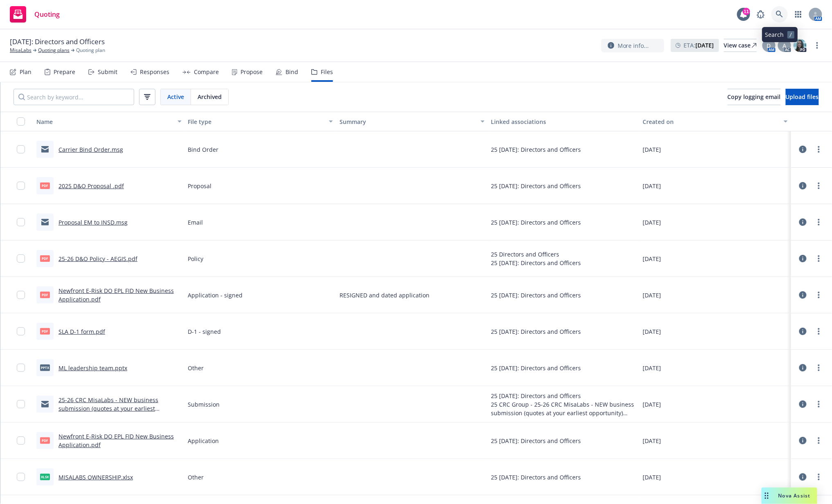
click at [776, 17] on icon at bounding box center [779, 14] width 7 height 7
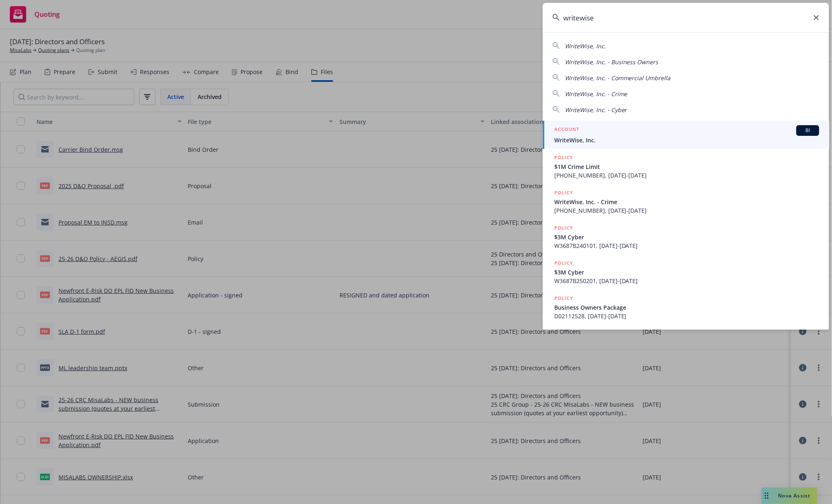
type input "writewise"
click at [635, 130] on div "ACCOUNT BI" at bounding box center [686, 130] width 265 height 11
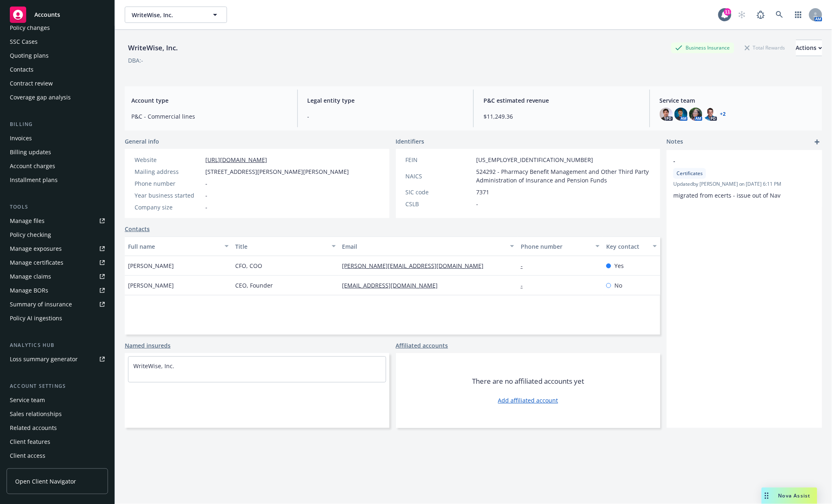
scroll to position [57, 0]
click at [31, 396] on div "Service team" at bounding box center [27, 399] width 35 height 13
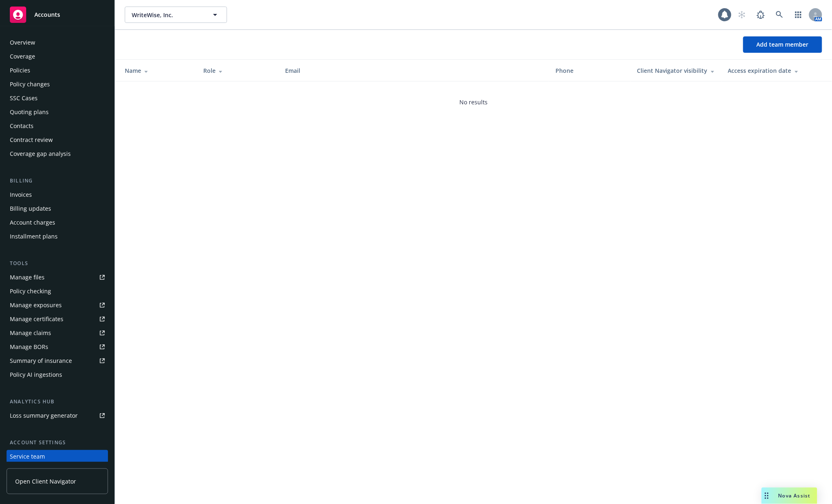
scroll to position [57, 0]
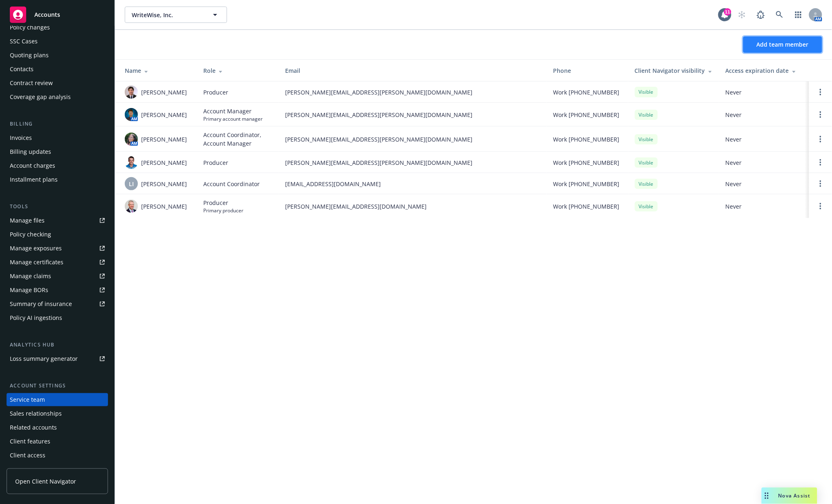
click at [758, 41] on span "Add team member" at bounding box center [782, 44] width 52 height 8
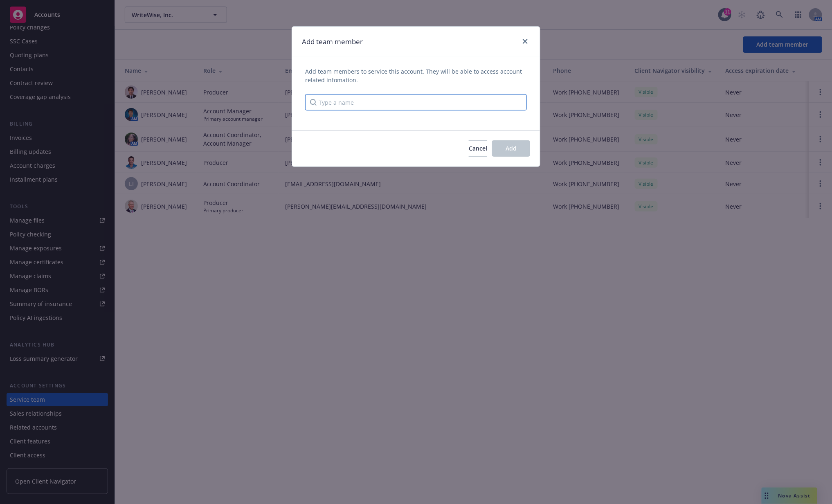
click at [477, 105] on input "Type a name" at bounding box center [416, 102] width 222 height 16
type input "anna"
click at [411, 128] on span "Account Manager, Commercial Lines Account Manager, Client Service Associate" at bounding box center [424, 134] width 179 height 17
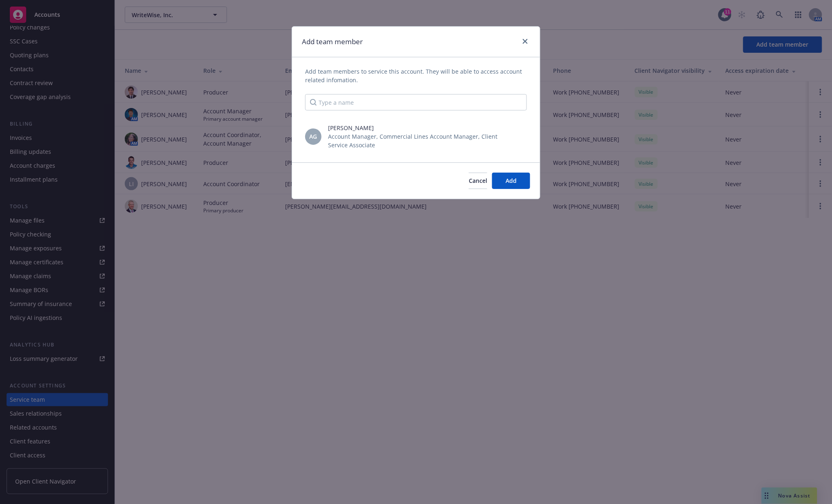
scroll to position [0, 0]
click at [520, 177] on button "Add" at bounding box center [511, 181] width 38 height 16
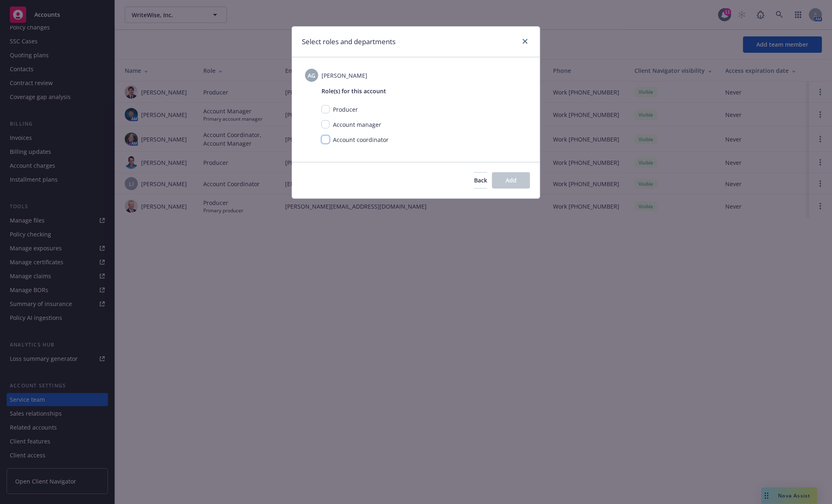
click at [325, 140] on input "checkbox" at bounding box center [325, 139] width 8 height 8
checkbox input "true"
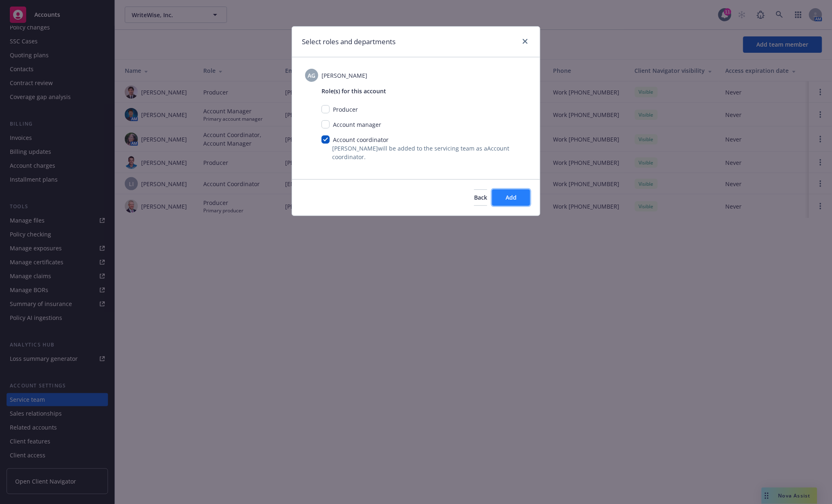
click at [509, 195] on span "Add" at bounding box center [510, 197] width 11 height 8
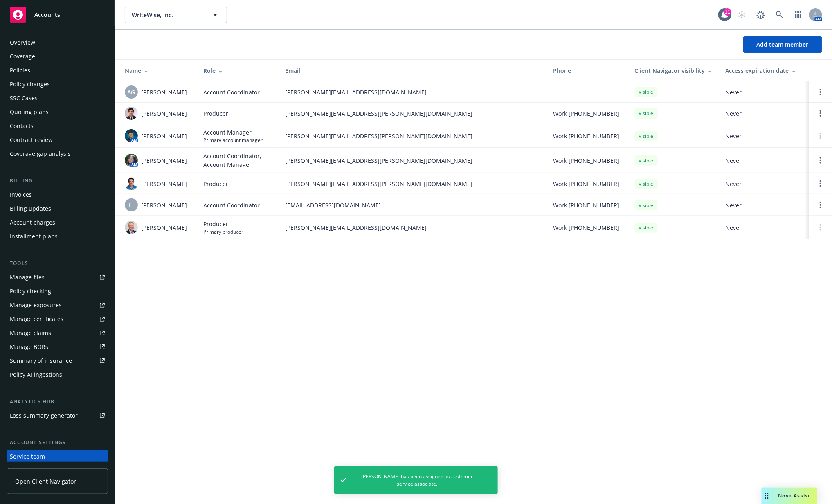
click at [40, 65] on div "Policies" at bounding box center [57, 70] width 95 height 13
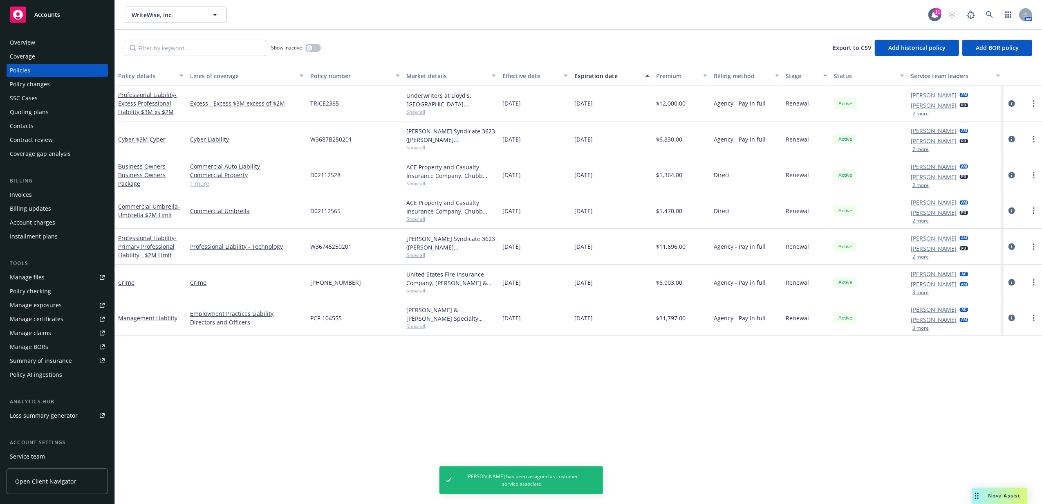
click at [831, 111] on button "2 more" at bounding box center [921, 113] width 16 height 5
click at [831, 171] on div "Harrison Kepp AM Jon Curran PD 2 more" at bounding box center [939, 174] width 57 height 25
click at [831, 105] on icon "circleInformation" at bounding box center [1012, 103] width 7 height 7
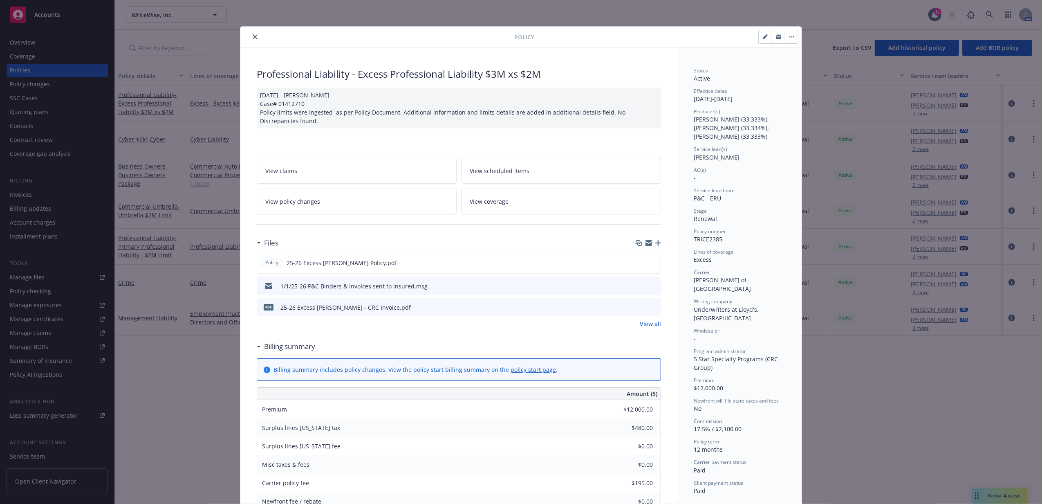
click at [763, 37] on icon "button" at bounding box center [765, 37] width 4 height 4
select select "RENEWAL"
select select "12"
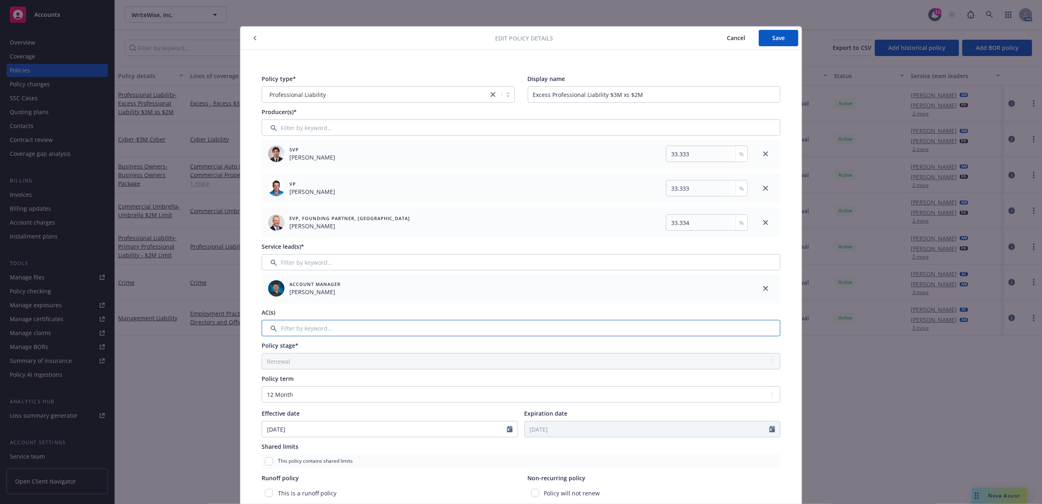
click at [337, 331] on input "Filter by keyword..." at bounding box center [521, 328] width 519 height 16
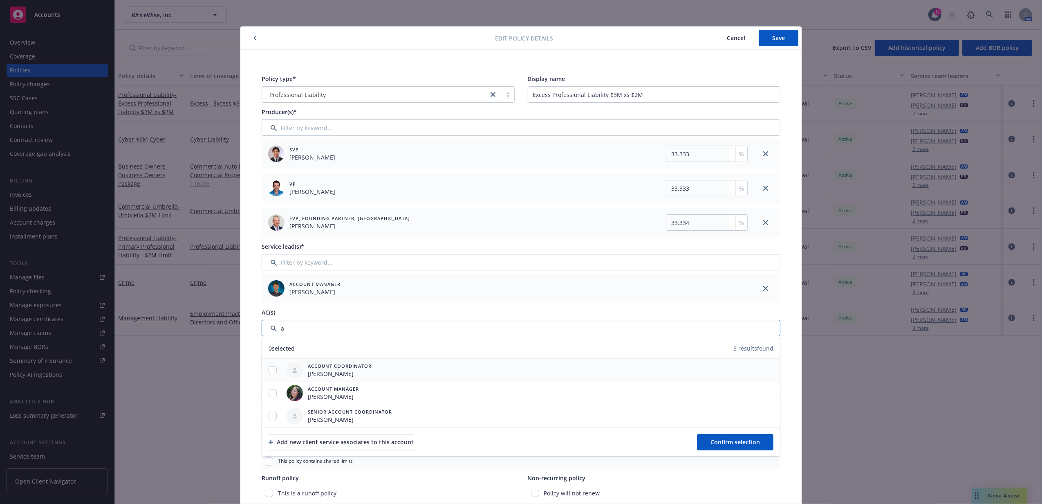
type input "a"
click at [272, 370] on input "checkbox" at bounding box center [273, 370] width 8 height 8
checkbox input "true"
click at [745, 438] on span "Confirm selection" at bounding box center [735, 442] width 49 height 8
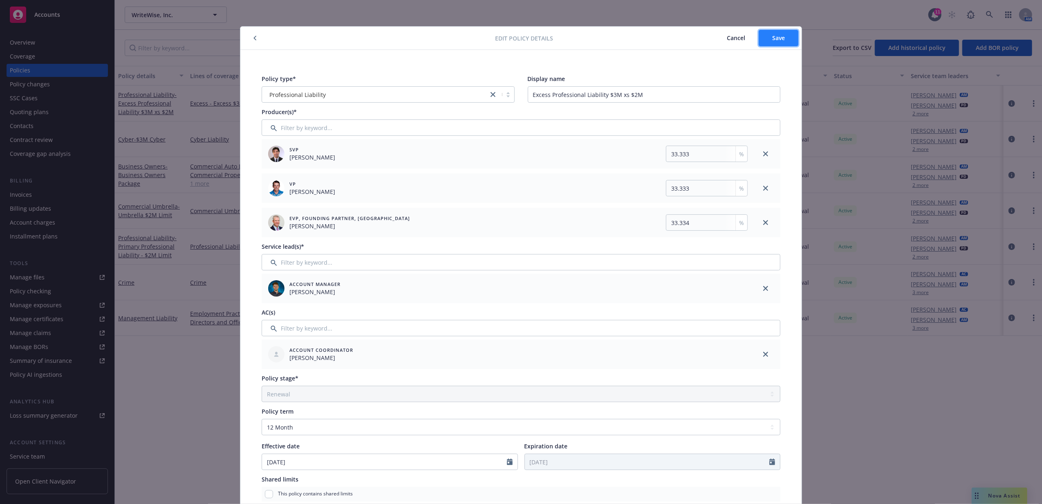
click at [783, 39] on button "Save" at bounding box center [779, 38] width 40 height 16
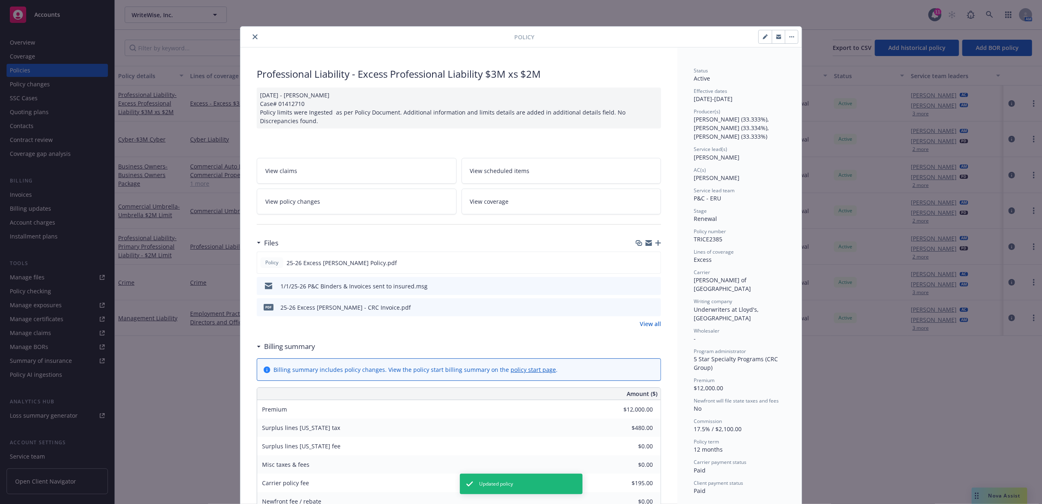
click at [253, 34] on icon "close" at bounding box center [255, 36] width 5 height 5
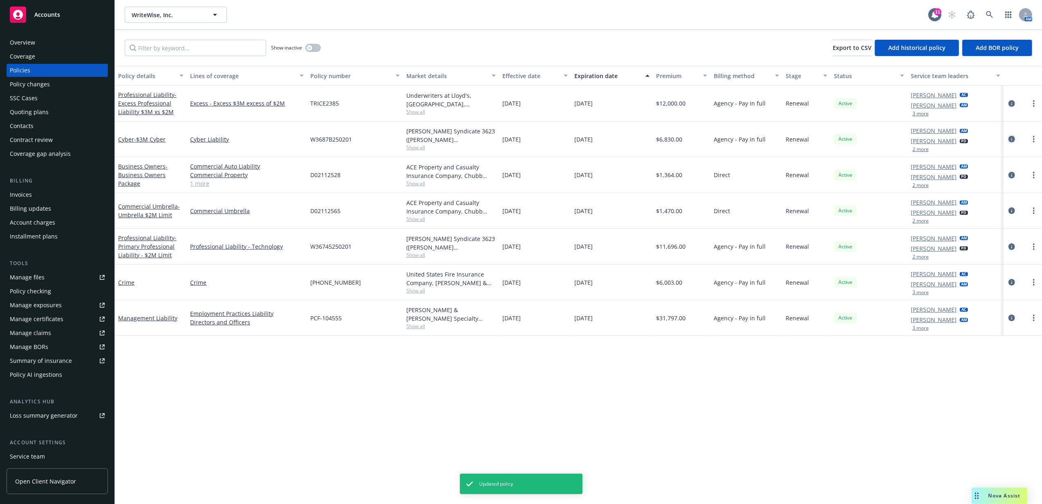
click at [831, 139] on icon "circleInformation" at bounding box center [1012, 139] width 7 height 7
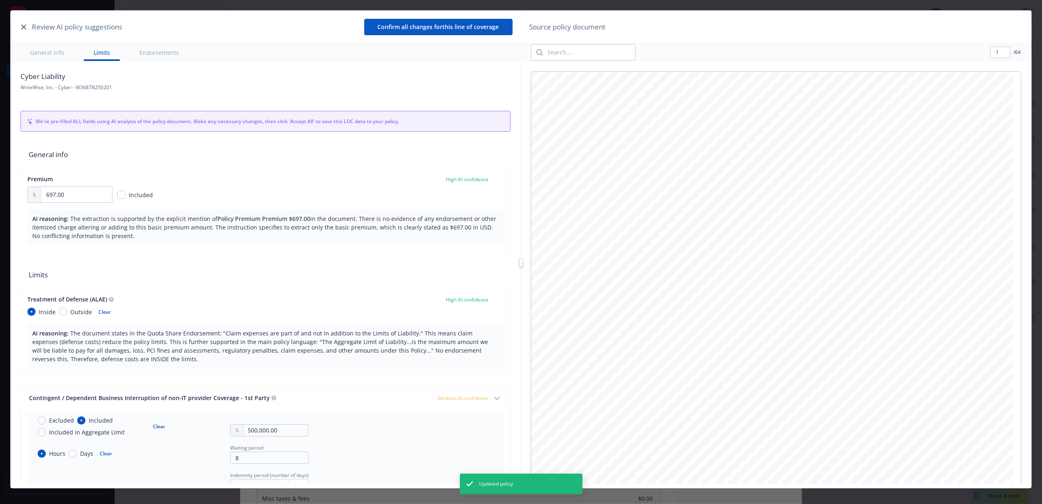
click at [25, 27] on icon "button" at bounding box center [23, 27] width 5 height 5
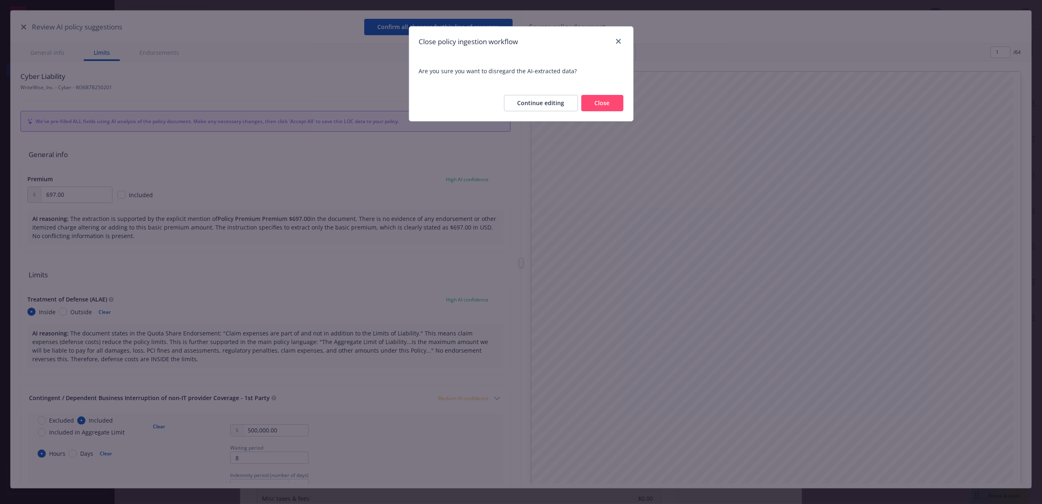
click at [603, 101] on button "Close" at bounding box center [602, 103] width 42 height 16
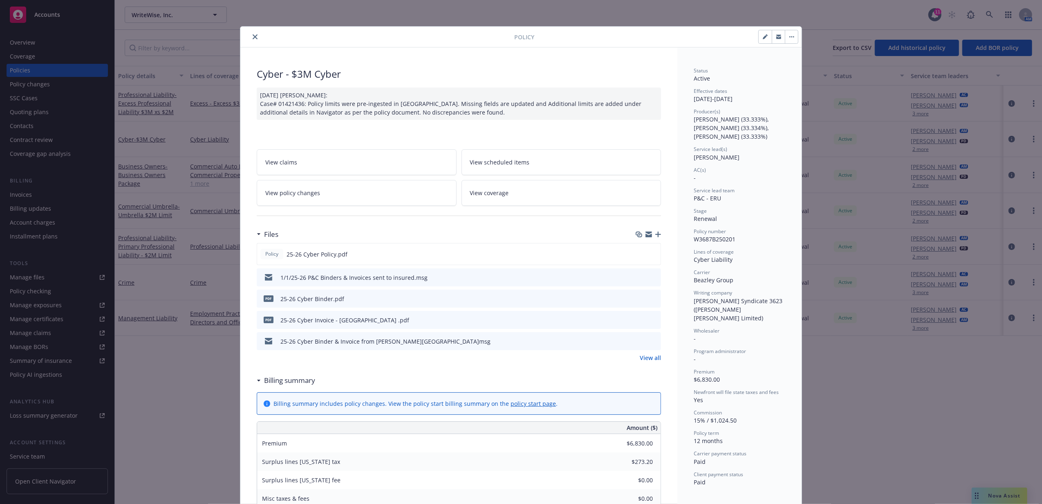
click at [785, 42] on button "button" at bounding box center [791, 36] width 13 height 13
click at [763, 36] on icon "button" at bounding box center [765, 36] width 5 height 5
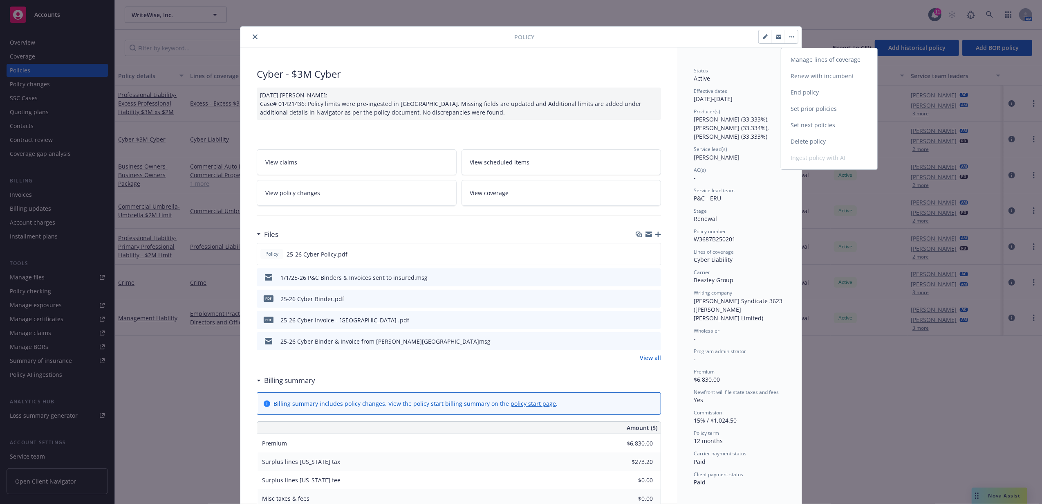
select select "RENEWAL"
select select "12"
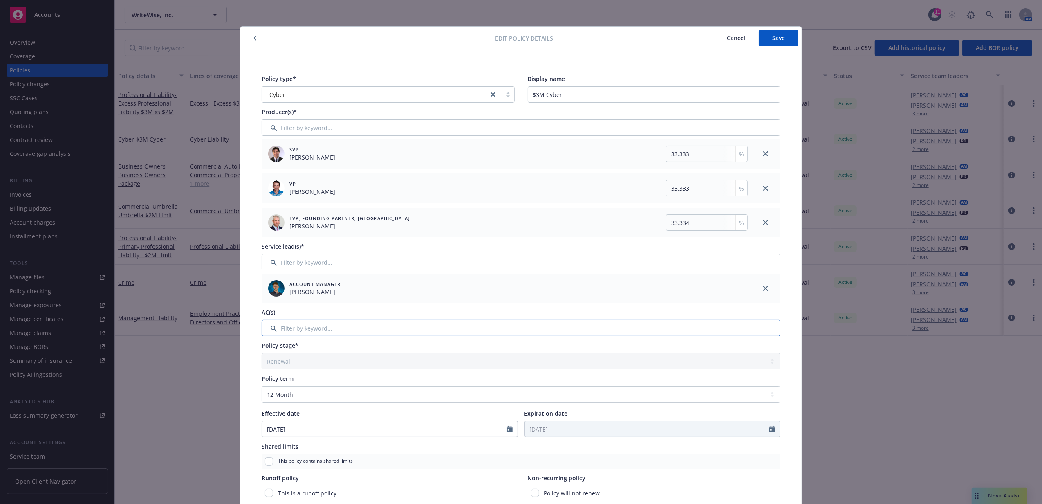
click at [435, 330] on input "Filter by keyword..." at bounding box center [521, 328] width 519 height 16
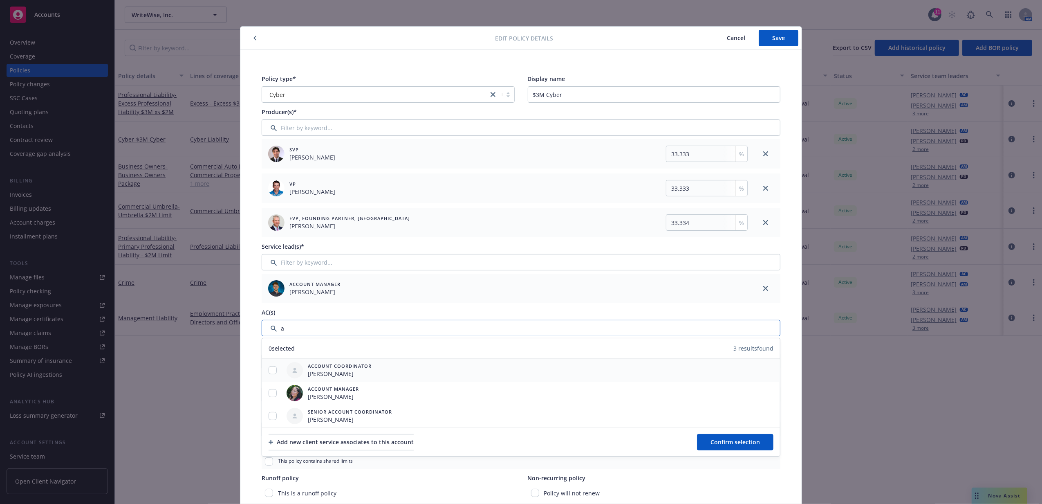
type input "a"
click at [271, 370] on input "checkbox" at bounding box center [273, 370] width 8 height 8
checkbox input "true"
click at [733, 442] on span "Confirm selection" at bounding box center [735, 442] width 49 height 8
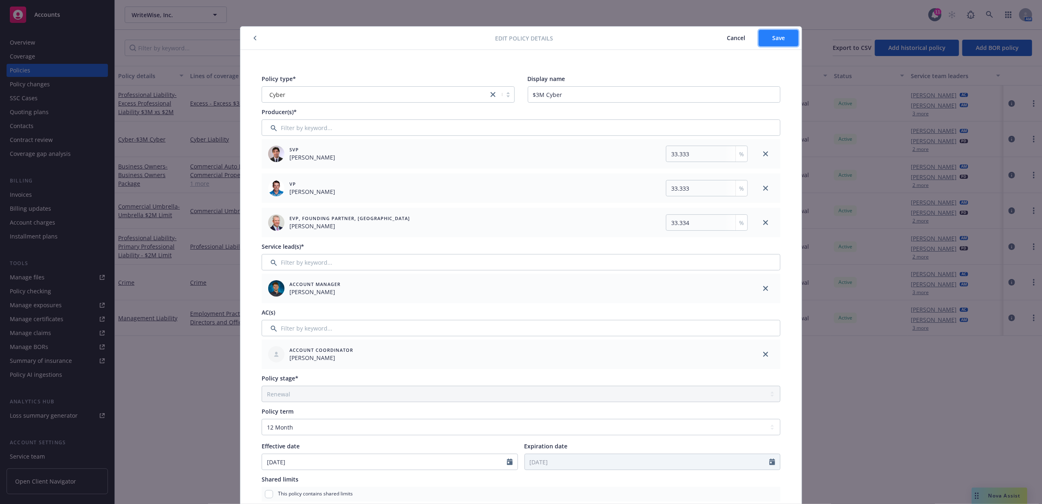
click at [779, 40] on span "Save" at bounding box center [778, 38] width 13 height 8
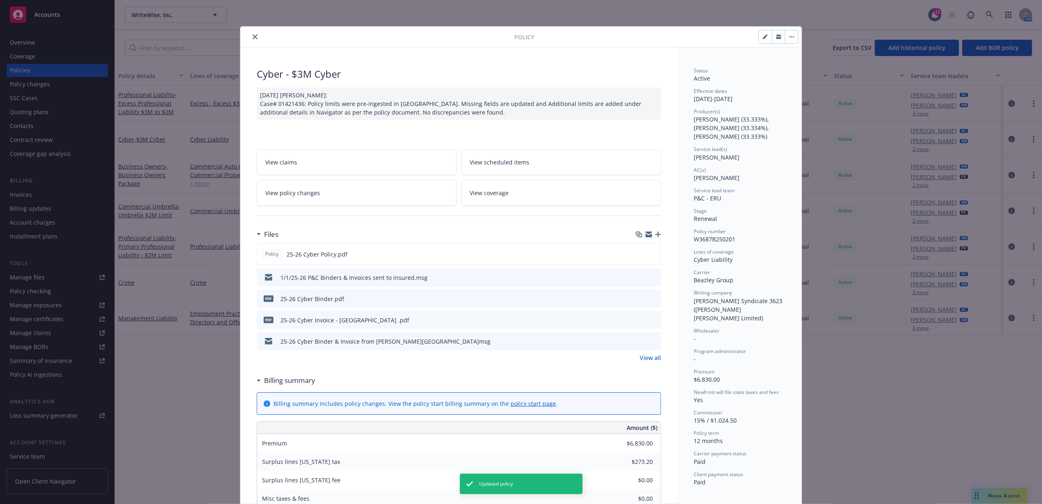
click at [250, 36] on button "close" at bounding box center [255, 37] width 10 height 10
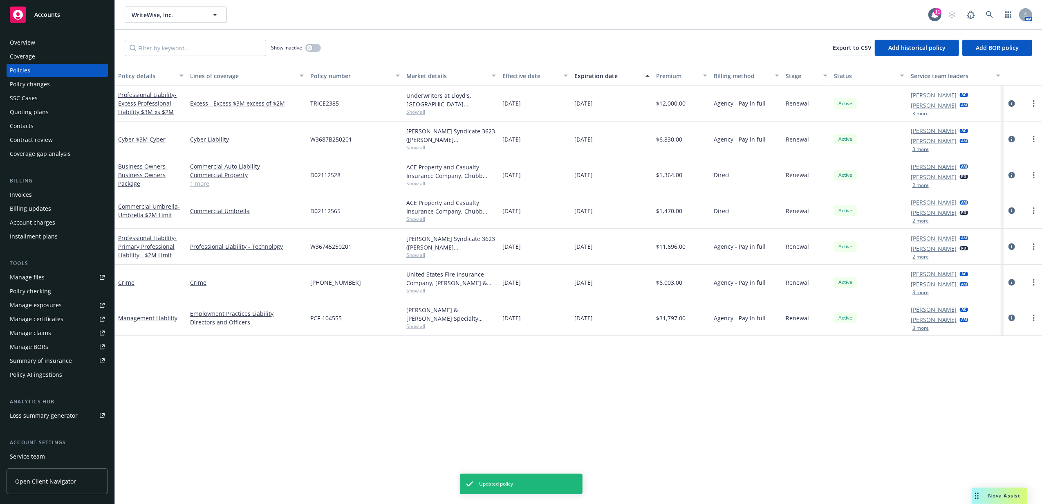
click at [831, 148] on button "3 more" at bounding box center [921, 149] width 16 height 5
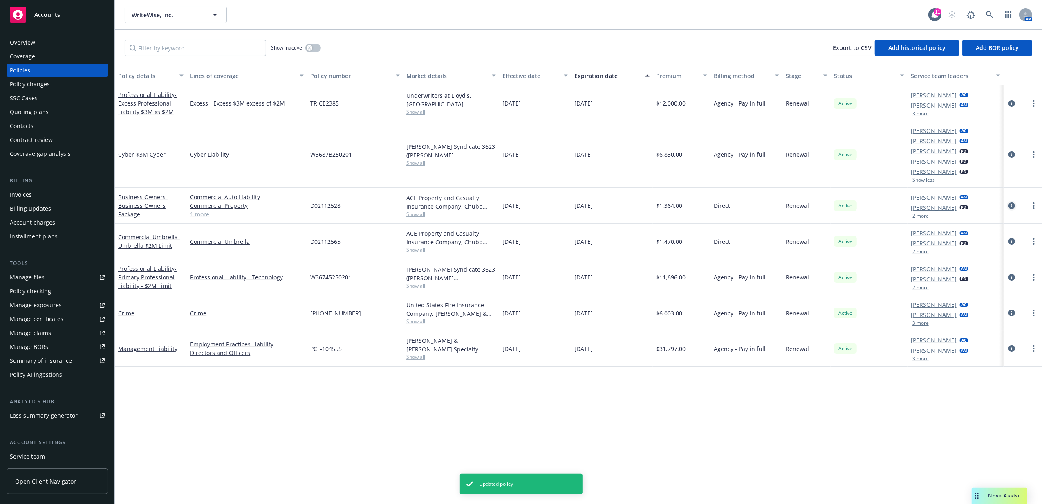
click at [831, 206] on icon "circleInformation" at bounding box center [1012, 205] width 7 height 7
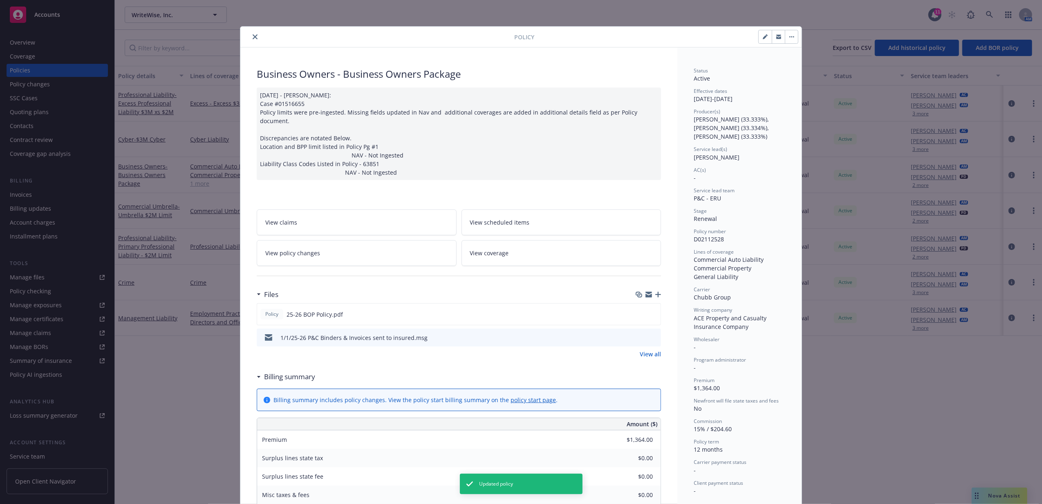
click at [761, 42] on button "button" at bounding box center [765, 36] width 13 height 13
select select "RENEWAL"
select select "12"
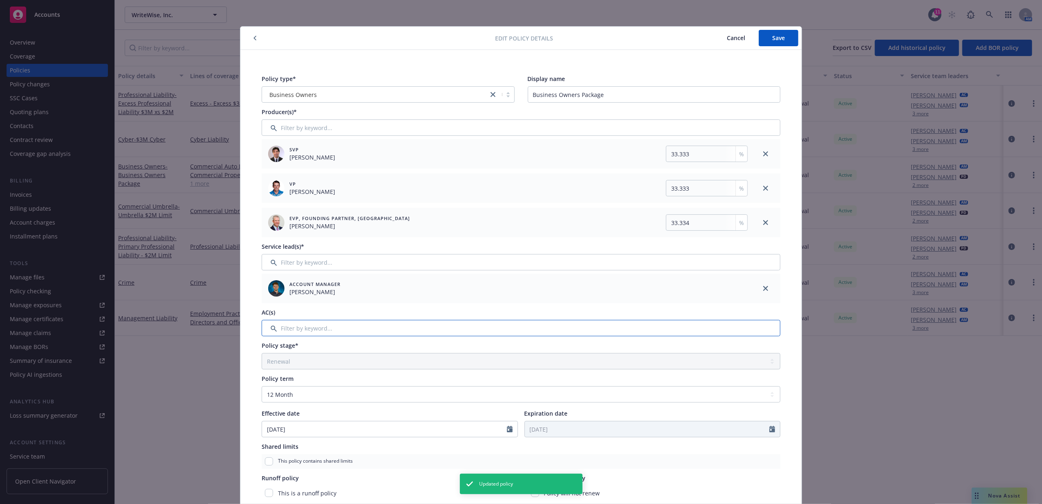
click at [511, 331] on input "Filter by keyword..." at bounding box center [521, 328] width 519 height 16
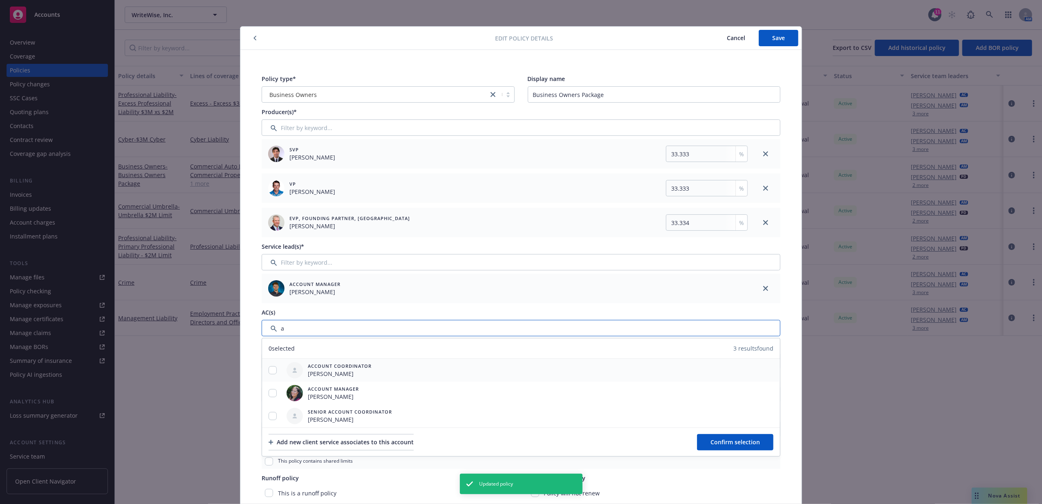
type input "a"
click at [269, 368] on input "checkbox" at bounding box center [273, 370] width 8 height 8
checkbox input "true"
drag, startPoint x: 747, startPoint y: 439, endPoint x: 746, endPoint y: 415, distance: 23.7
click at [746, 439] on span "Confirm selection" at bounding box center [735, 442] width 49 height 8
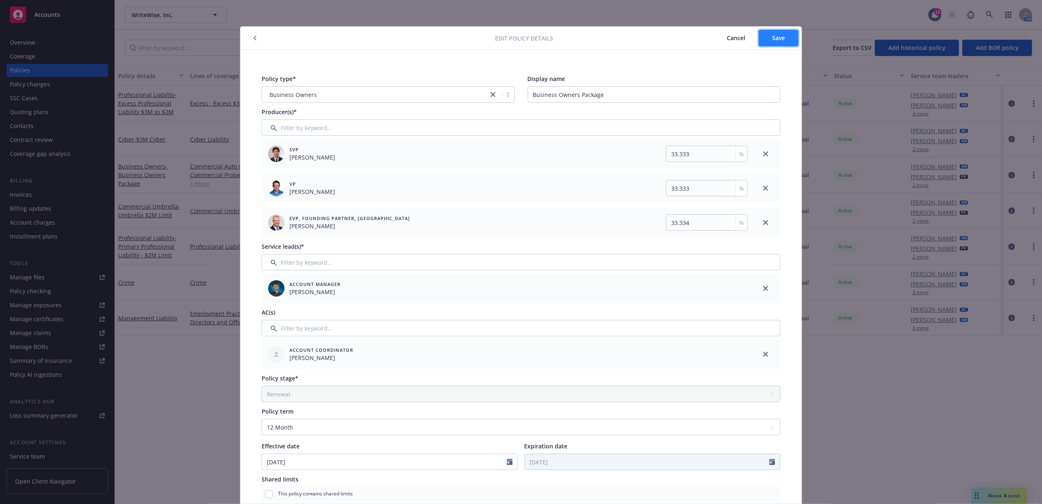
click at [782, 36] on button "Save" at bounding box center [779, 38] width 40 height 16
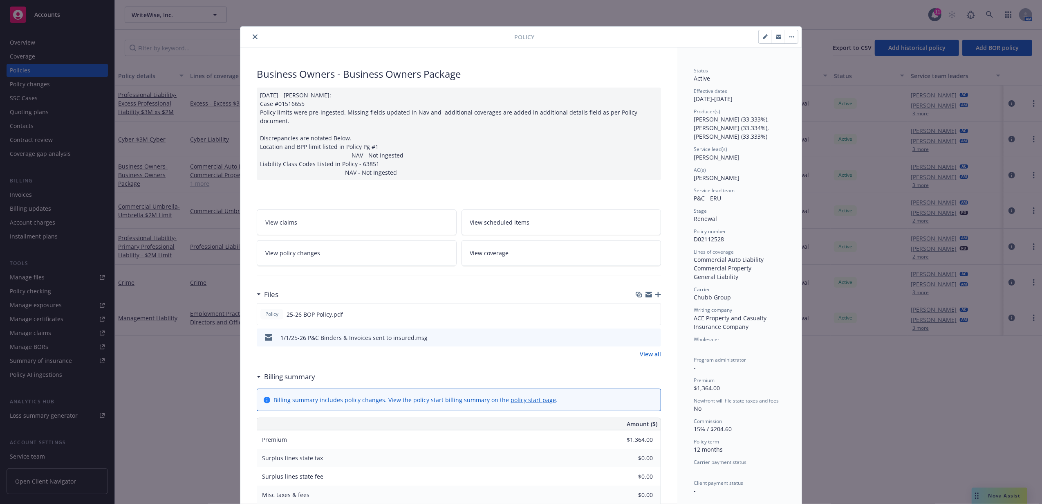
click at [253, 38] on icon "close" at bounding box center [255, 36] width 5 height 5
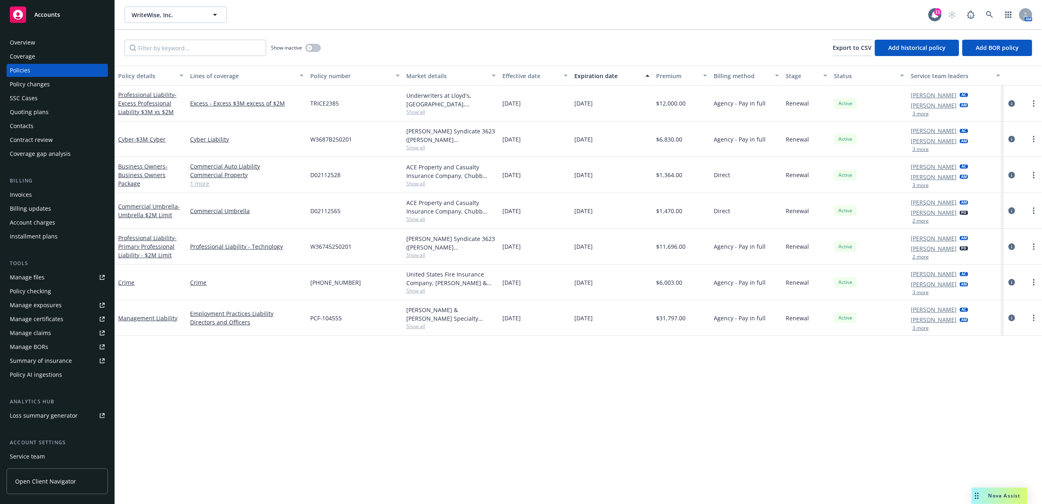
click at [831, 211] on icon "circleInformation" at bounding box center [1012, 210] width 7 height 7
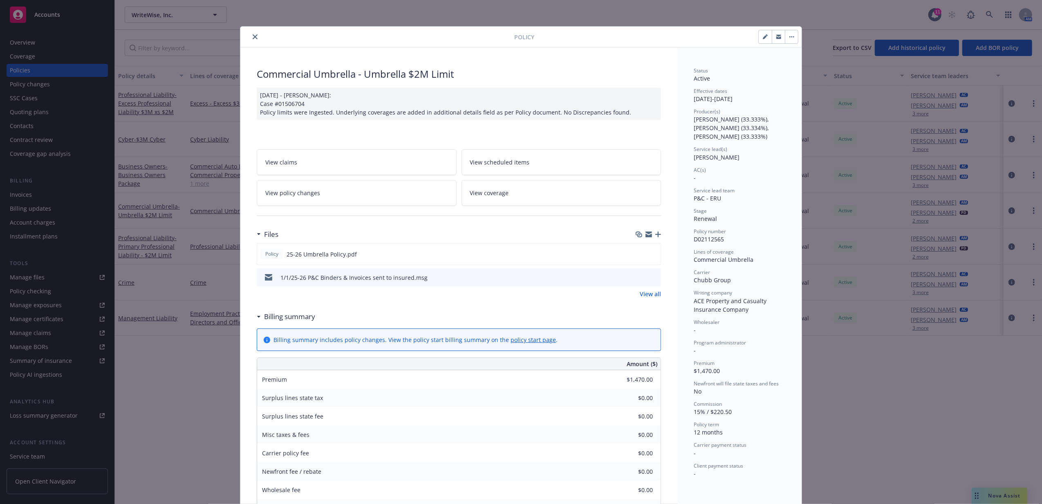
click at [759, 38] on button "button" at bounding box center [765, 36] width 13 height 13
select select "RENEWAL"
select select "12"
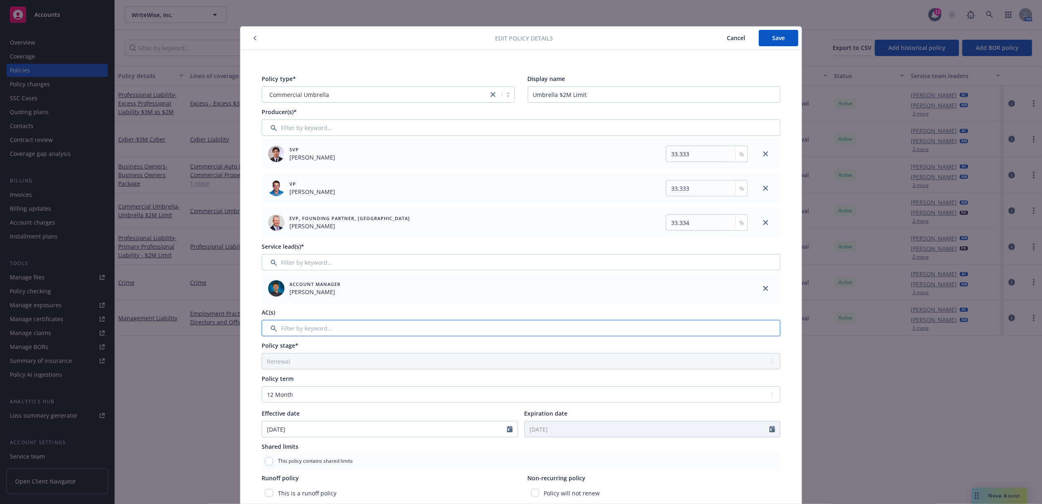
click at [323, 330] on input "Filter by keyword..." at bounding box center [521, 328] width 519 height 16
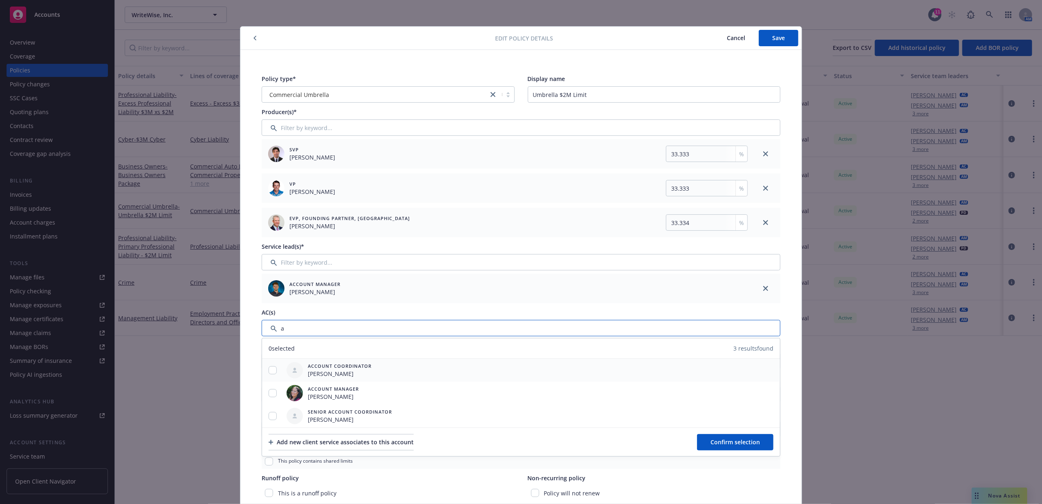
type input "a"
click at [269, 373] on input "checkbox" at bounding box center [273, 370] width 8 height 8
checkbox input "true"
click at [726, 439] on span "Confirm selection" at bounding box center [735, 442] width 49 height 8
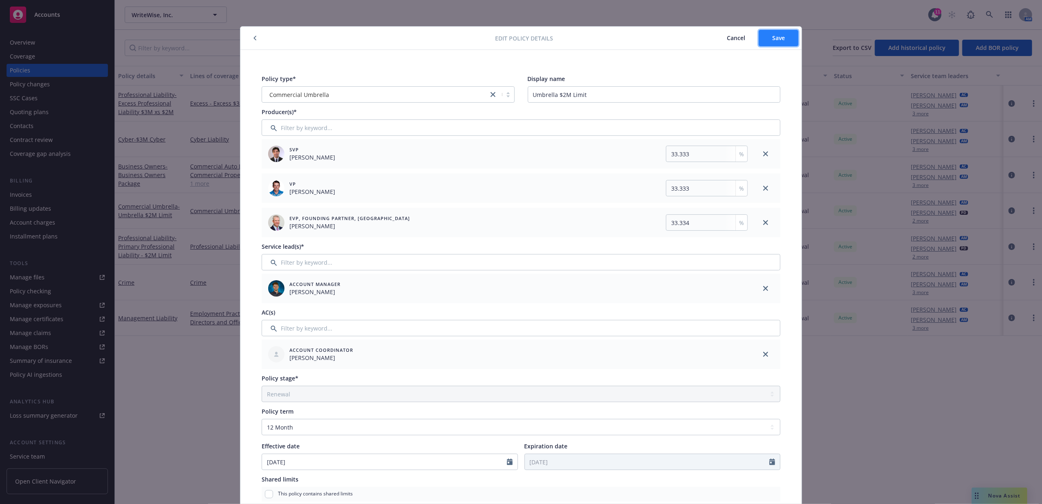
click at [767, 40] on button "Save" at bounding box center [779, 38] width 40 height 16
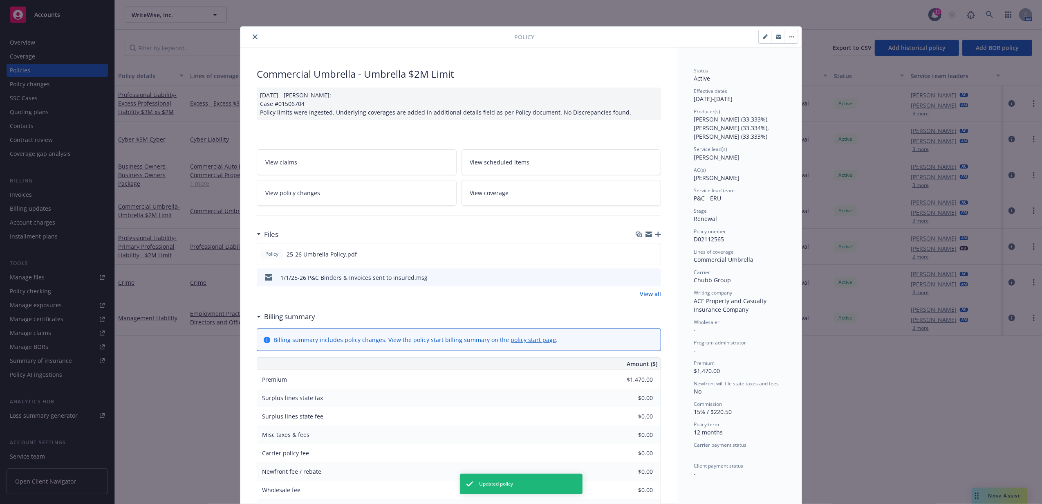
click at [253, 38] on icon "close" at bounding box center [255, 36] width 5 height 5
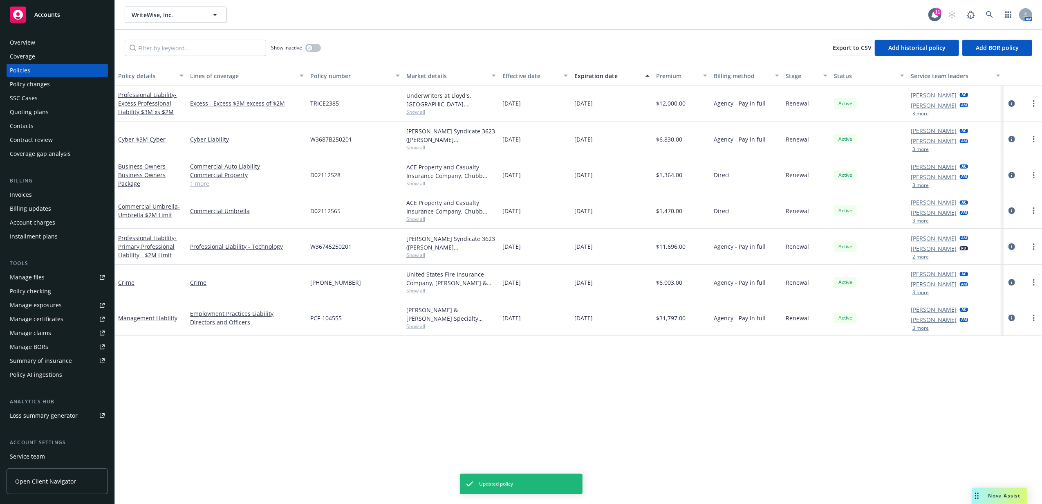
click at [831, 245] on icon "circleInformation" at bounding box center [1012, 246] width 7 height 7
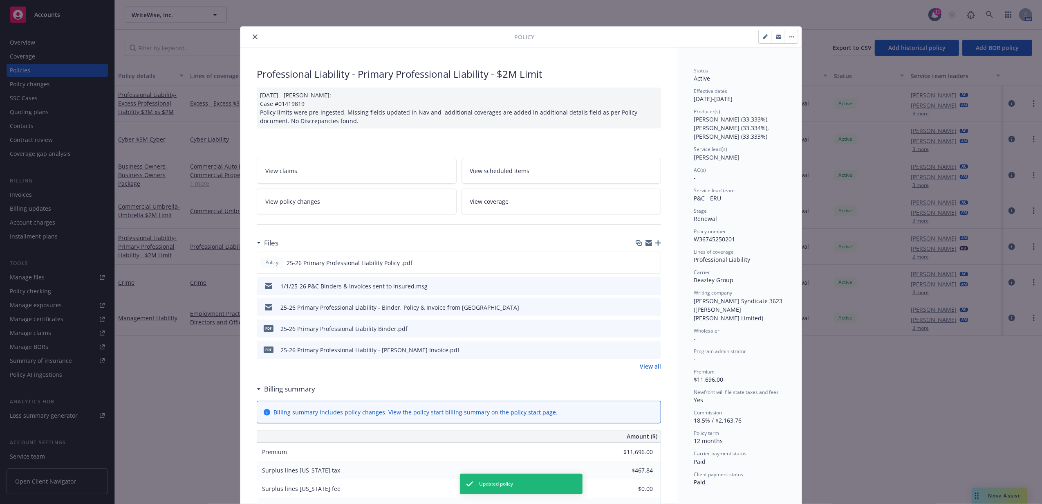
click at [766, 38] on button "button" at bounding box center [765, 36] width 13 height 13
select select "RENEWAL"
select select "12"
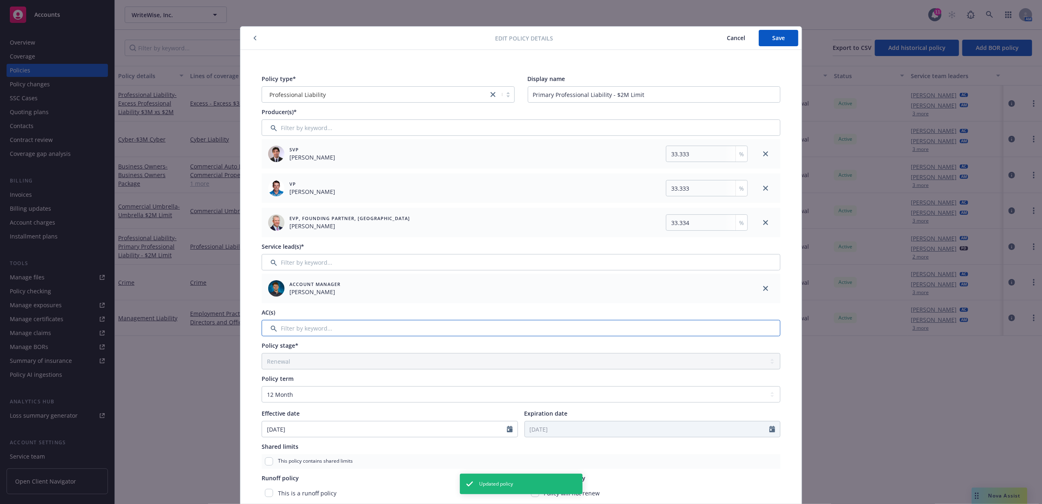
click at [311, 331] on input "Filter by keyword..." at bounding box center [521, 328] width 519 height 16
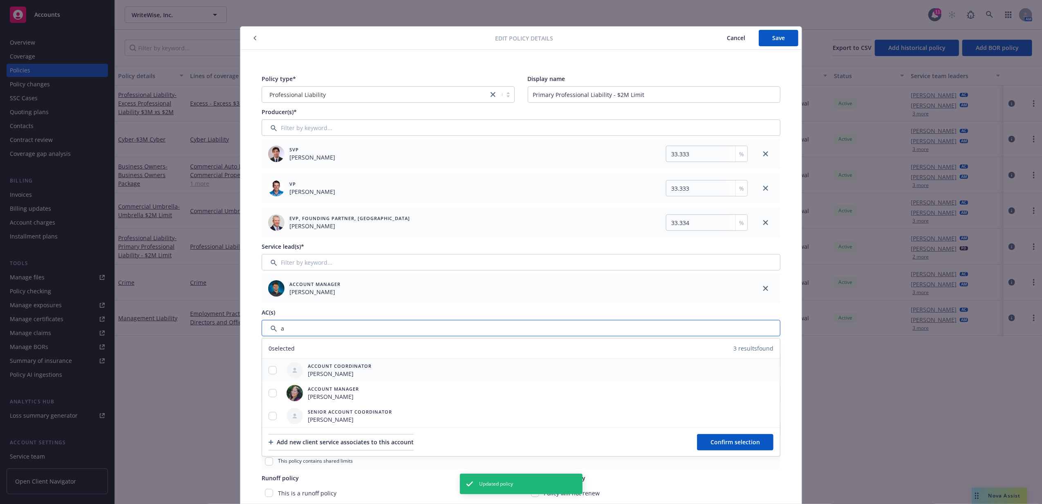
type input "a"
click at [269, 370] on input "checkbox" at bounding box center [273, 370] width 8 height 8
checkbox input "true"
click at [714, 438] on span "Confirm selection" at bounding box center [735, 442] width 49 height 8
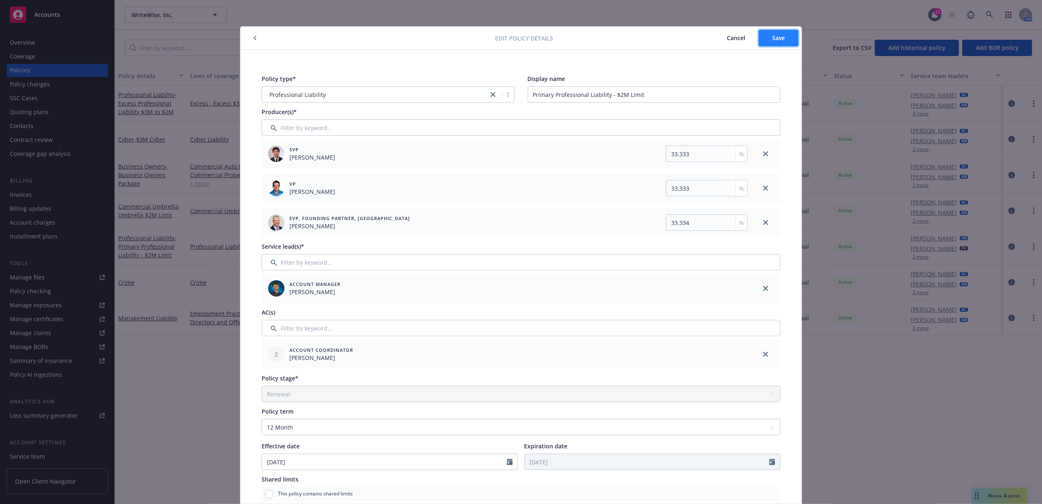
click at [764, 33] on button "Save" at bounding box center [779, 38] width 40 height 16
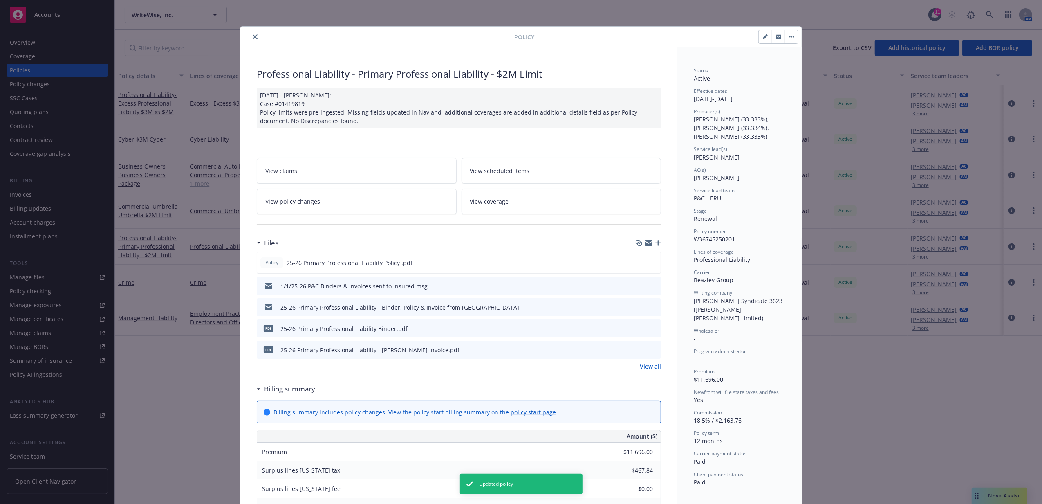
click at [254, 34] on button "close" at bounding box center [255, 37] width 10 height 10
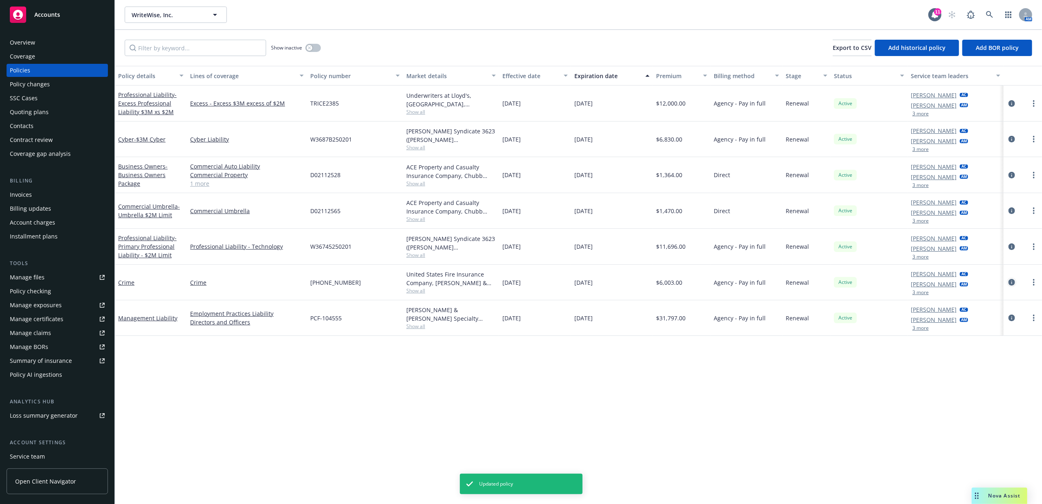
click at [831, 282] on icon "circleInformation" at bounding box center [1012, 282] width 7 height 7
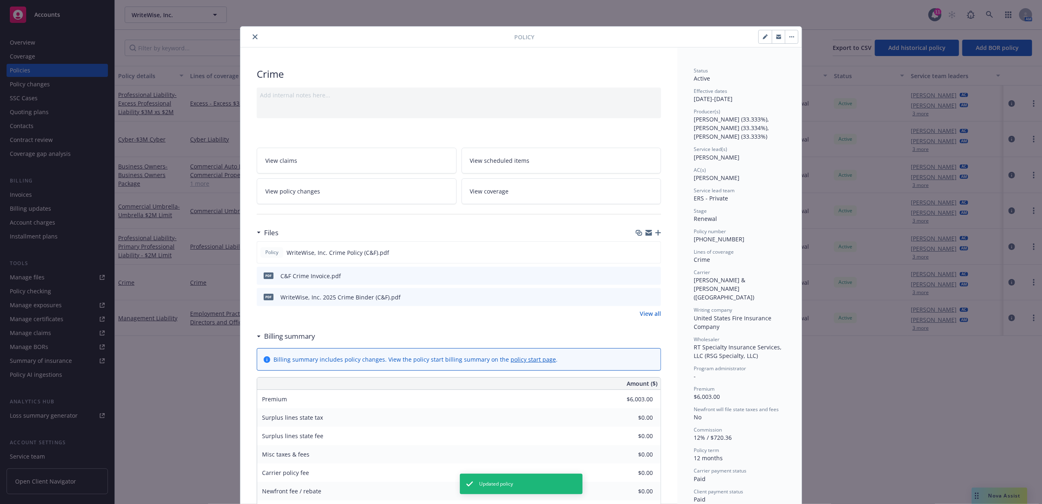
click at [761, 40] on button "button" at bounding box center [765, 36] width 13 height 13
select select "RENEWAL"
select select "12"
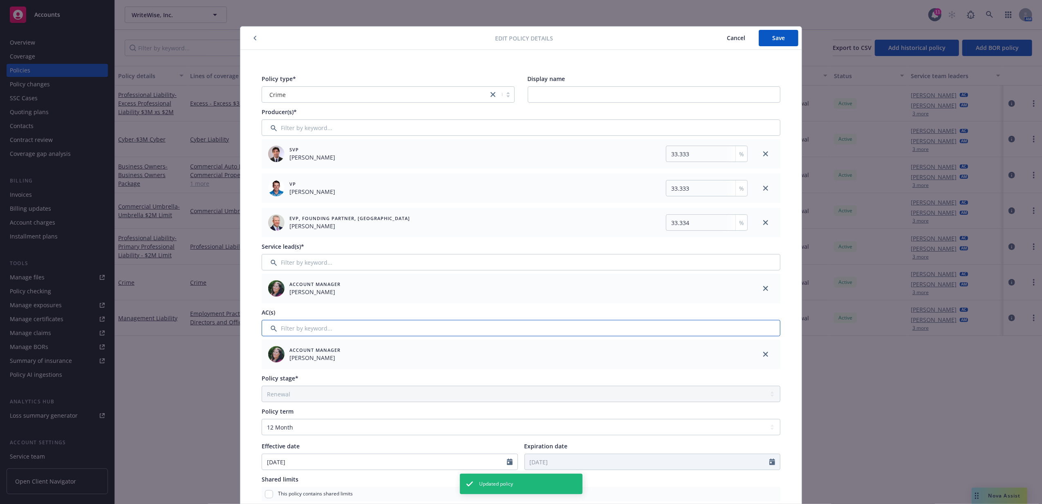
click at [311, 328] on input "Filter by keyword..." at bounding box center [521, 328] width 519 height 16
click at [254, 38] on icon "button" at bounding box center [255, 38] width 3 height 5
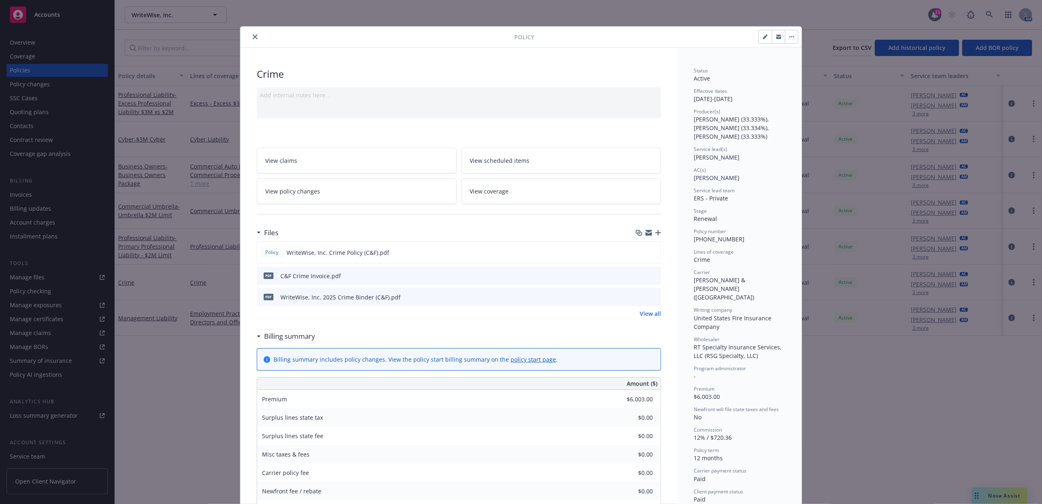
click at [253, 35] on icon "close" at bounding box center [255, 36] width 5 height 5
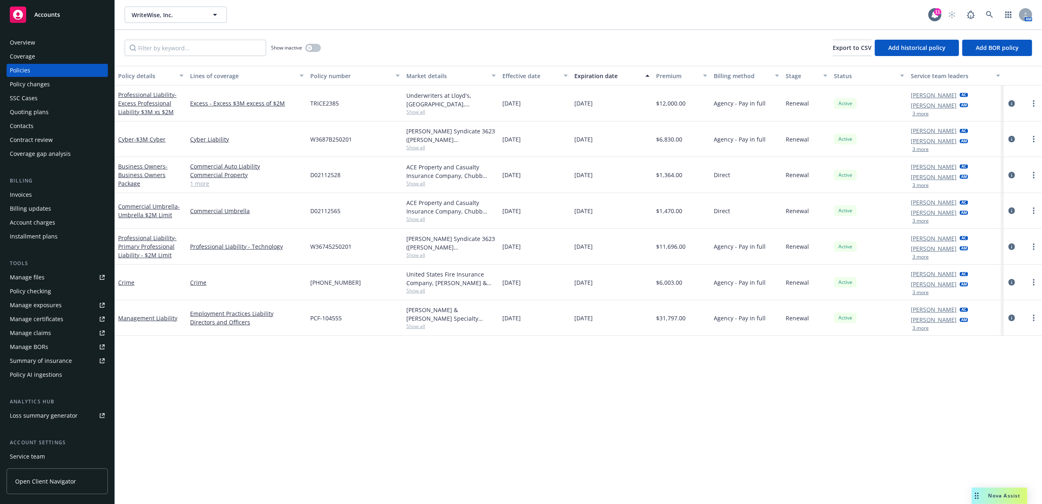
click at [45, 106] on div "Quoting plans" at bounding box center [29, 111] width 39 height 13
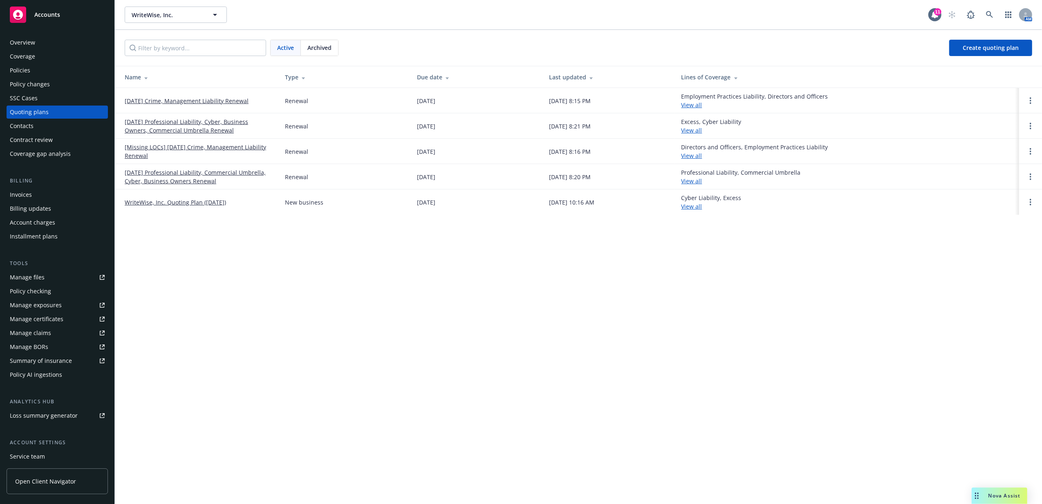
click at [43, 66] on div "Policies" at bounding box center [57, 70] width 95 height 13
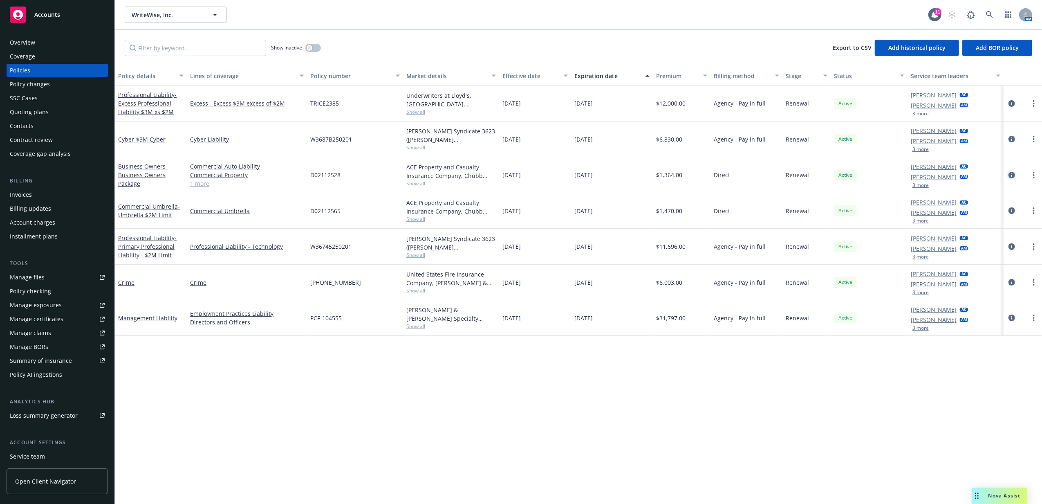
click at [831, 174] on icon "circleInformation" at bounding box center [1012, 175] width 7 height 7
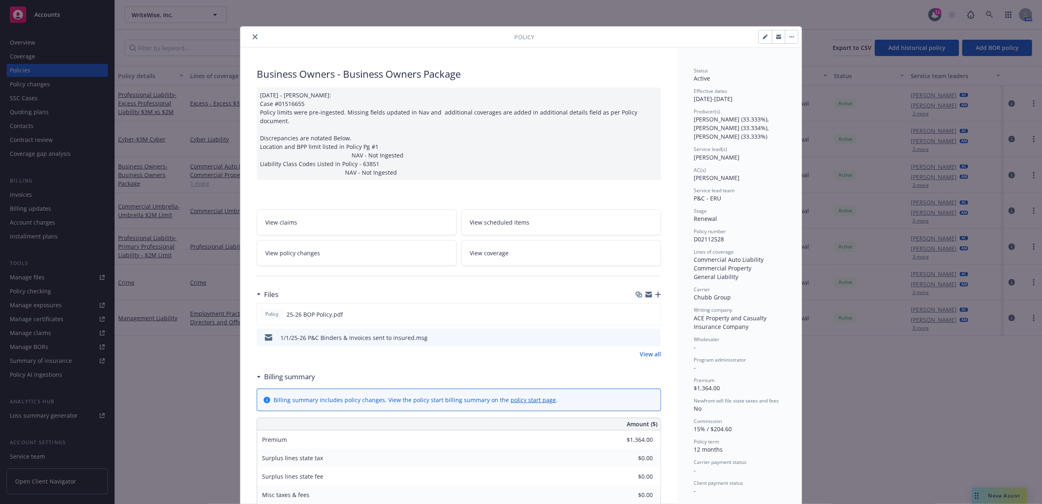
click at [522, 242] on link "View coverage" at bounding box center [562, 253] width 200 height 26
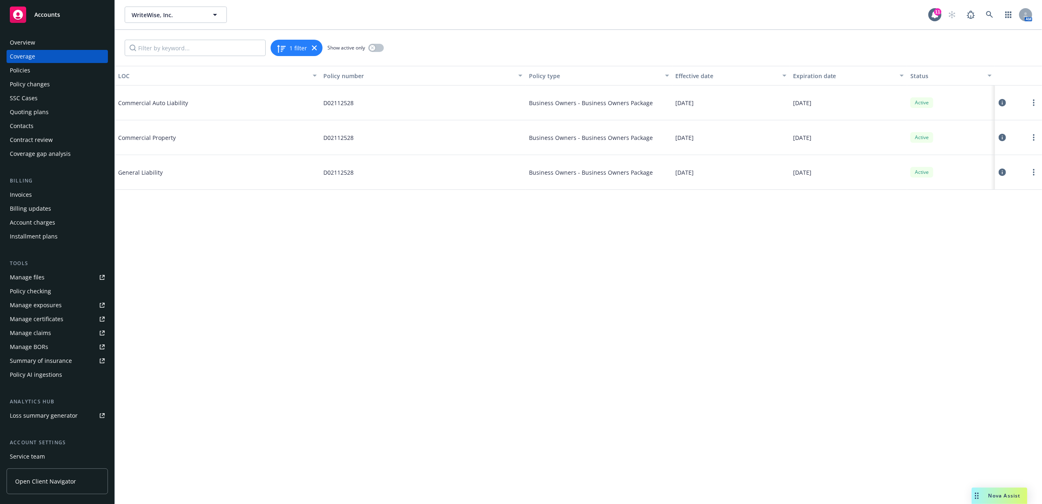
click at [831, 138] on icon at bounding box center [1002, 137] width 7 height 7
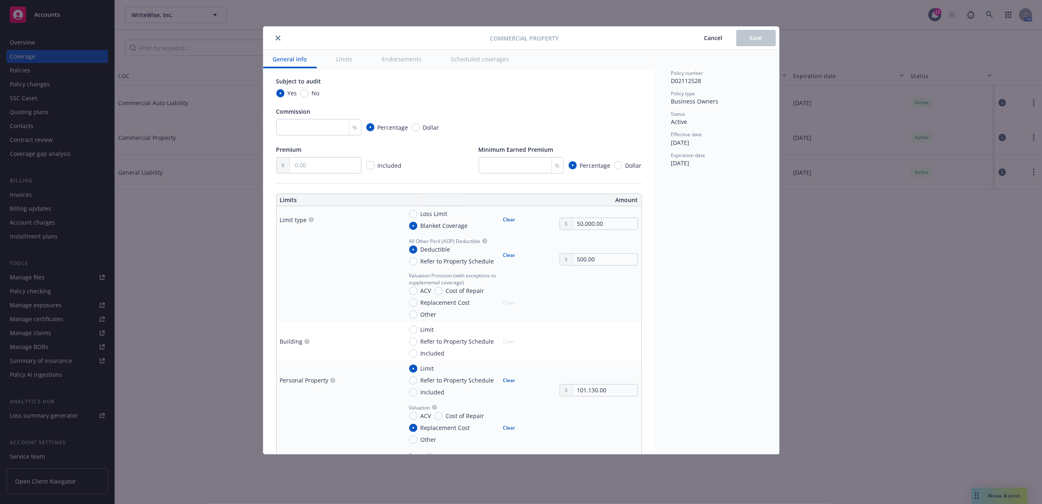
type textarea "x"
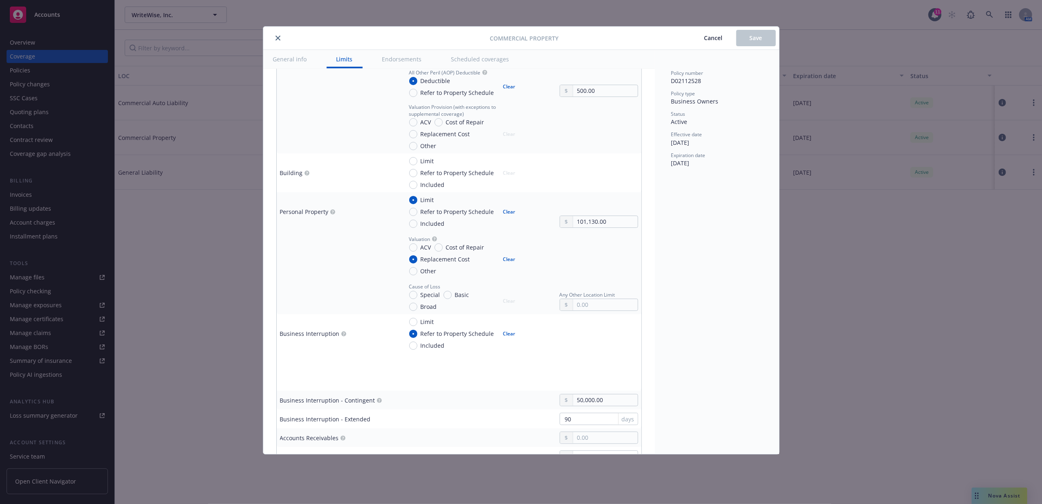
scroll to position [272, 0]
click at [411, 348] on input "Included" at bounding box center [413, 345] width 8 height 8
radio input "true"
type textarea "x"
click at [278, 38] on icon "close" at bounding box center [278, 38] width 5 height 5
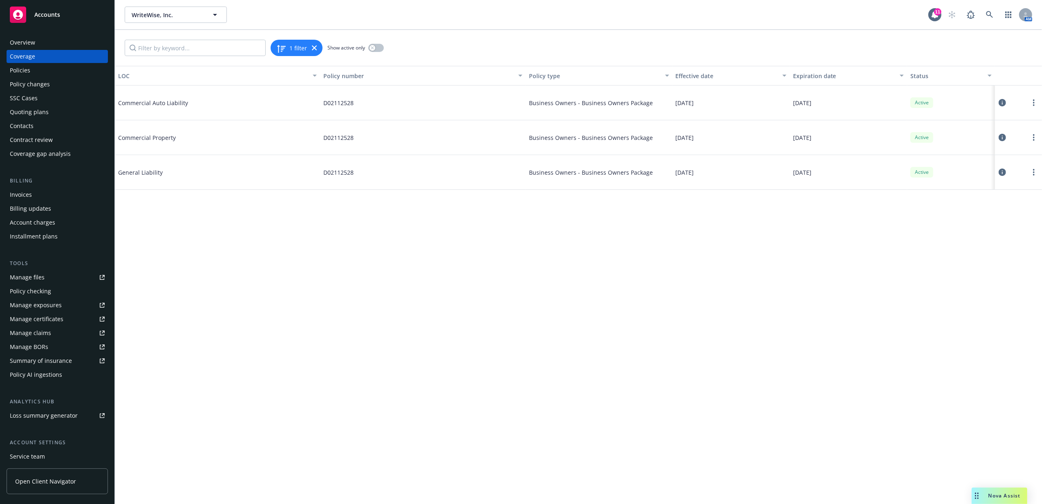
click at [59, 20] on div "Accounts" at bounding box center [57, 15] width 95 height 16
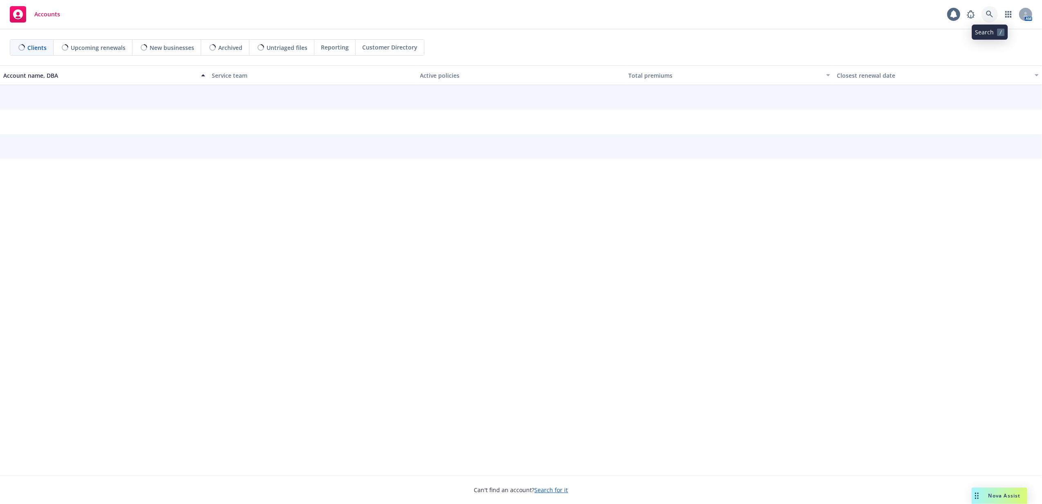
click at [831, 15] on icon at bounding box center [989, 14] width 7 height 7
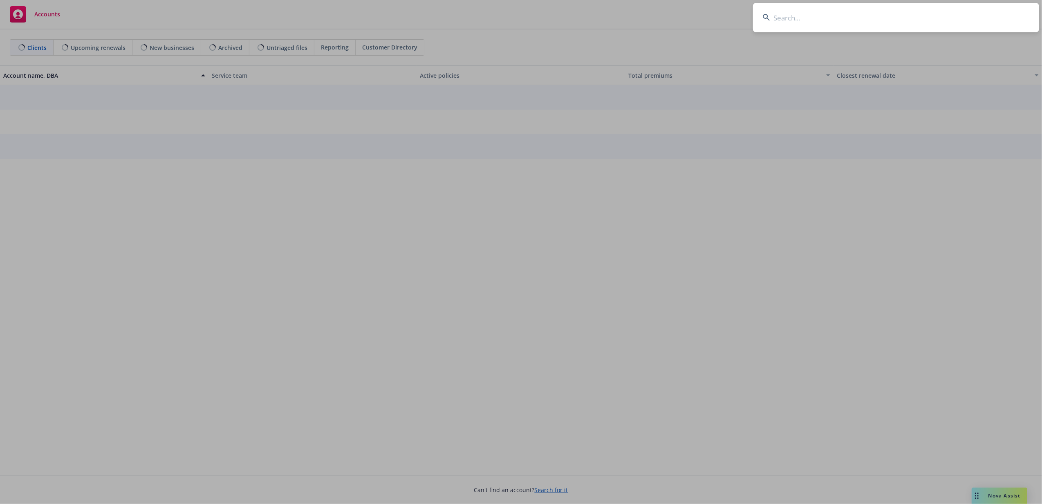
click at [831, 15] on input at bounding box center [896, 17] width 286 height 29
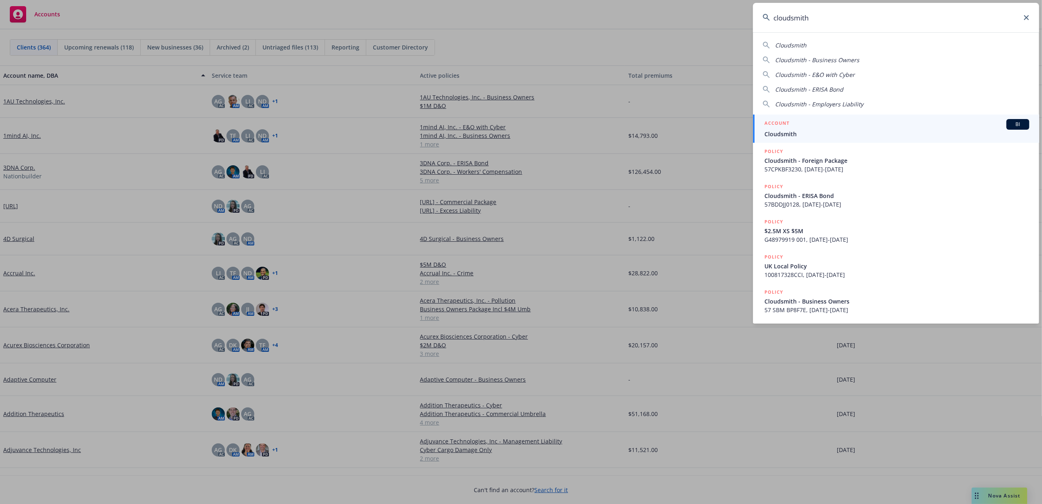
type input "cloudsmith"
click at [783, 125] on h5 "ACCOUNT" at bounding box center [777, 124] width 25 height 10
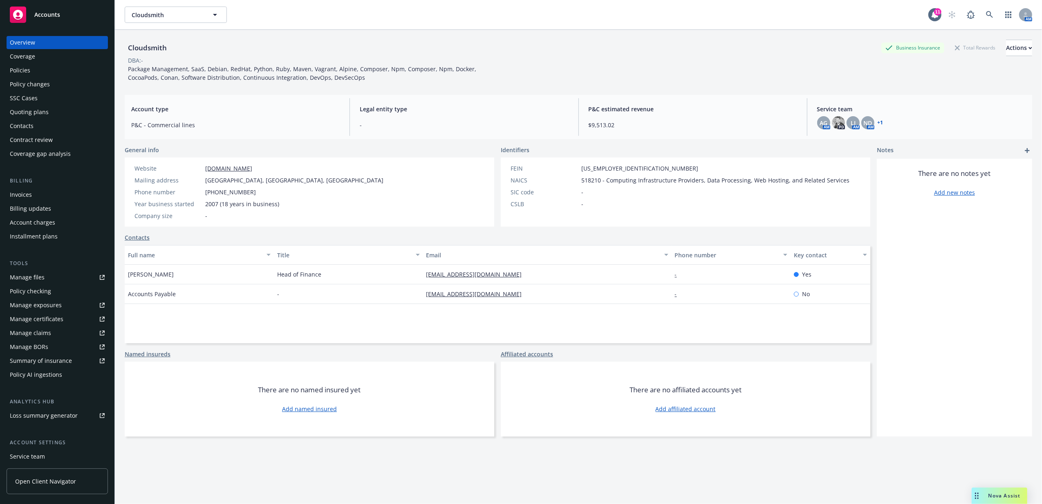
click at [56, 71] on div "Policies" at bounding box center [57, 70] width 95 height 13
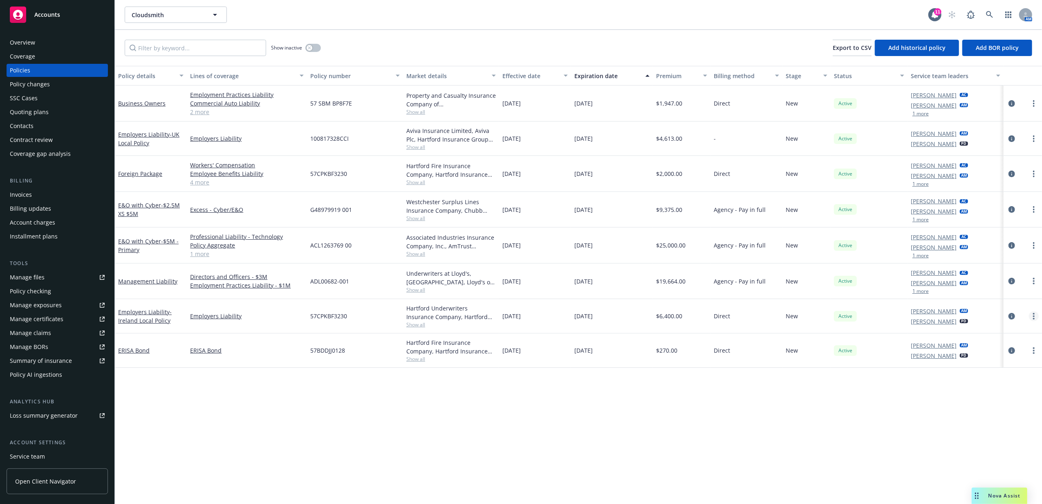
click at [831, 316] on link "more" at bounding box center [1034, 316] width 10 height 10
click at [831, 411] on link "Delete policy" at bounding box center [991, 415] width 96 height 16
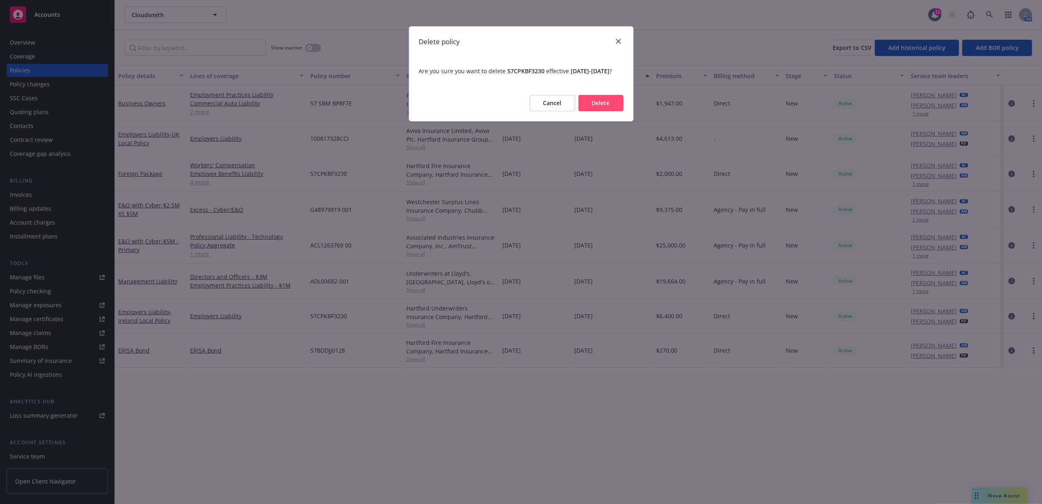
click at [594, 110] on button "Delete" at bounding box center [601, 103] width 45 height 16
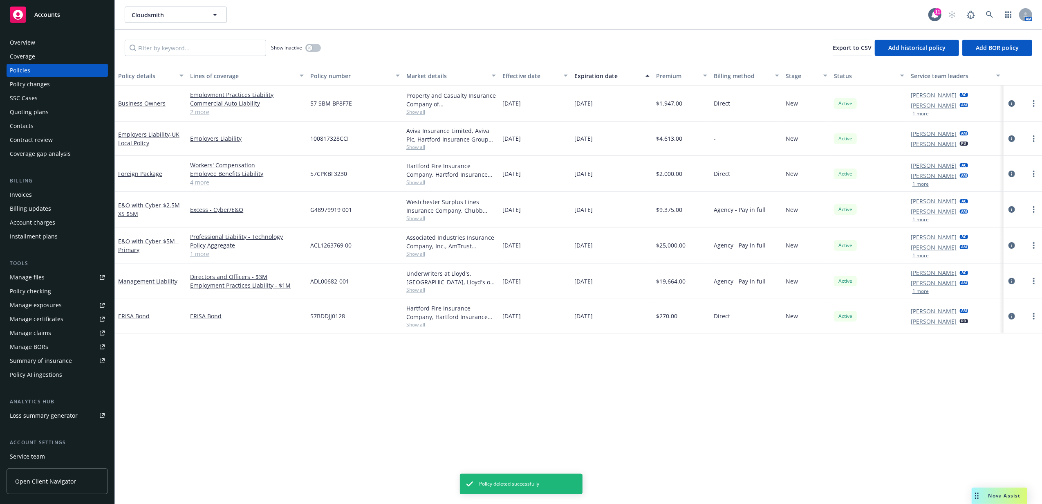
click at [198, 183] on link "4 more" at bounding box center [247, 182] width 114 height 9
click at [203, 182] on link "4 more" at bounding box center [247, 182] width 114 height 9
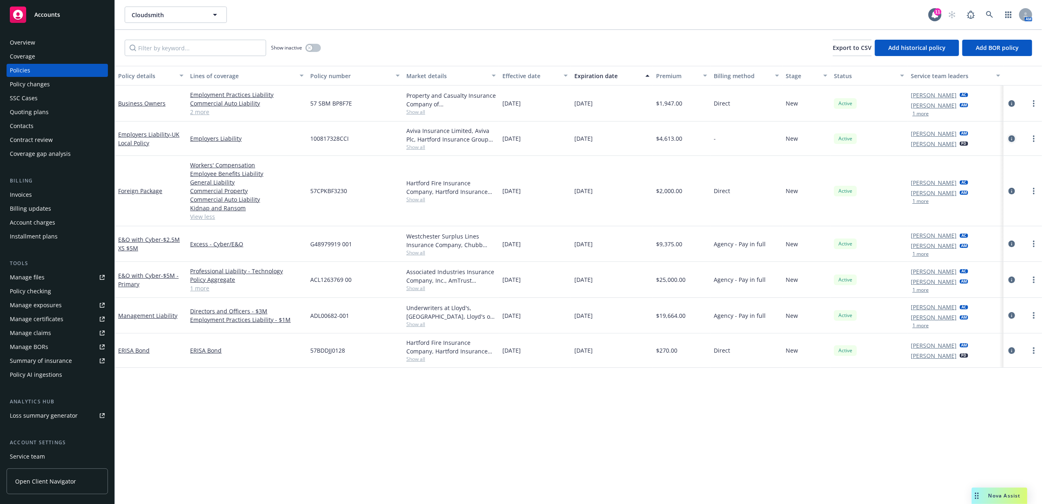
click at [831, 137] on icon "circleInformation" at bounding box center [1012, 138] width 7 height 7
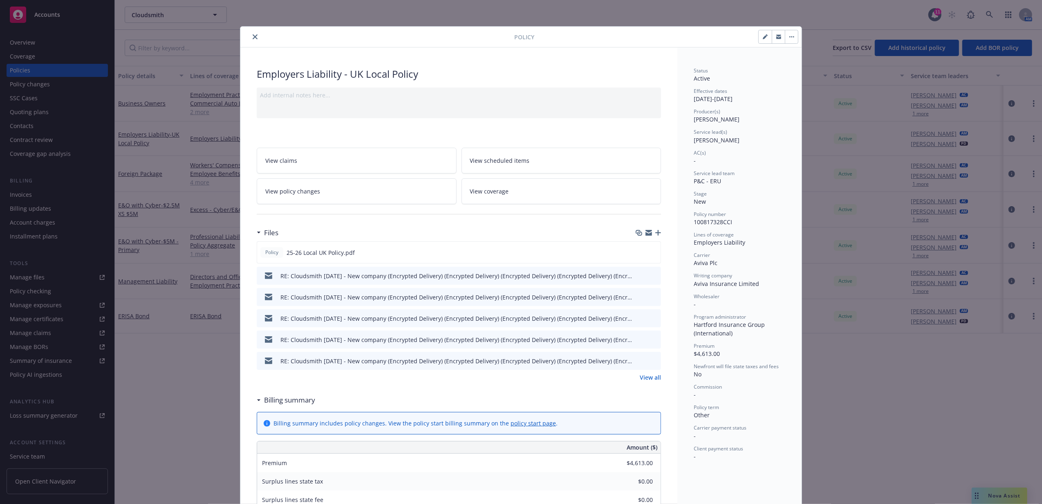
click at [250, 35] on button "close" at bounding box center [255, 37] width 10 height 10
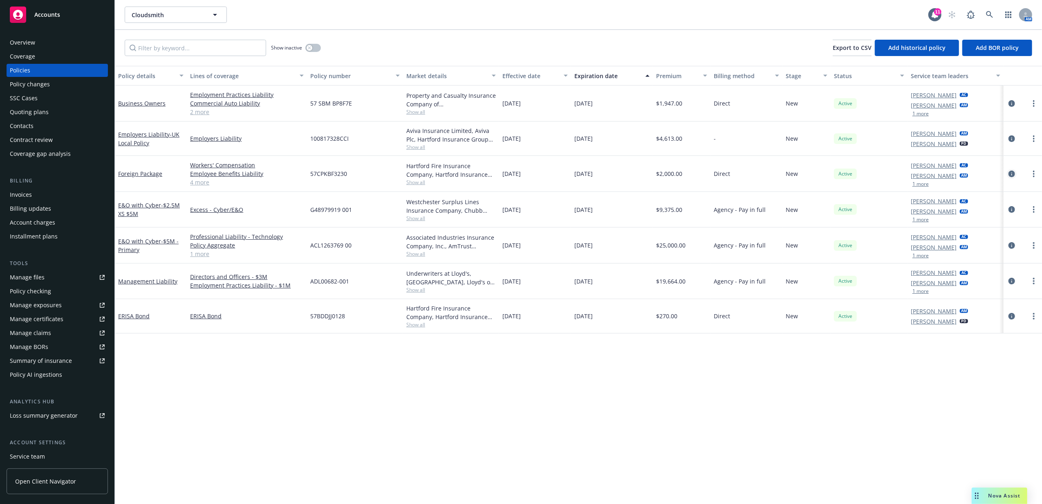
click at [831, 174] on icon "circleInformation" at bounding box center [1012, 174] width 7 height 7
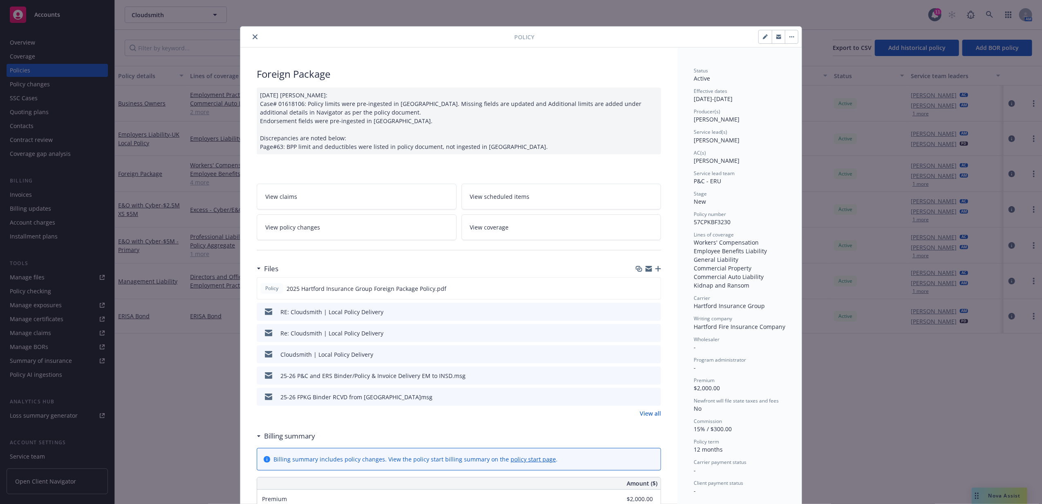
click at [651, 312] on icon "preview file" at bounding box center [653, 311] width 7 height 6
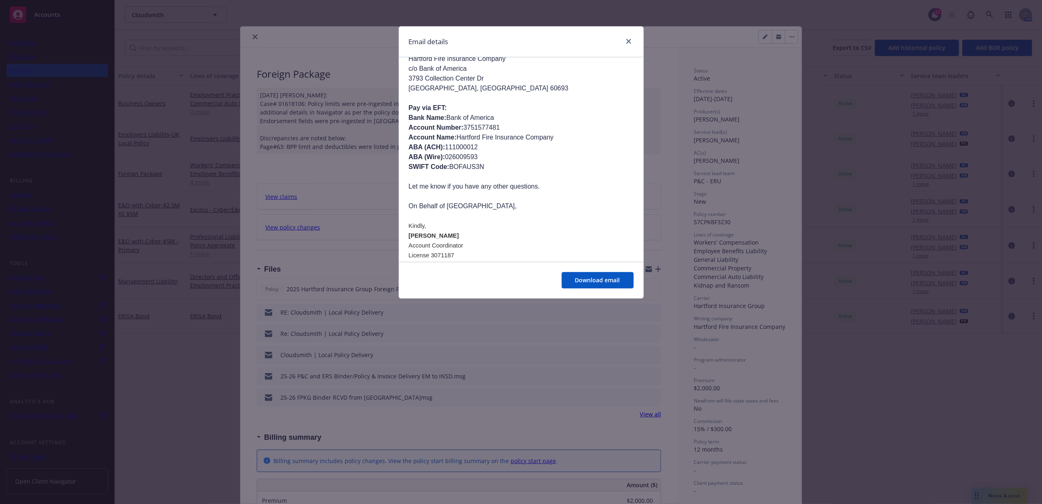
scroll to position [123, 0]
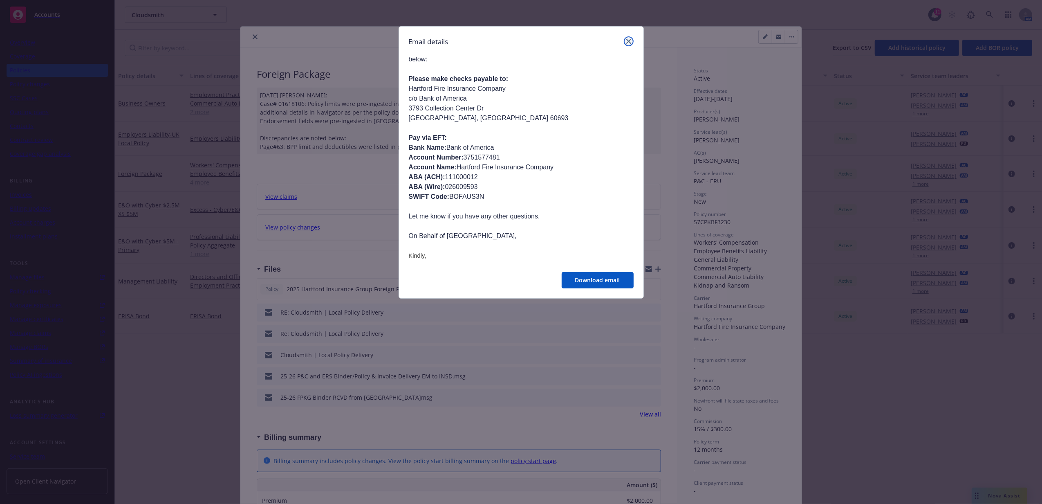
click at [630, 44] on link "close" at bounding box center [629, 41] width 10 height 10
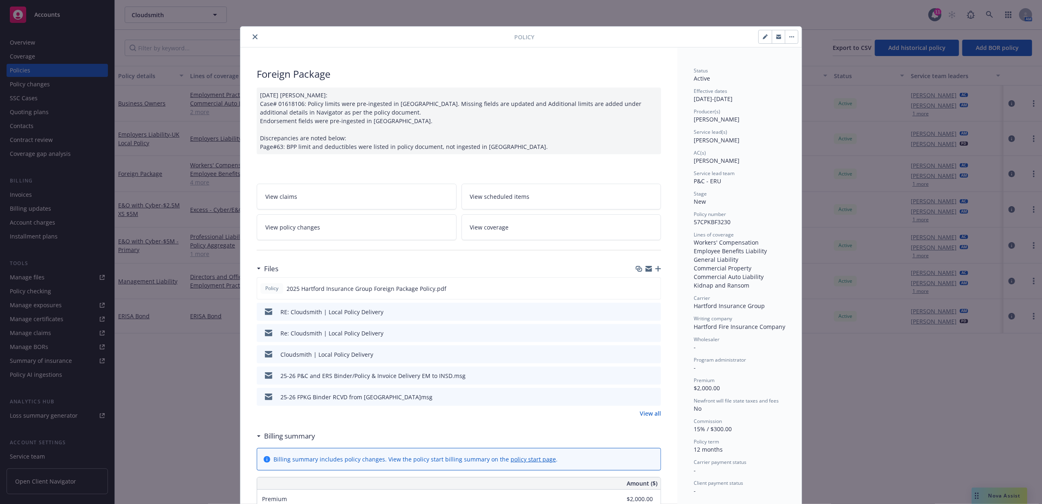
click at [250, 33] on button "close" at bounding box center [255, 37] width 10 height 10
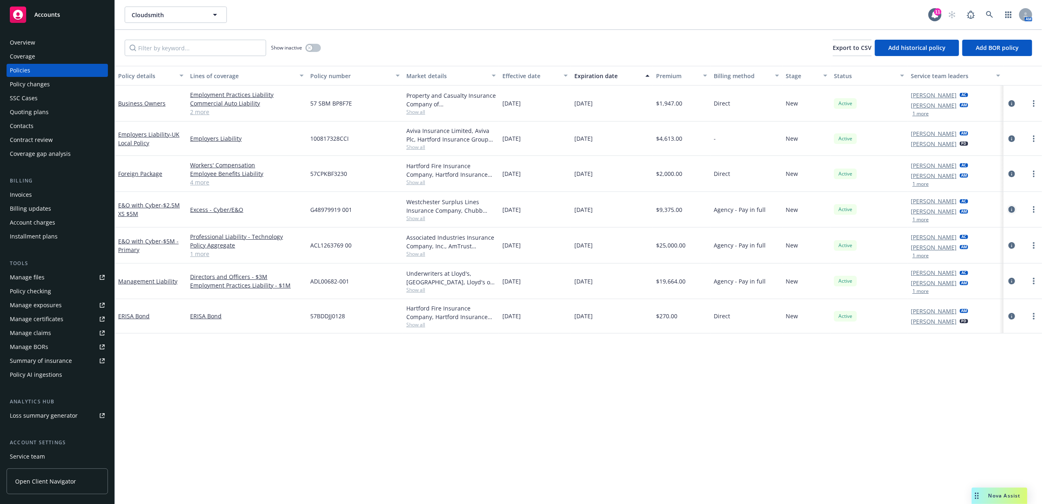
click at [831, 210] on icon "circleInformation" at bounding box center [1012, 209] width 7 height 7
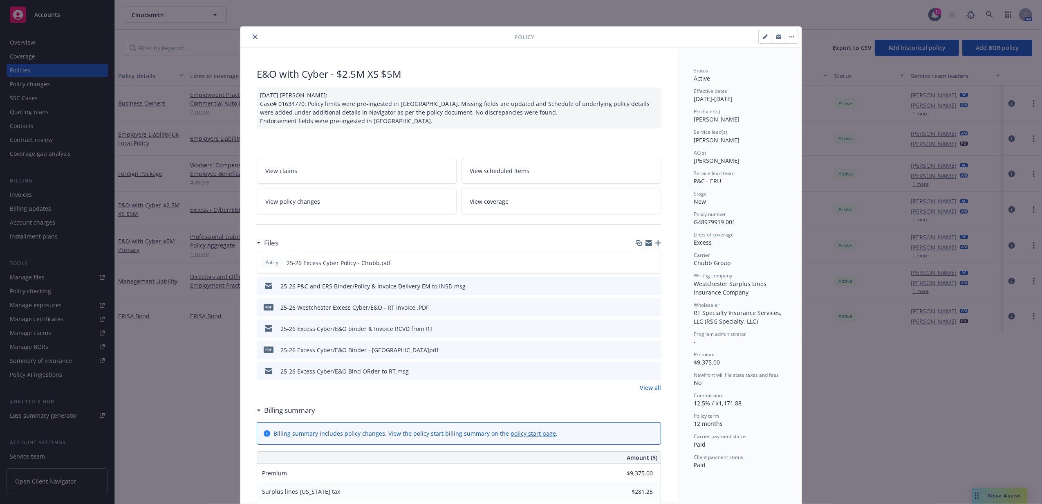
click at [759, 37] on button "button" at bounding box center [765, 36] width 13 height 13
select select "NEW"
select select "12"
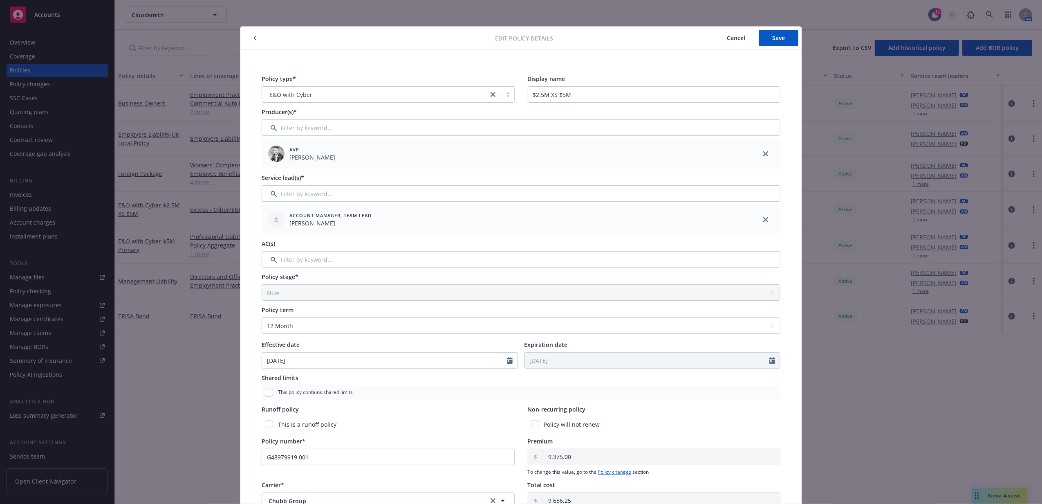
click at [254, 36] on icon "button" at bounding box center [255, 38] width 2 height 4
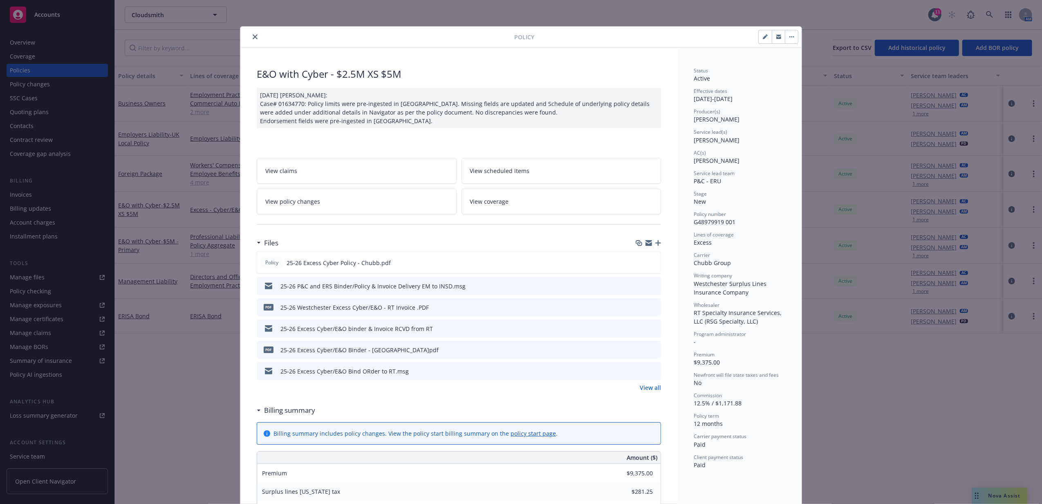
click at [253, 36] on icon "close" at bounding box center [255, 36] width 5 height 5
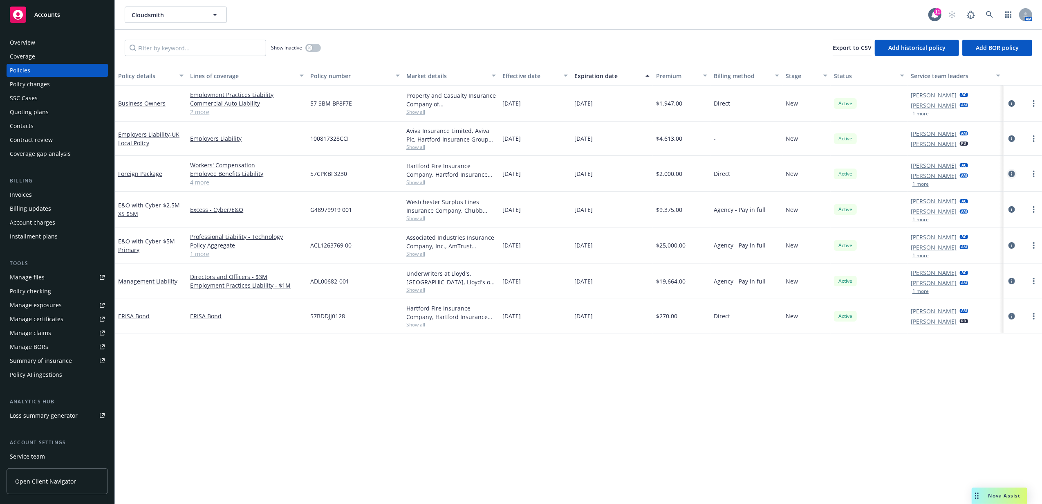
click at [831, 174] on icon "circleInformation" at bounding box center [1012, 174] width 7 height 7
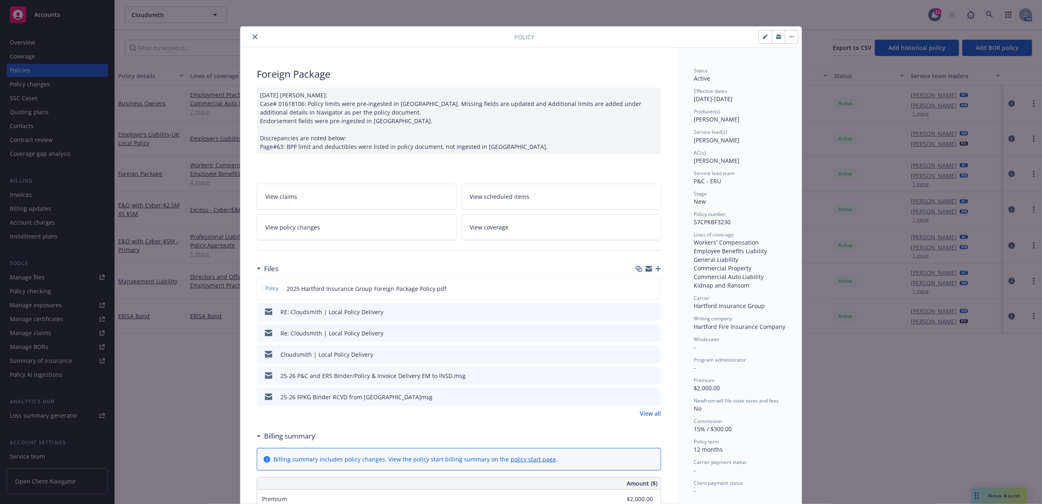
scroll to position [25, 0]
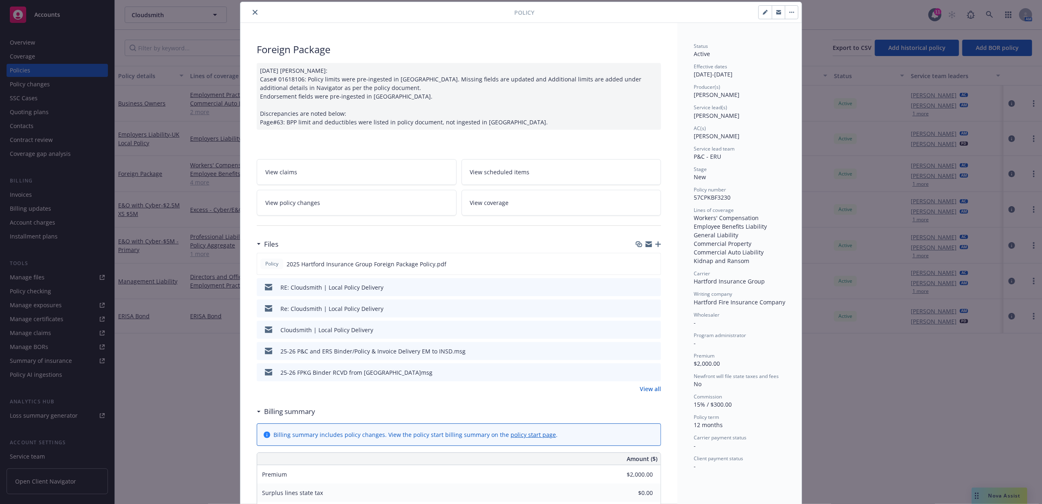
click at [763, 15] on icon "button" at bounding box center [765, 12] width 5 height 5
select select "NEW"
select select "12"
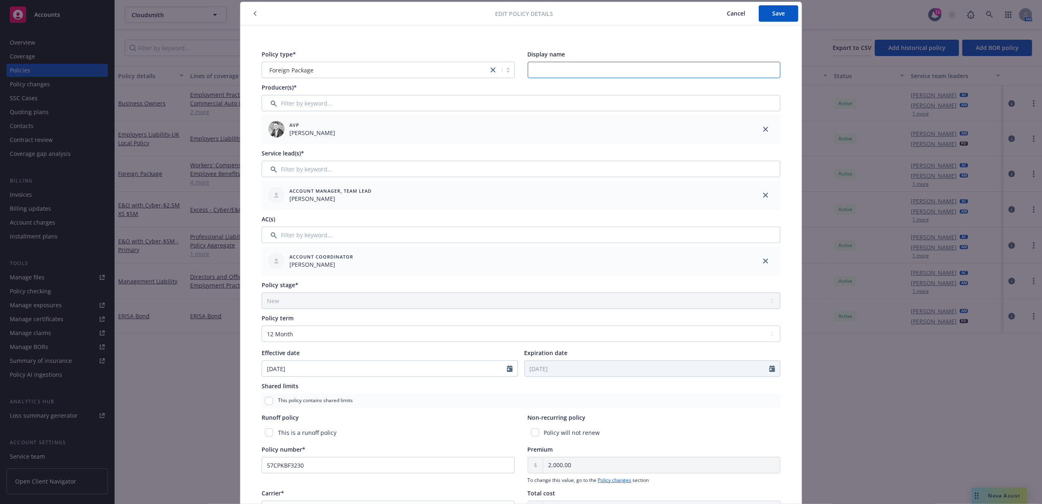
click at [570, 70] on input "Display name" at bounding box center [654, 70] width 253 height 16
type input "Ireland"
click at [774, 12] on span "Save" at bounding box center [778, 13] width 13 height 8
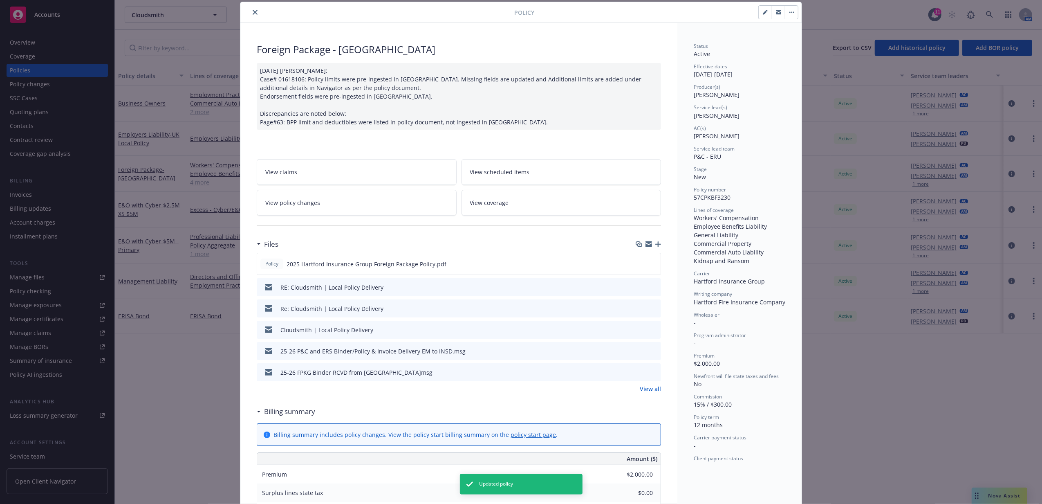
click at [253, 15] on button "close" at bounding box center [255, 12] width 10 height 10
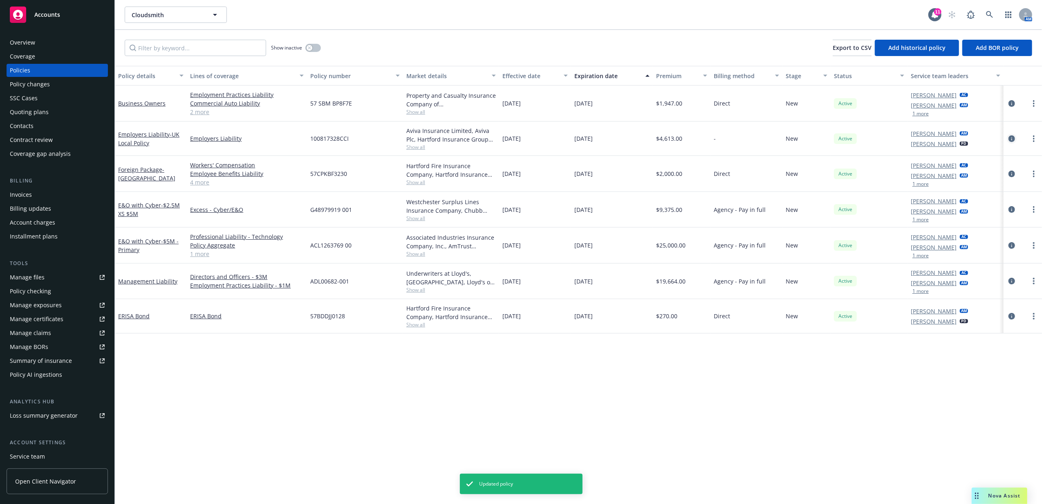
click at [831, 139] on icon "circleInformation" at bounding box center [1012, 138] width 7 height 7
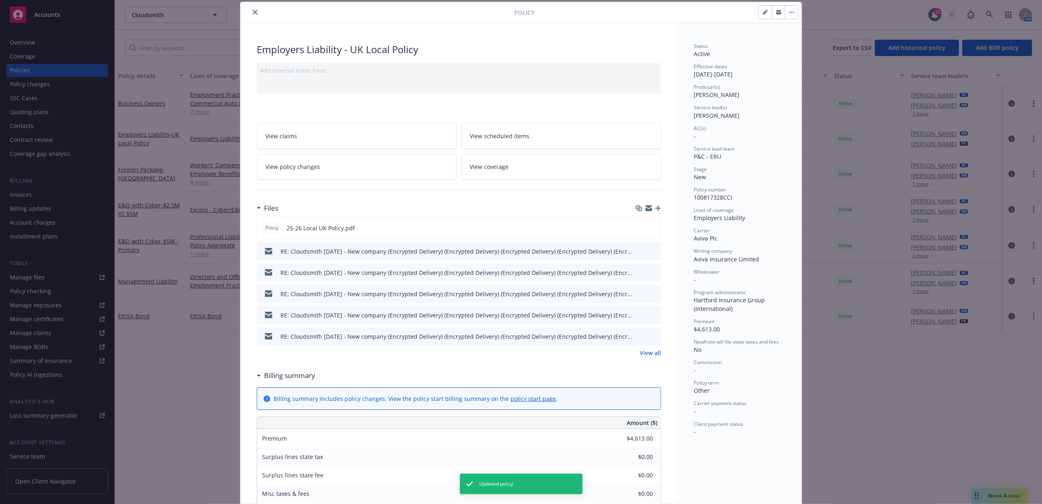
scroll to position [79, 0]
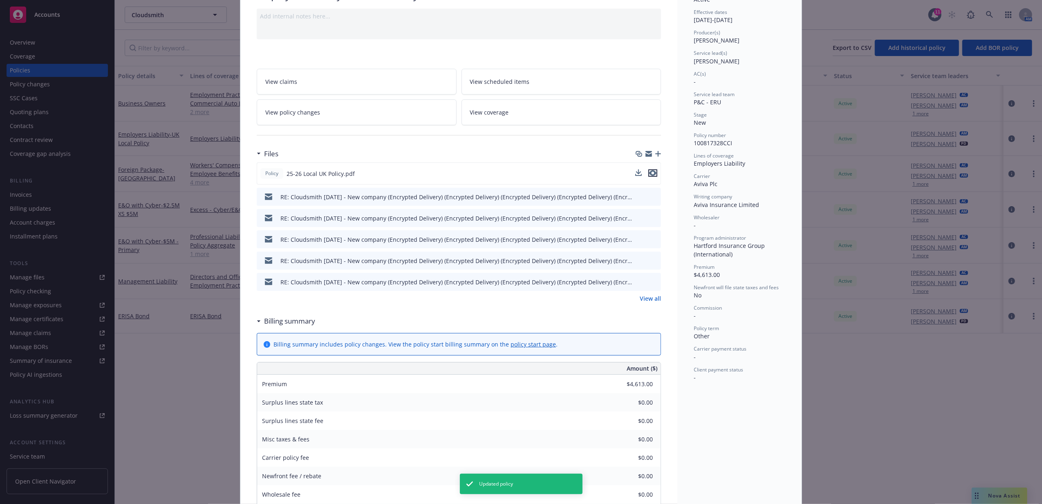
click at [653, 171] on icon "preview file" at bounding box center [652, 173] width 7 height 6
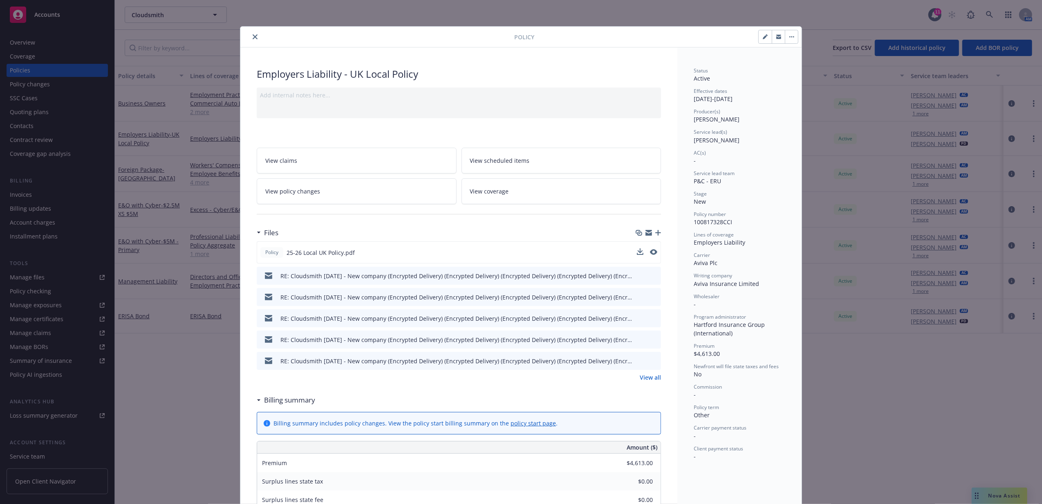
click at [254, 37] on button "close" at bounding box center [255, 37] width 10 height 10
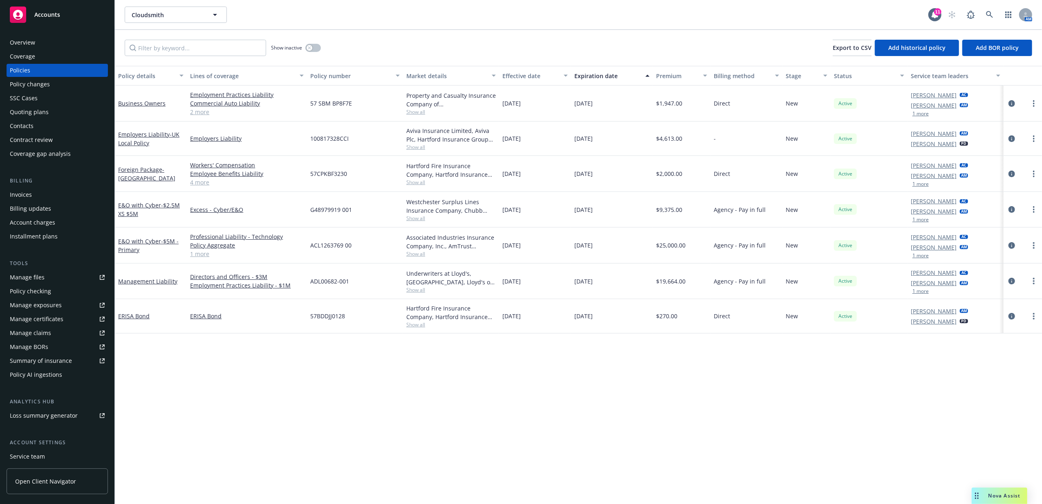
click at [195, 182] on link "4 more" at bounding box center [247, 182] width 114 height 9
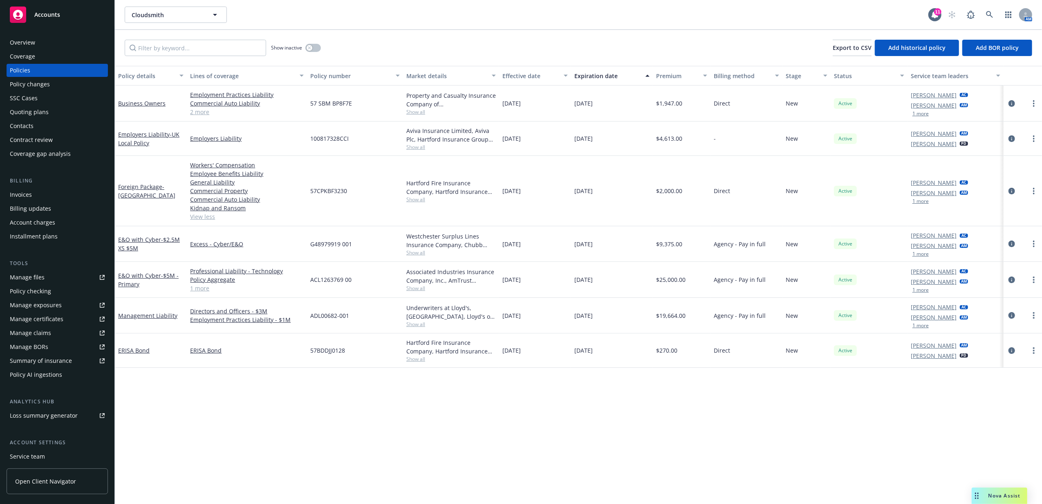
click at [195, 217] on link "View less" at bounding box center [247, 216] width 114 height 9
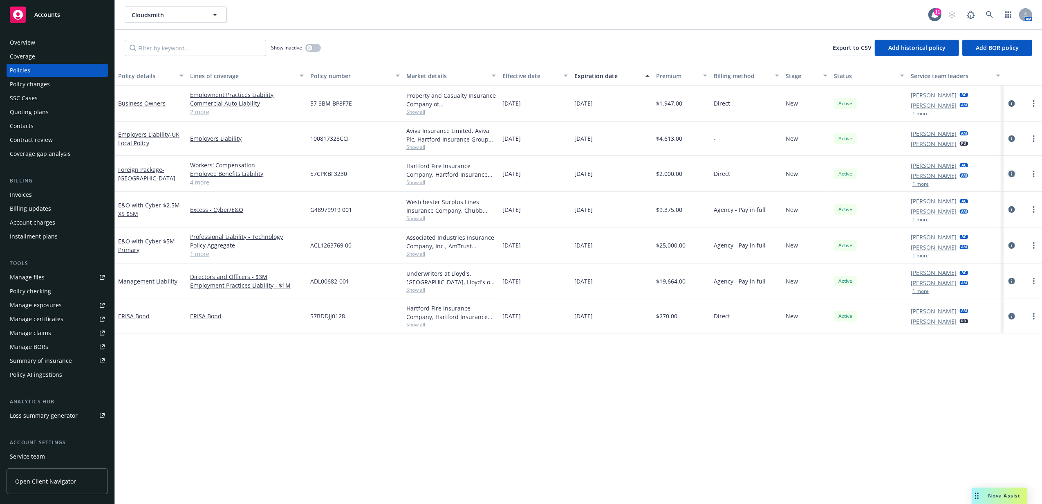
click at [831, 173] on link "circleInformation" at bounding box center [1012, 174] width 10 height 10
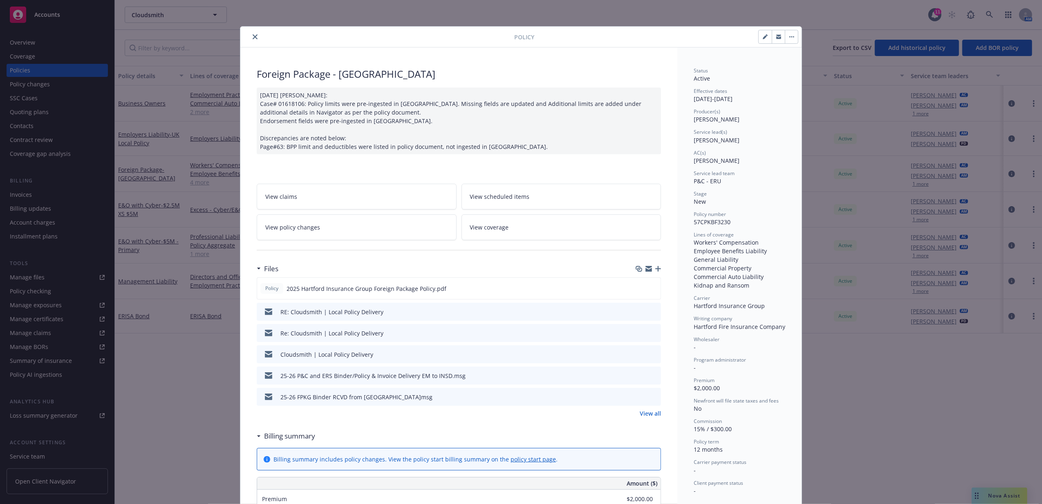
scroll to position [25, 0]
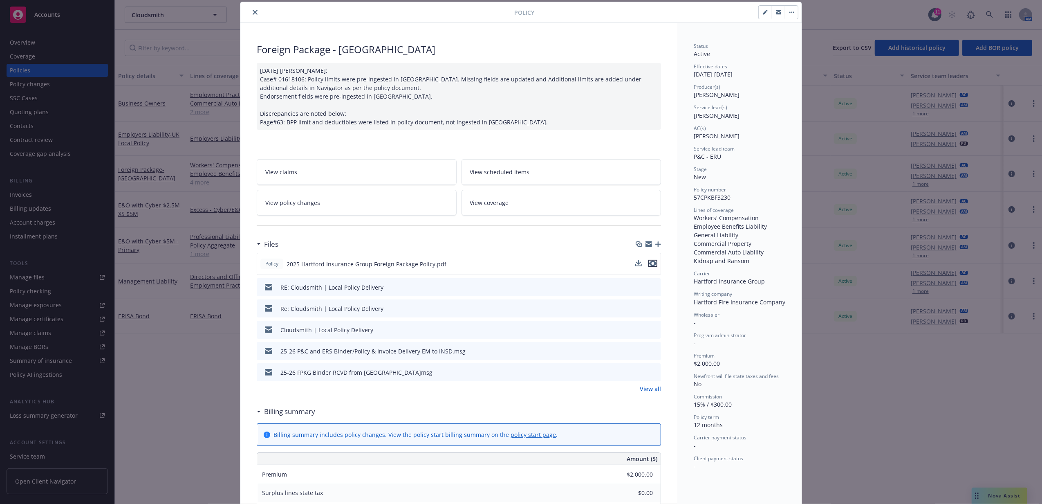
click at [646, 260] on div at bounding box center [646, 264] width 22 height 9
click at [649, 263] on icon "preview file" at bounding box center [652, 263] width 7 height 6
click at [253, 13] on icon "close" at bounding box center [255, 12] width 5 height 5
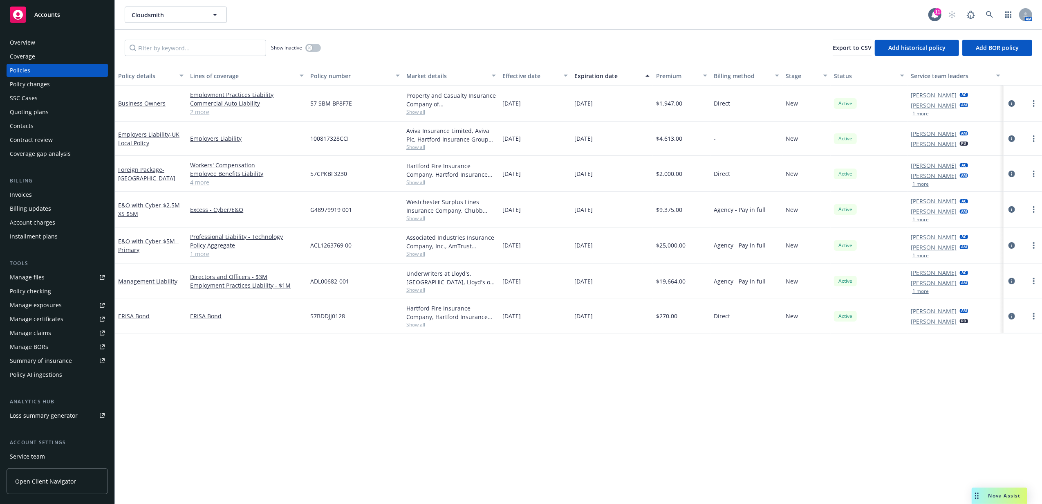
click at [195, 184] on link "4 more" at bounding box center [247, 182] width 114 height 9
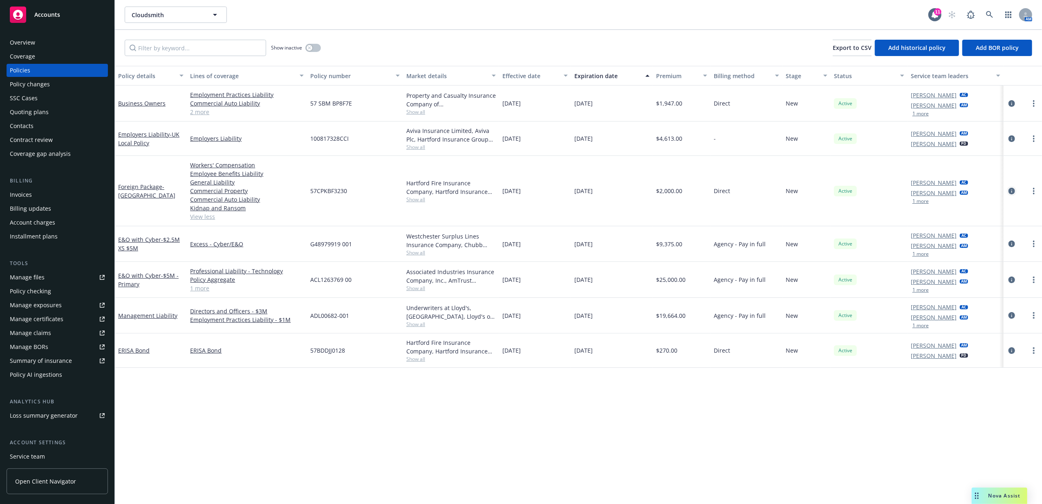
click at [831, 191] on icon "circleInformation" at bounding box center [1012, 191] width 7 height 7
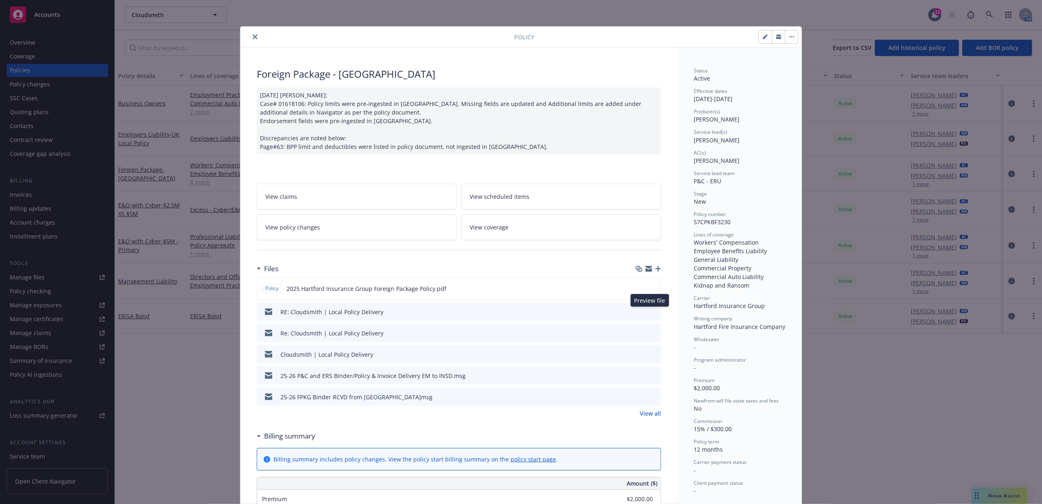
click at [650, 312] on icon "preview file" at bounding box center [653, 311] width 7 height 6
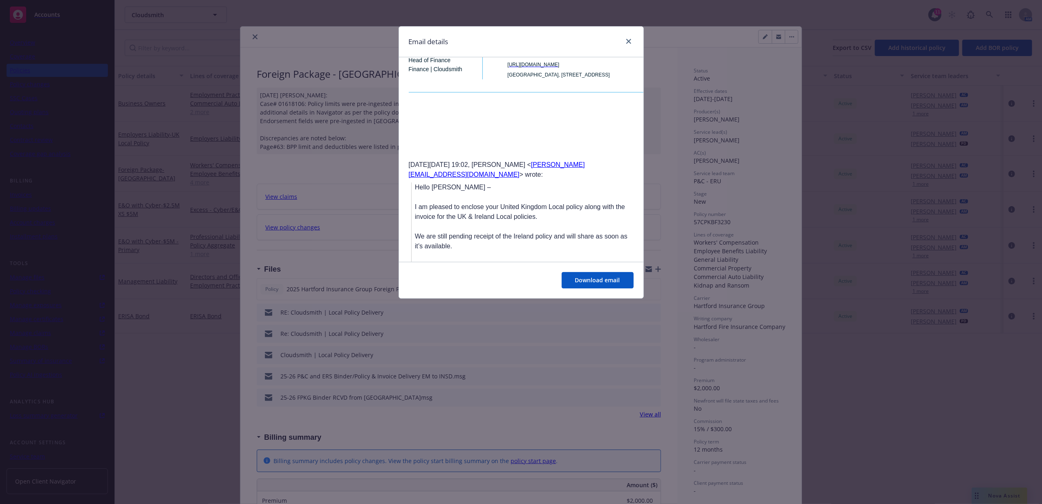
scroll to position [654, 0]
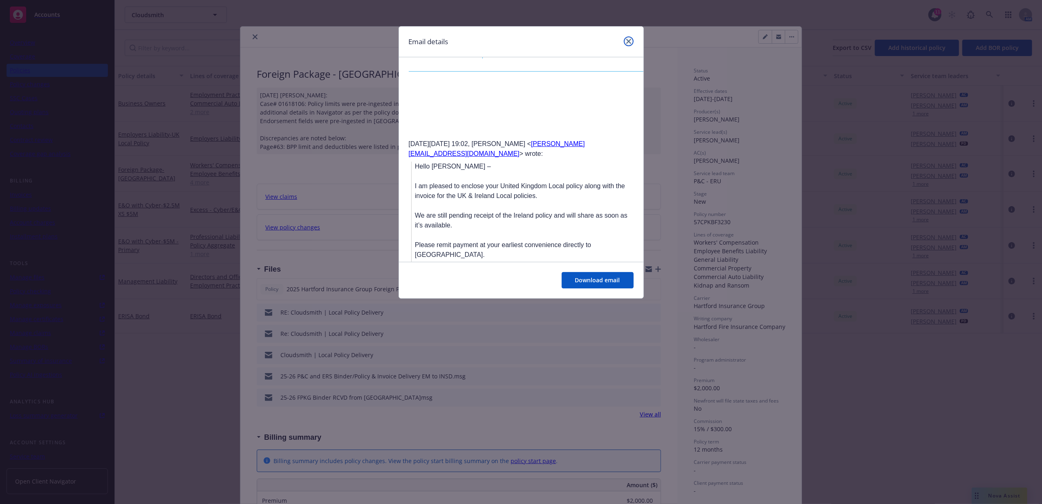
click at [630, 42] on icon "close" at bounding box center [628, 41] width 5 height 5
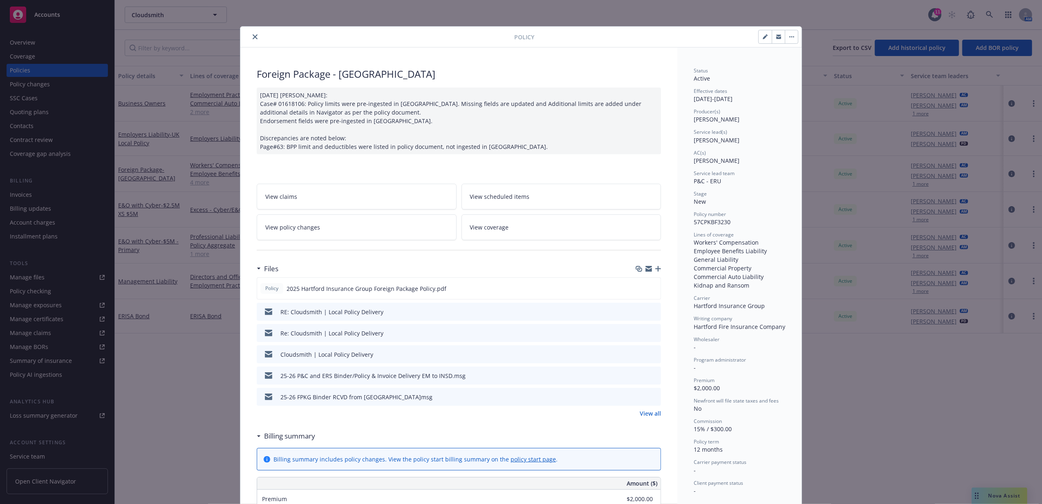
click at [254, 36] on button "close" at bounding box center [255, 37] width 10 height 10
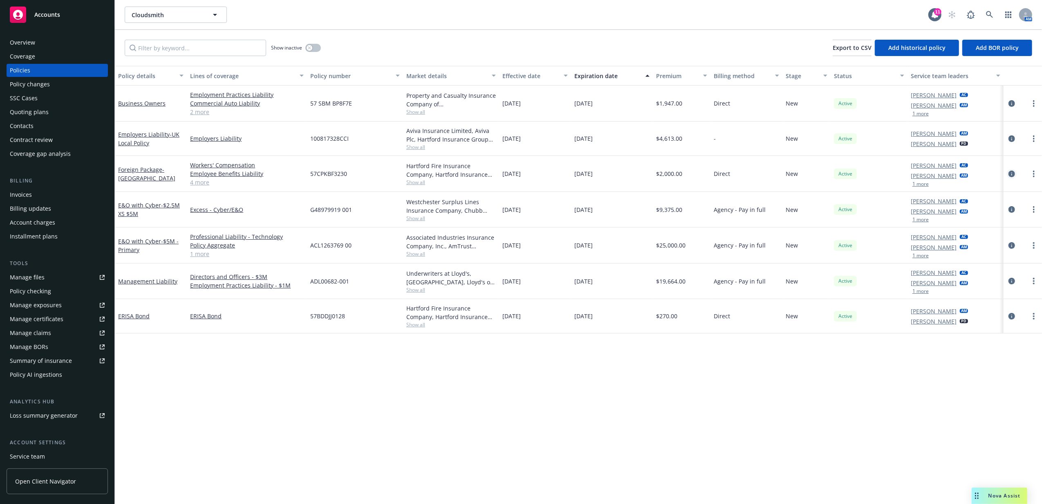
click at [831, 175] on icon "circleInformation" at bounding box center [1012, 174] width 7 height 7
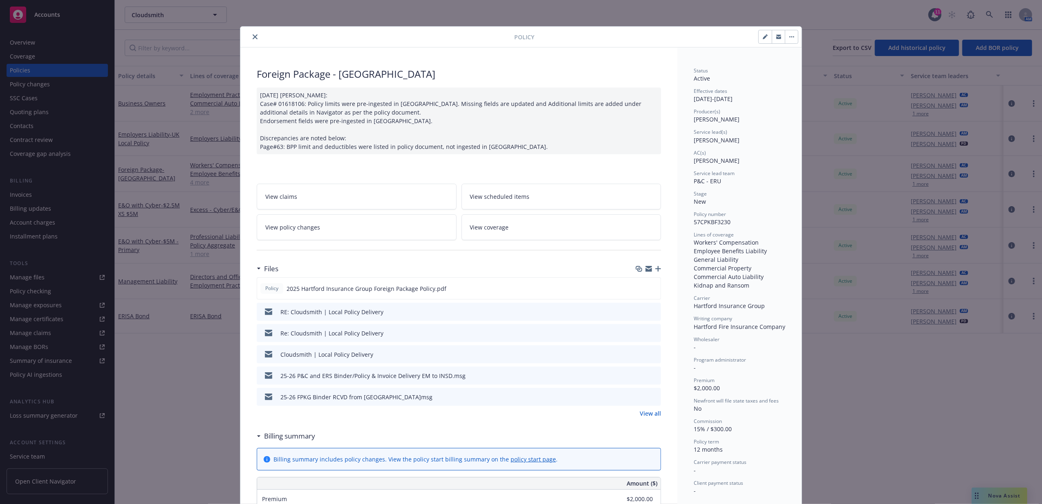
scroll to position [25, 0]
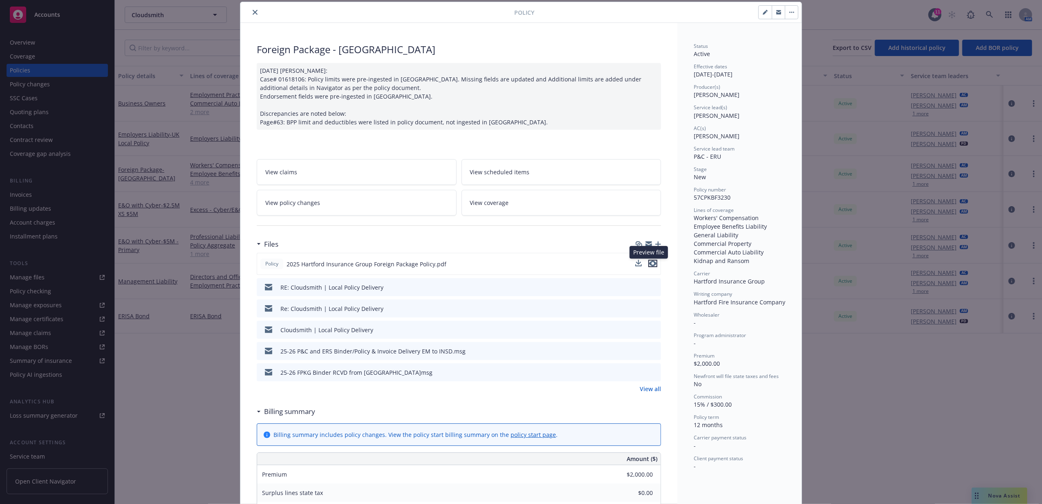
click at [651, 266] on icon "preview file" at bounding box center [652, 263] width 7 height 6
click at [250, 11] on button "close" at bounding box center [255, 12] width 10 height 10
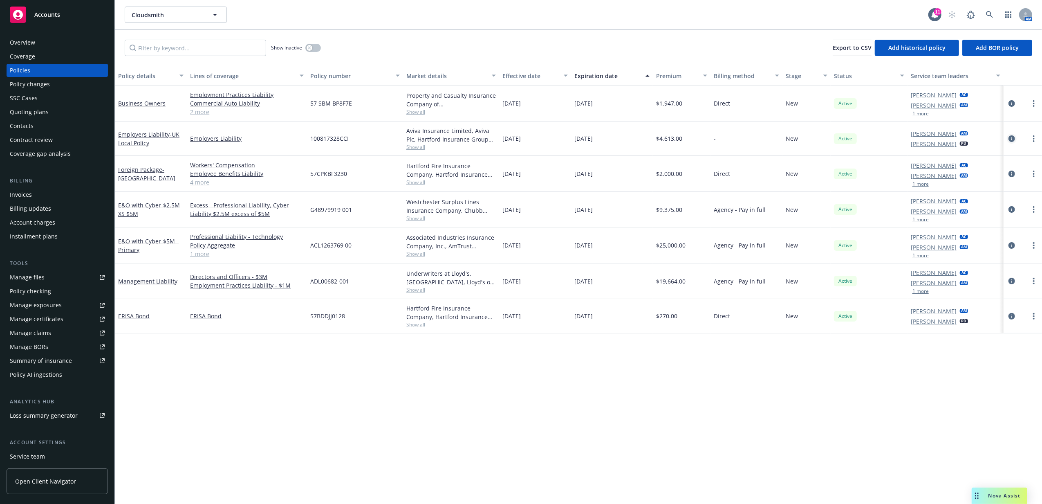
click at [831, 140] on icon "circleInformation" at bounding box center [1012, 138] width 7 height 7
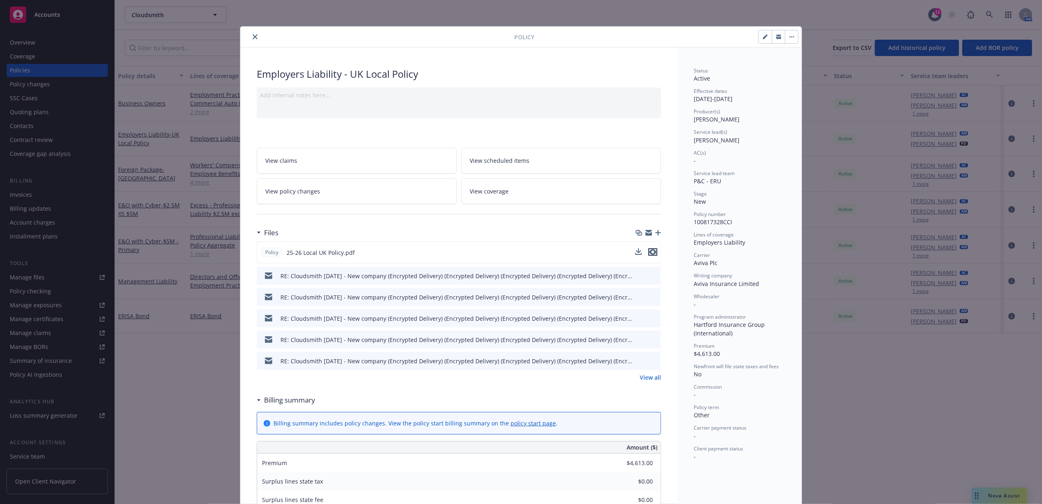
click at [649, 254] on icon "preview file" at bounding box center [652, 252] width 7 height 6
click at [253, 38] on icon "close" at bounding box center [255, 36] width 5 height 5
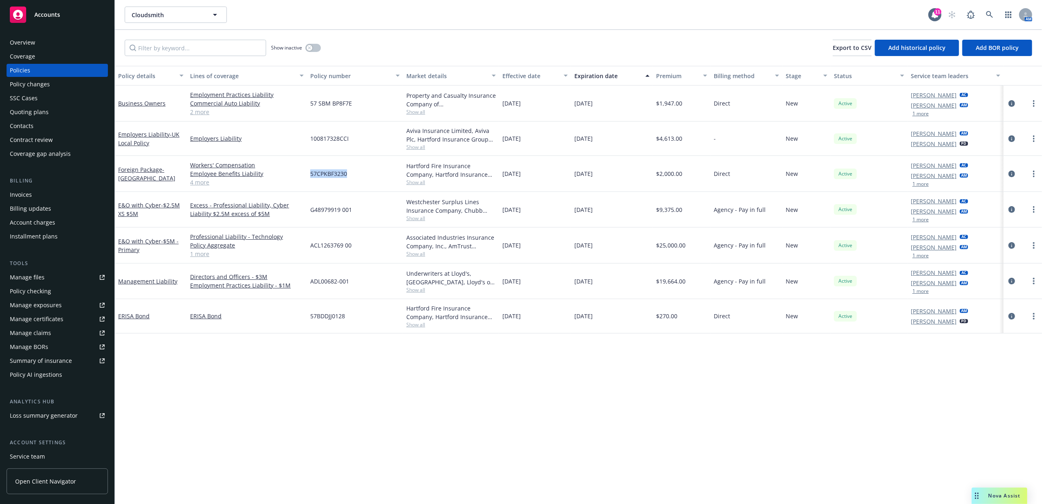
drag, startPoint x: 309, startPoint y: 172, endPoint x: 347, endPoint y: 173, distance: 37.7
click at [347, 173] on div "57CPKBF3230" at bounding box center [355, 174] width 96 height 36
copy span "57CPKBF3230"
drag, startPoint x: 311, startPoint y: 173, endPoint x: 359, endPoint y: 177, distance: 48.4
click at [359, 177] on div "57CPKBF3230" at bounding box center [355, 174] width 96 height 36
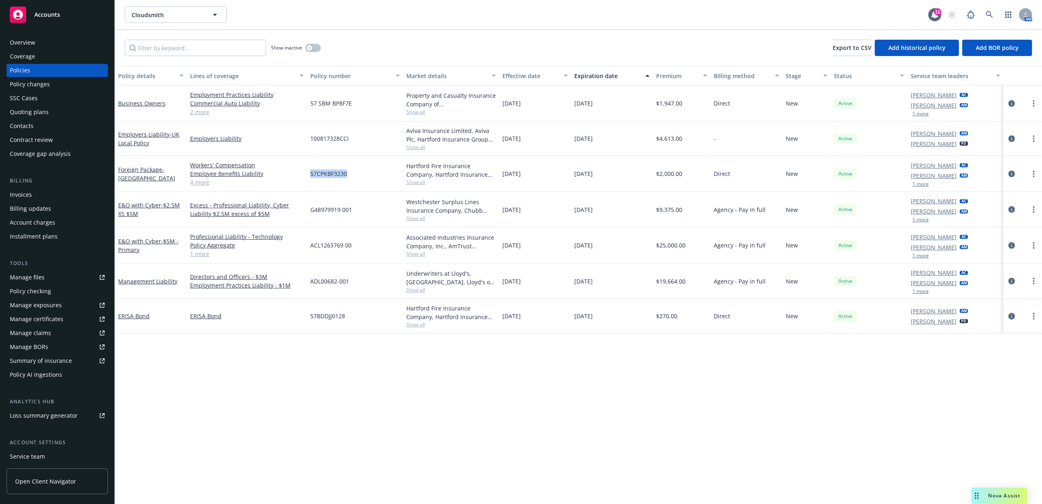
drag, startPoint x: 359, startPoint y: 177, endPoint x: 350, endPoint y: 179, distance: 8.9
click at [350, 179] on div "57CPKBF3230" at bounding box center [355, 174] width 96 height 36
drag, startPoint x: 308, startPoint y: 139, endPoint x: 360, endPoint y: 139, distance: 51.5
click at [360, 139] on div "100817328CCI" at bounding box center [355, 138] width 96 height 34
drag, startPoint x: 360, startPoint y: 139, endPoint x: 341, endPoint y: 178, distance: 43.7
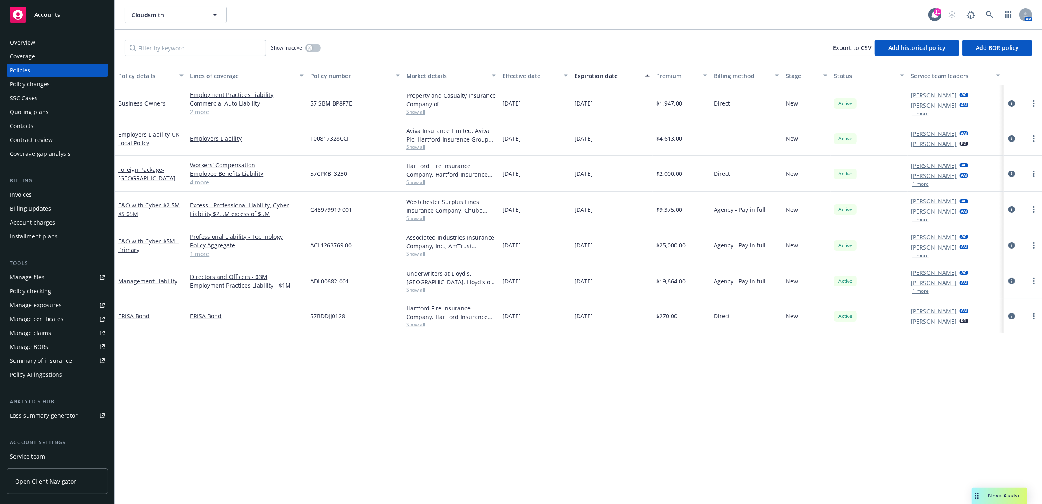
click at [341, 178] on span "57CPKBF3230" at bounding box center [328, 173] width 37 height 9
drag, startPoint x: 309, startPoint y: 174, endPoint x: 354, endPoint y: 174, distance: 45.0
click at [354, 174] on div "57CPKBF3230" at bounding box center [355, 174] width 96 height 36
drag, startPoint x: 354, startPoint y: 174, endPoint x: 340, endPoint y: 184, distance: 17.0
click at [340, 184] on div "57CPKBF3230" at bounding box center [355, 174] width 96 height 36
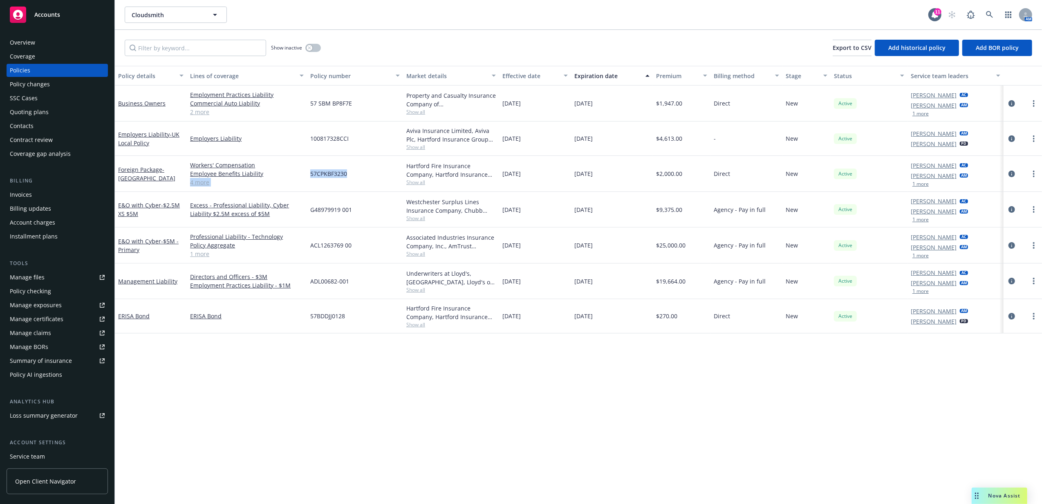
drag, startPoint x: 306, startPoint y: 174, endPoint x: 352, endPoint y: 174, distance: 46.2
click at [352, 174] on div "Foreign Package - Ireland Workers' Compensation Employee Benefits Liability Gen…" at bounding box center [578, 174] width 927 height 36
drag, startPoint x: 352, startPoint y: 174, endPoint x: 309, endPoint y: 185, distance: 44.2
click at [309, 185] on div "57CPKBF3230" at bounding box center [355, 174] width 96 height 36
drag, startPoint x: 444, startPoint y: 395, endPoint x: 442, endPoint y: 388, distance: 7.2
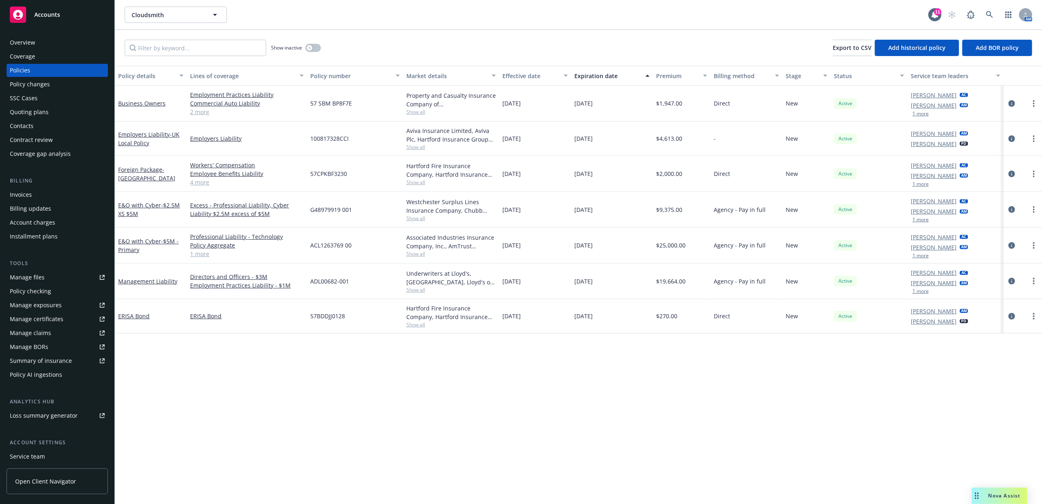
click at [444, 395] on div "Policy details Lines of coverage Policy number Market details Effective date Ex…" at bounding box center [578, 285] width 927 height 438
click at [831, 140] on icon "circleInformation" at bounding box center [1012, 138] width 7 height 7
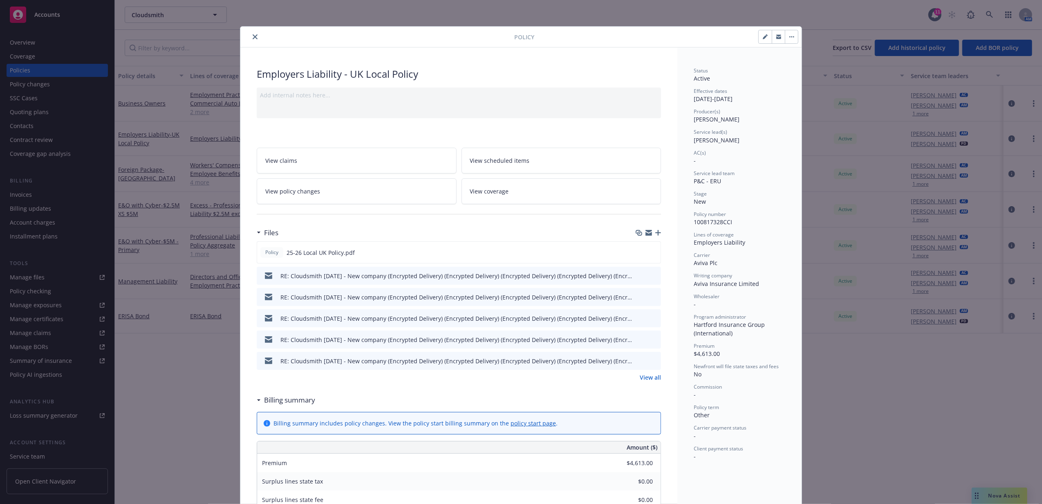
click at [650, 276] on icon "preview file" at bounding box center [653, 275] width 7 height 6
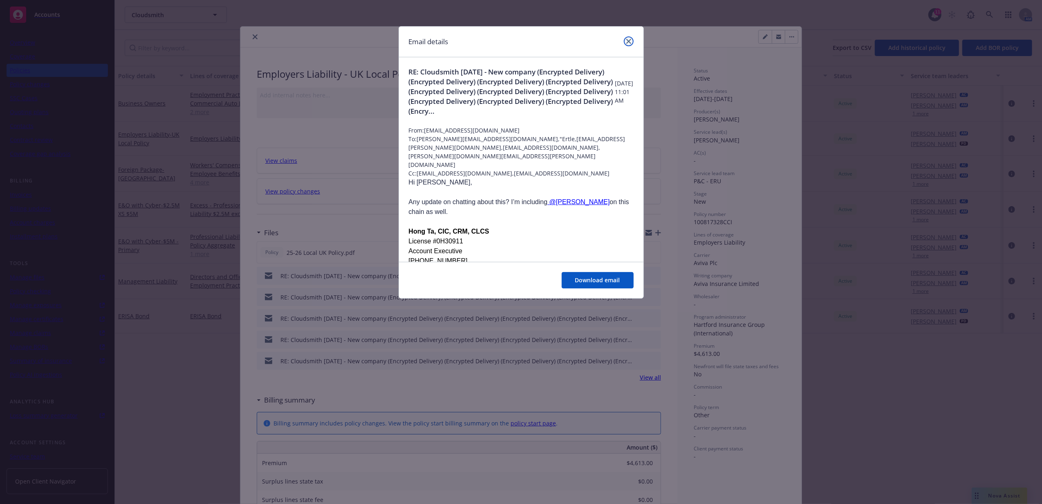
click at [630, 39] on icon "close" at bounding box center [628, 41] width 5 height 5
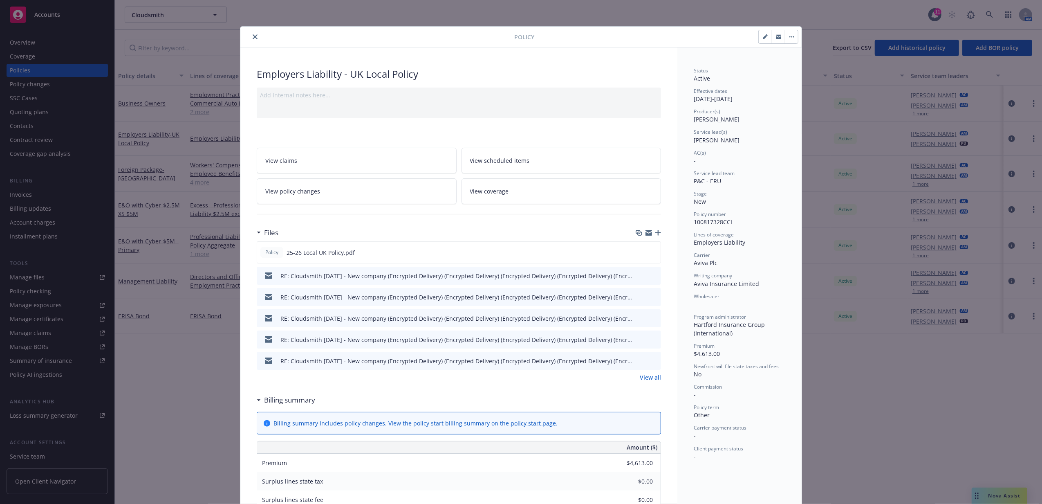
click at [253, 36] on icon "close" at bounding box center [255, 36] width 5 height 5
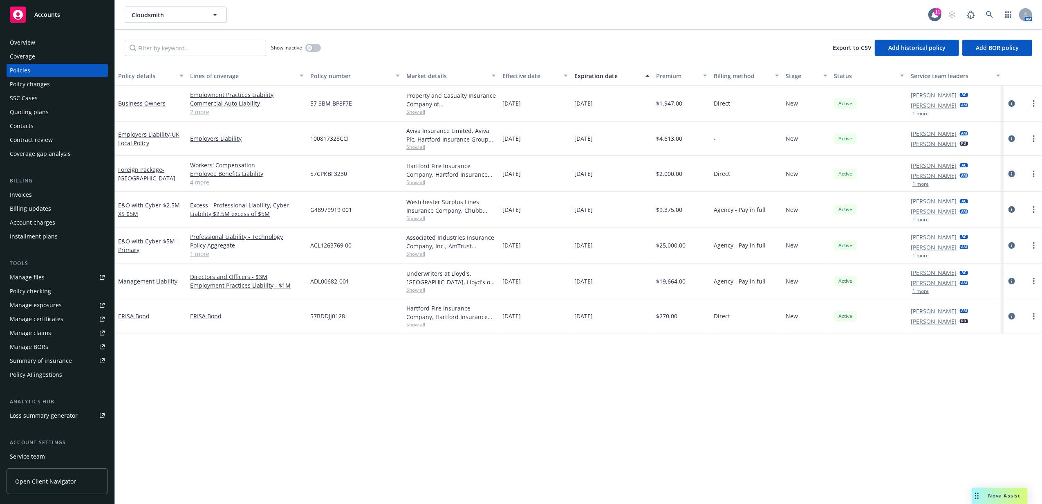
click at [831, 173] on link "circleInformation" at bounding box center [1012, 174] width 10 height 10
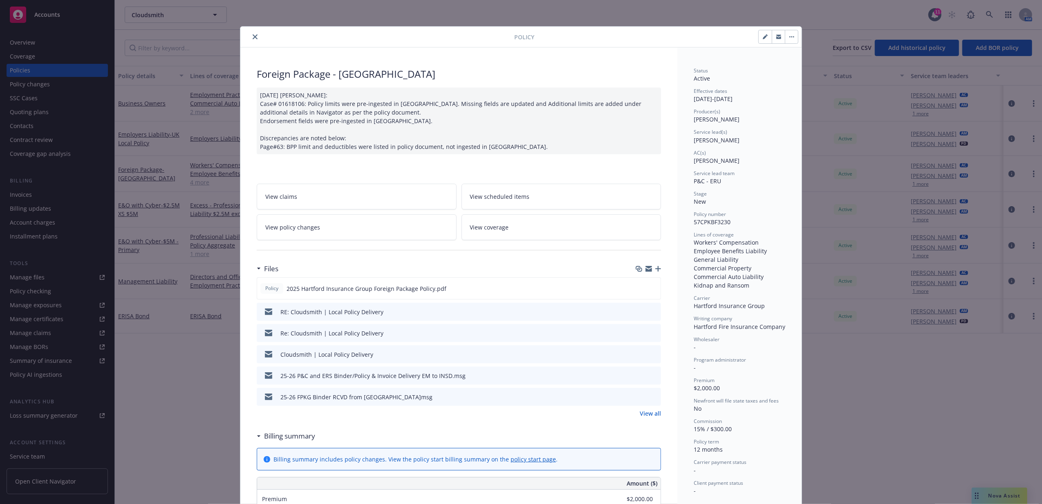
click at [651, 312] on icon "preview file" at bounding box center [653, 311] width 7 height 6
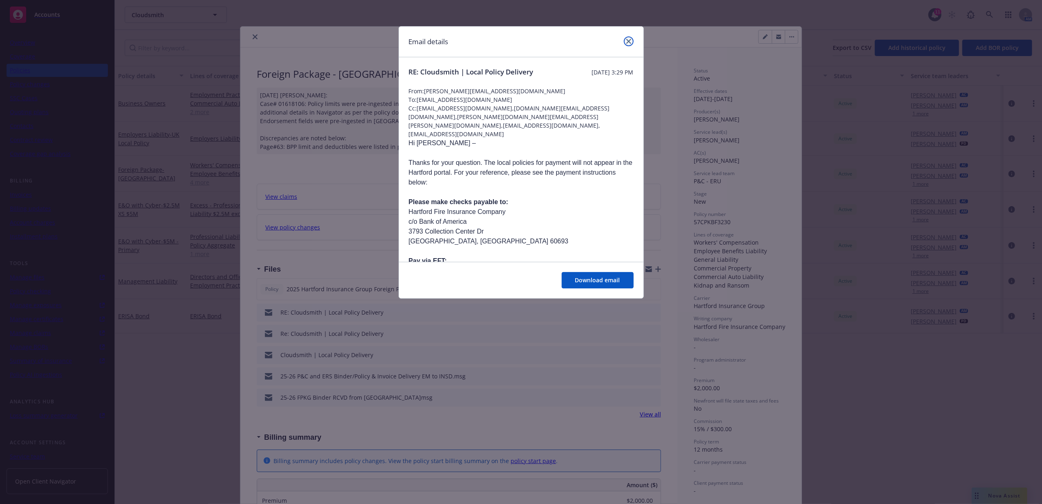
click at [627, 43] on icon "close" at bounding box center [628, 41] width 5 height 5
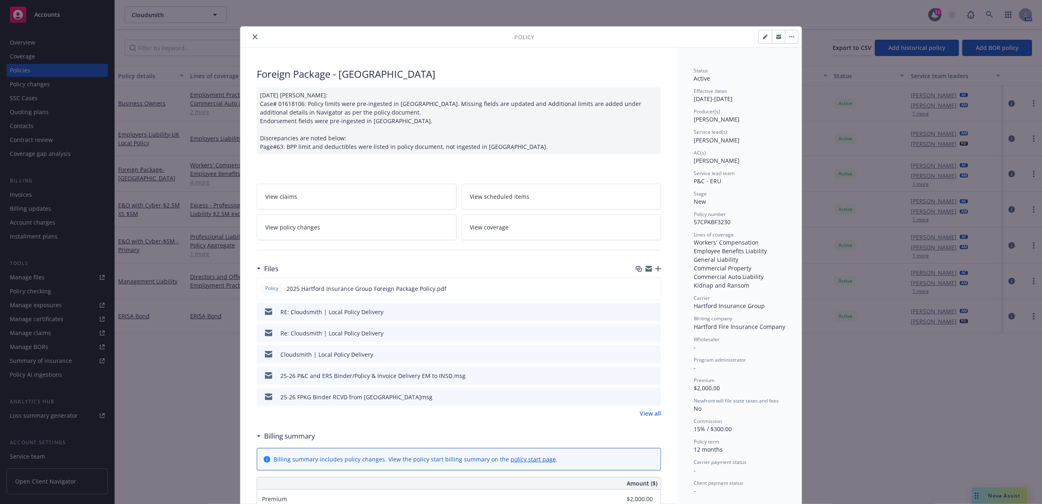
click at [253, 38] on icon "close" at bounding box center [255, 36] width 5 height 5
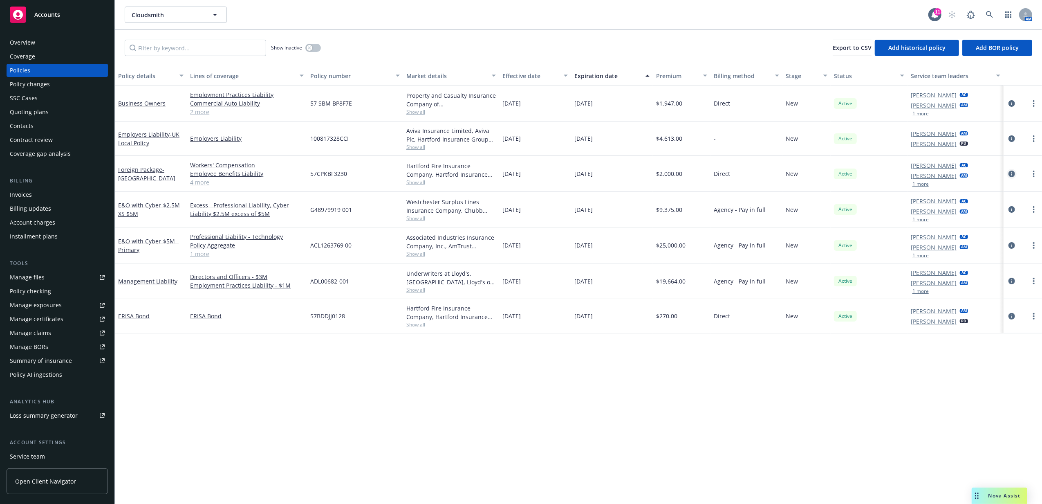
click at [831, 174] on icon "circleInformation" at bounding box center [1012, 174] width 7 height 7
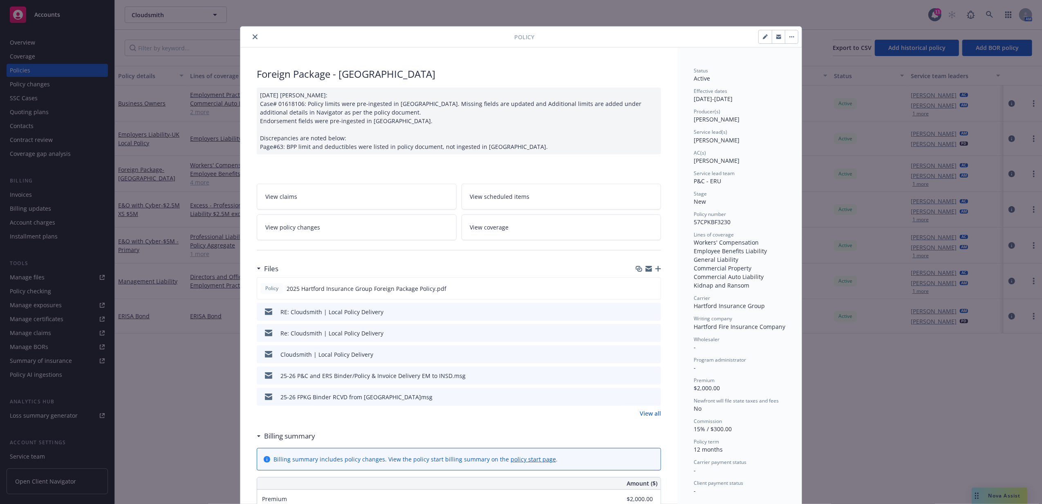
scroll to position [25, 0]
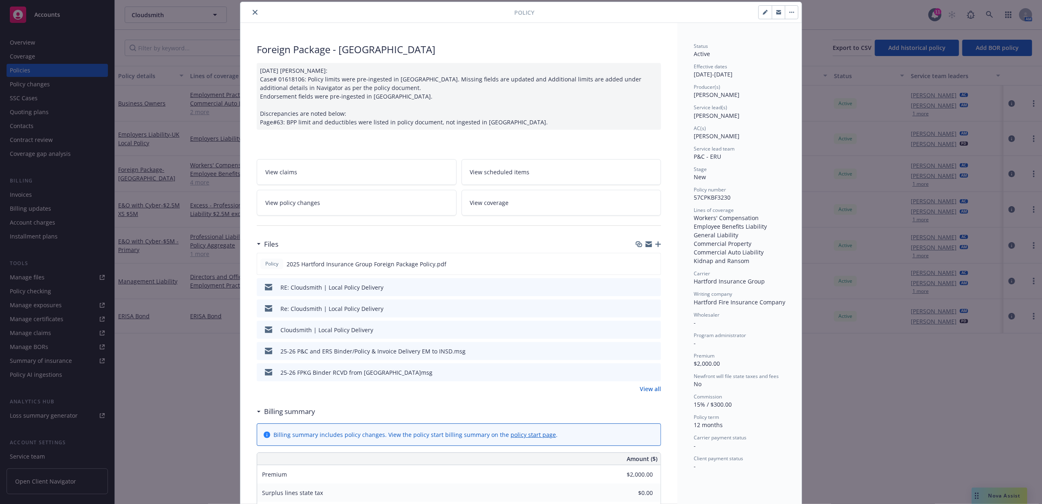
click at [655, 246] on icon "button" at bounding box center [658, 244] width 6 height 6
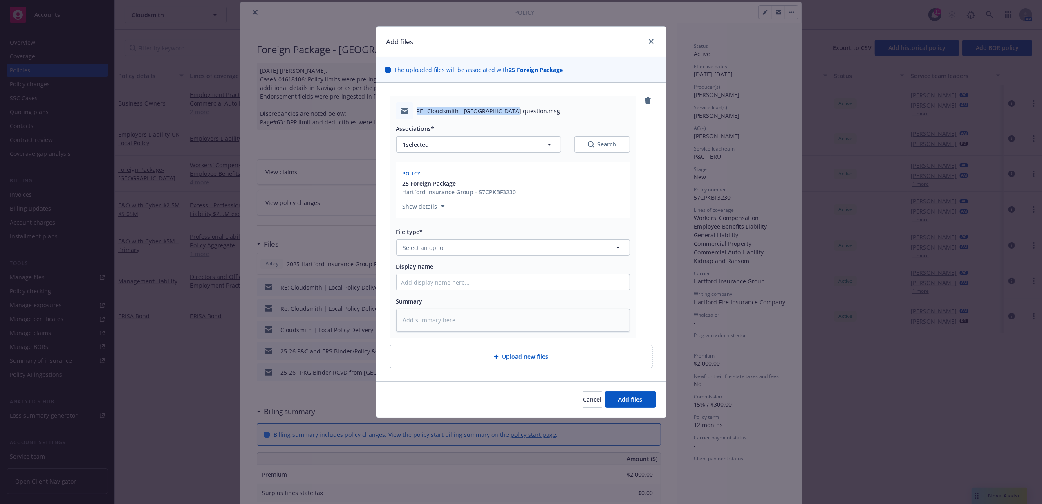
drag, startPoint x: 417, startPoint y: 113, endPoint x: 505, endPoint y: 114, distance: 88.3
click at [505, 114] on span "RE_ Cloudsmith - Ireland question.msg" at bounding box center [489, 111] width 144 height 9
copy span "RE_ Cloudsmith - Ireland question"
click at [478, 285] on input "Display name" at bounding box center [513, 282] width 233 height 16
paste input "RE_ Cloudsmith - Ireland question"
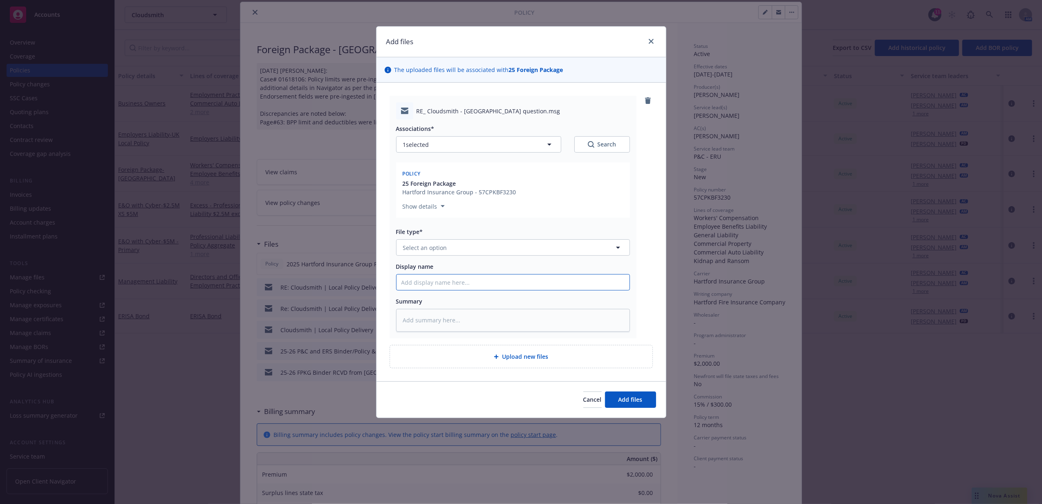
type textarea "x"
type input "RE_ Cloudsmith - Ireland question"
click at [480, 245] on button "Select an option" at bounding box center [513, 247] width 234 height 16
type input "email"
click at [489, 271] on div "Email" at bounding box center [513, 270] width 223 height 12
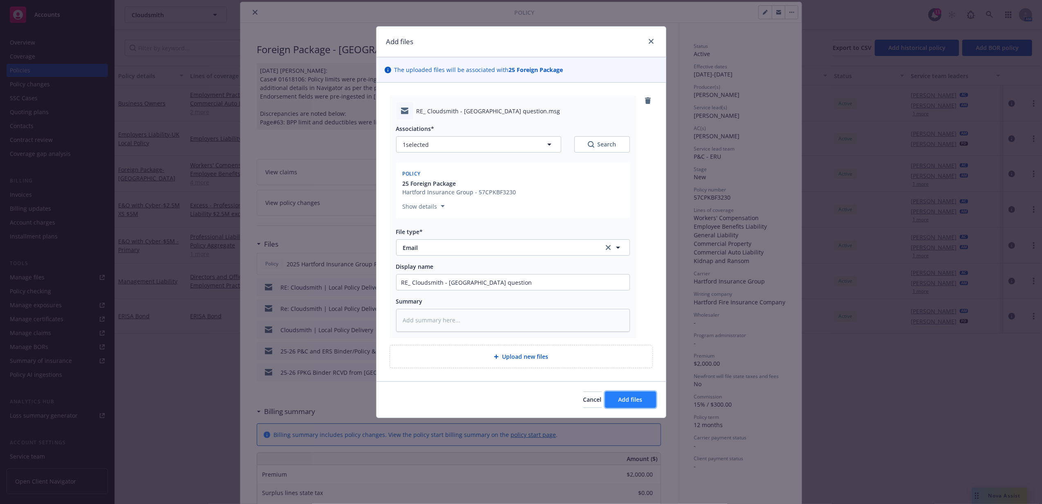
click at [648, 401] on button "Add files" at bounding box center [630, 399] width 51 height 16
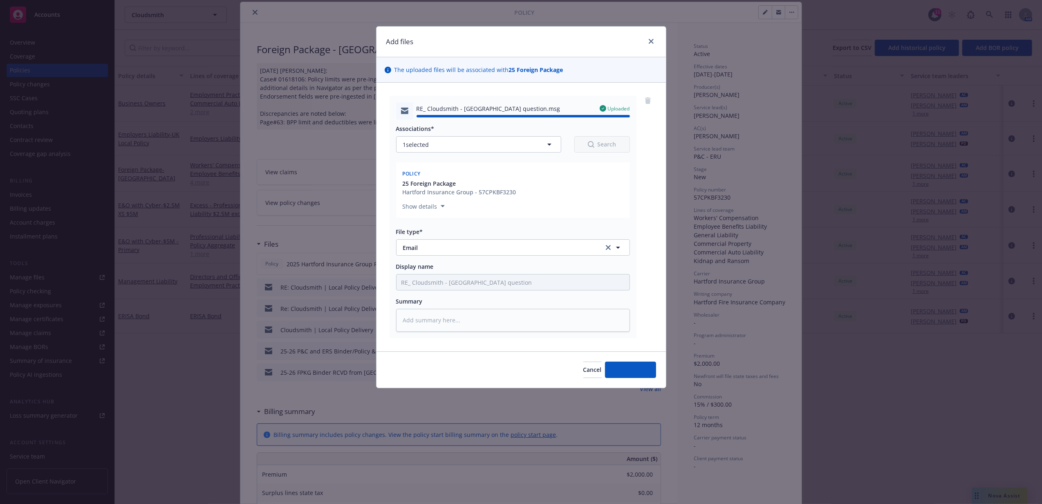
type textarea "x"
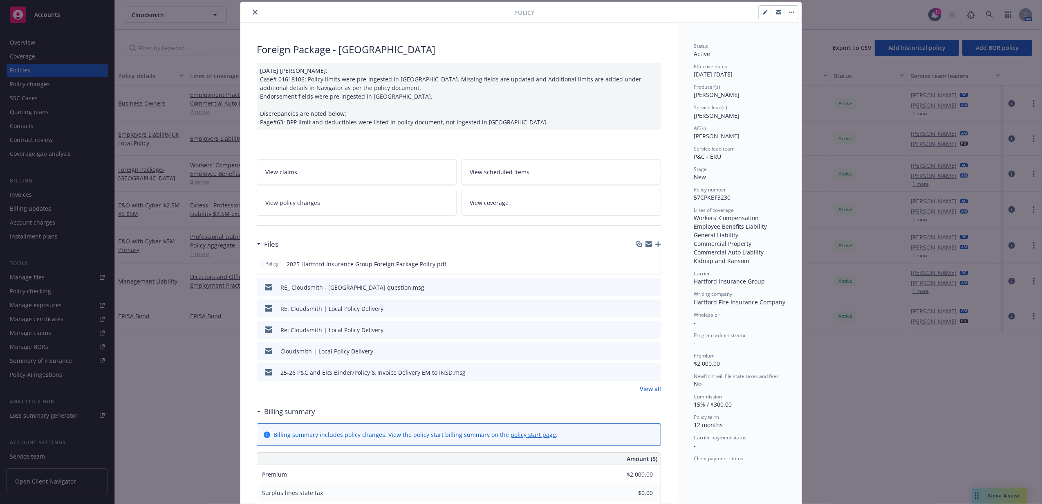
click at [253, 11] on icon "close" at bounding box center [255, 12] width 5 height 5
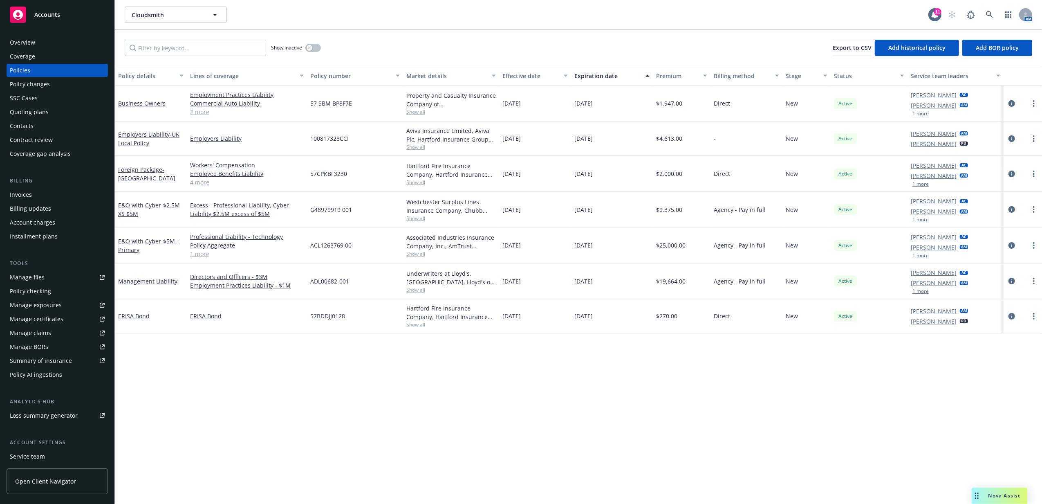
click at [290, 385] on div "Policy details Lines of coverage Policy number Market details Effective date Ex…" at bounding box center [578, 285] width 927 height 438
click at [831, 174] on link "circleInformation" at bounding box center [1012, 174] width 10 height 10
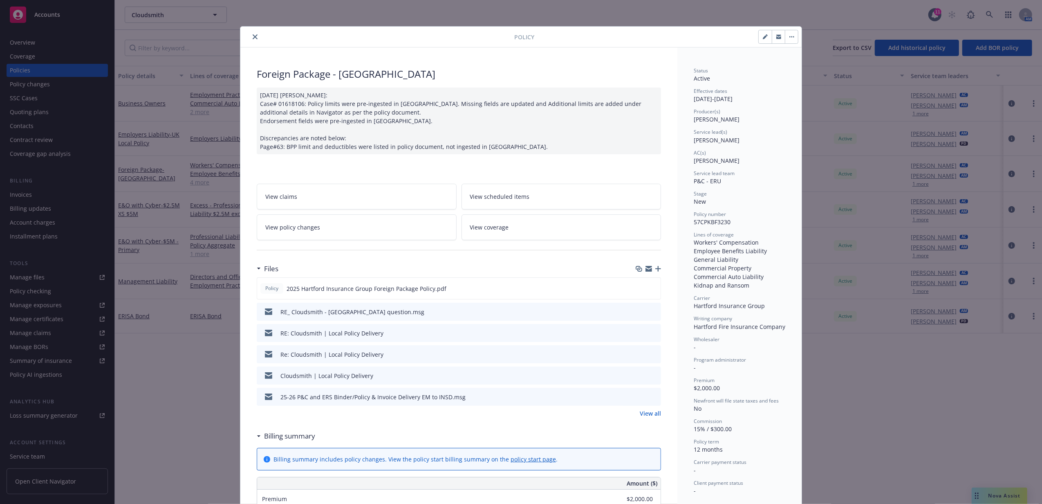
scroll to position [25, 0]
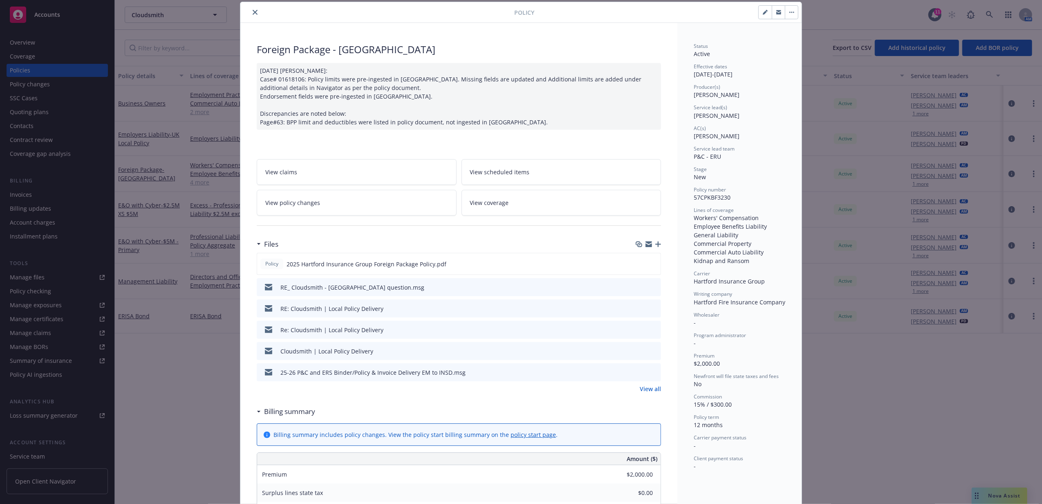
click at [647, 388] on link "View all" at bounding box center [650, 388] width 21 height 9
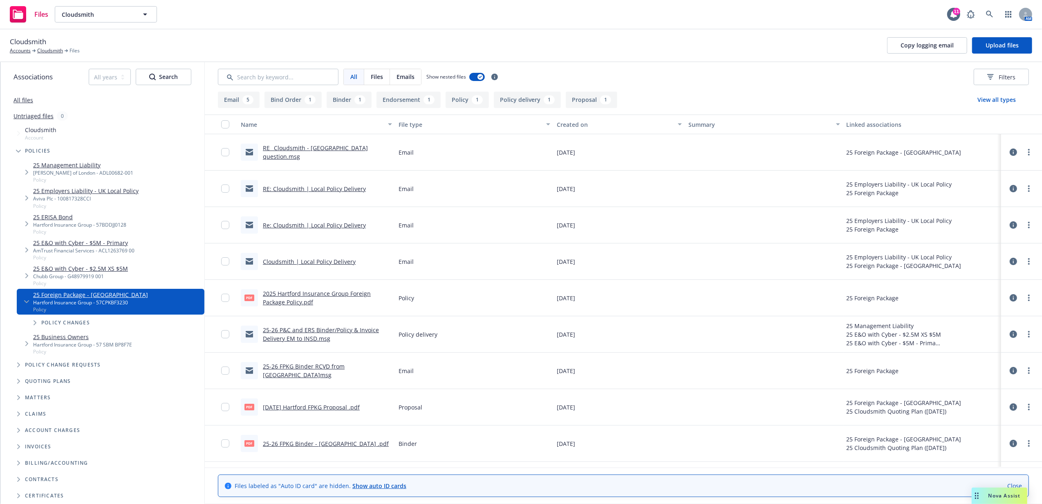
click at [30, 99] on link "All files" at bounding box center [23, 100] width 20 height 8
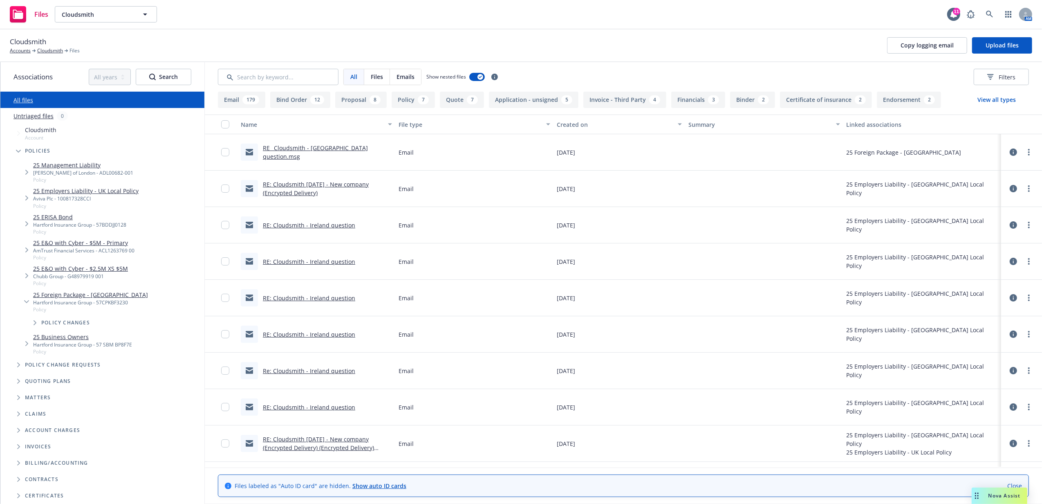
click at [334, 226] on link "RE: Cloudsmith - Ireland question" at bounding box center [309, 225] width 92 height 8
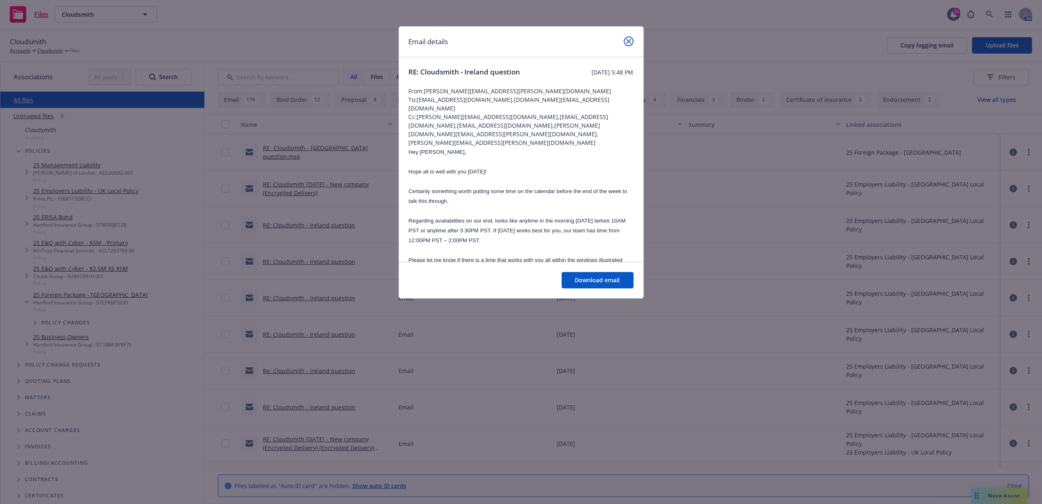
click at [628, 45] on link "close" at bounding box center [629, 41] width 10 height 10
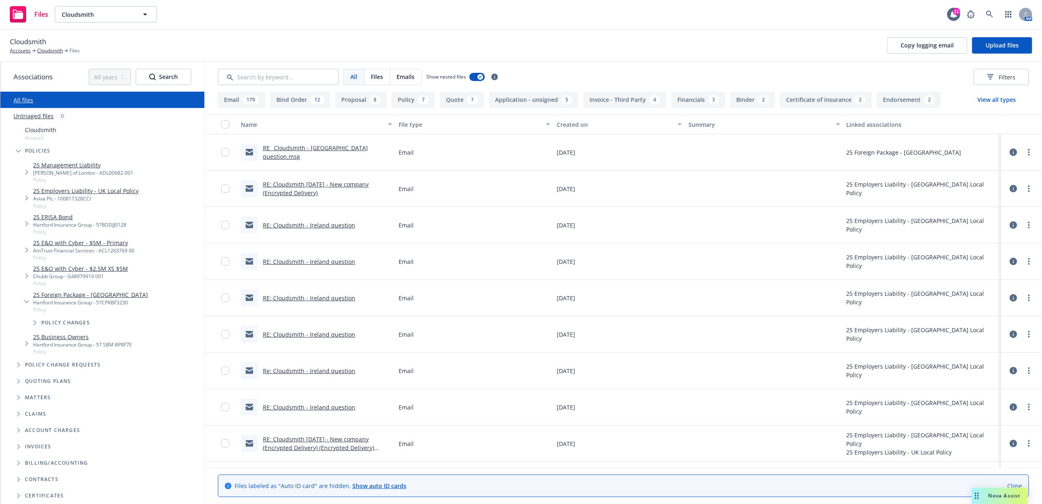
click at [301, 227] on link "RE: Cloudsmith - Ireland question" at bounding box center [309, 225] width 92 height 8
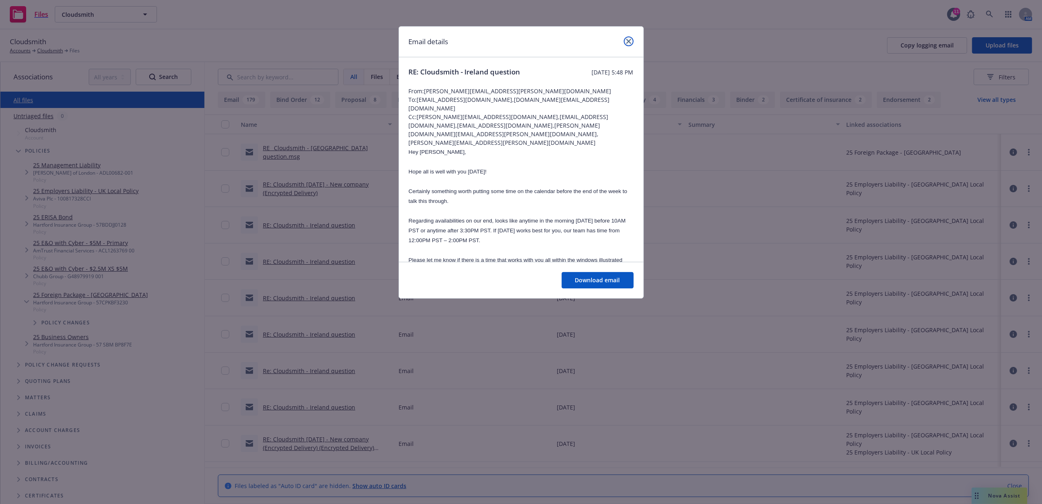
click at [630, 40] on icon "close" at bounding box center [628, 41] width 5 height 5
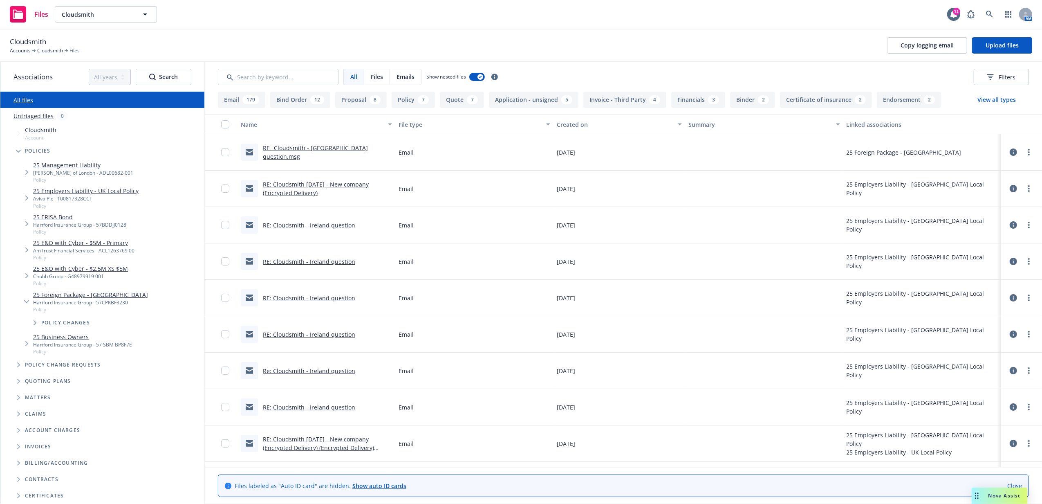
click at [300, 154] on link "RE_ Cloudsmith - Ireland question.msg" at bounding box center [315, 152] width 105 height 16
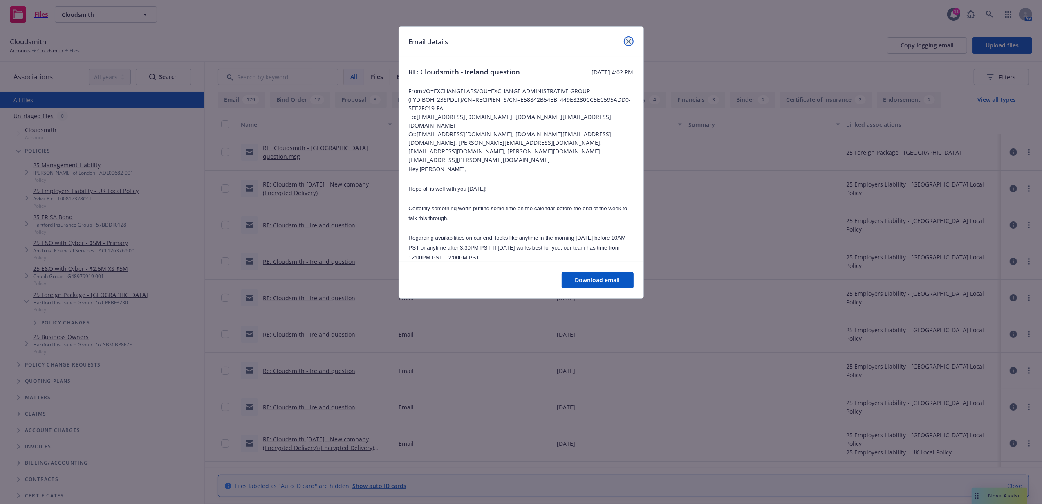
click at [629, 39] on icon "close" at bounding box center [628, 41] width 5 height 5
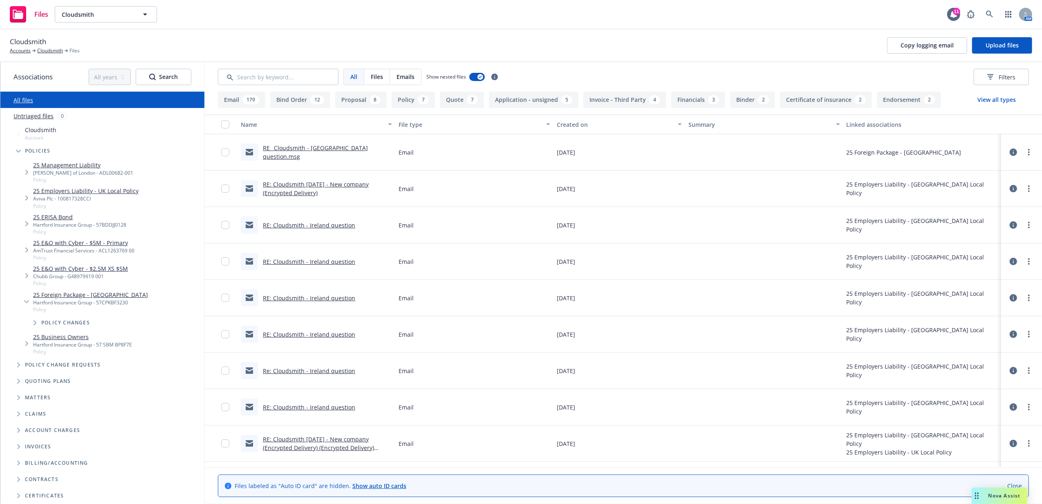
click at [344, 226] on link "RE: Cloudsmith - Ireland question" at bounding box center [309, 225] width 92 height 8
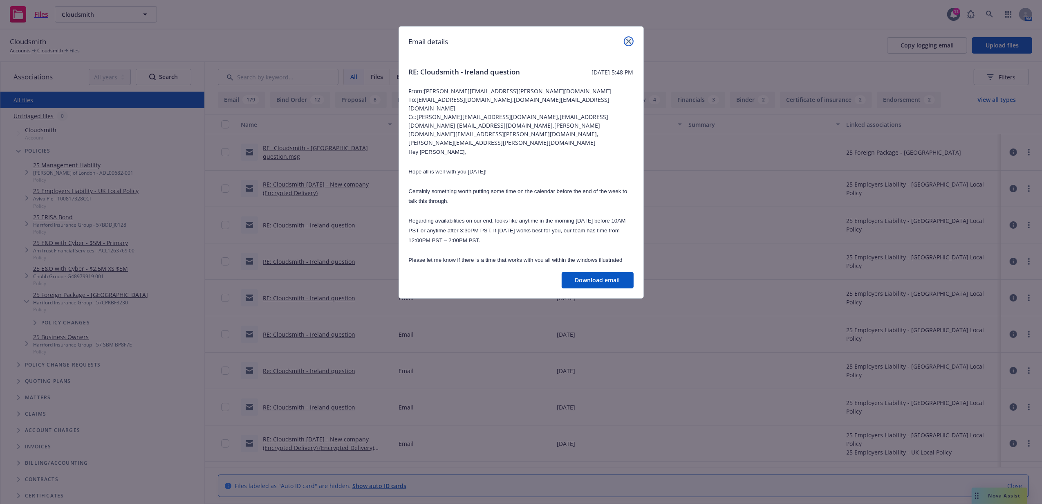
click at [631, 40] on icon "close" at bounding box center [628, 41] width 5 height 5
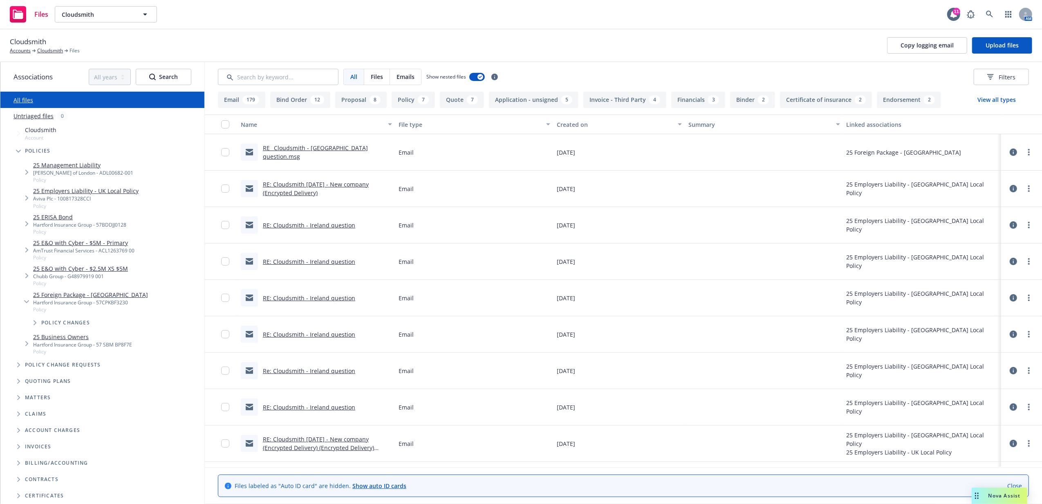
click at [1010, 225] on icon at bounding box center [1013, 224] width 7 height 7
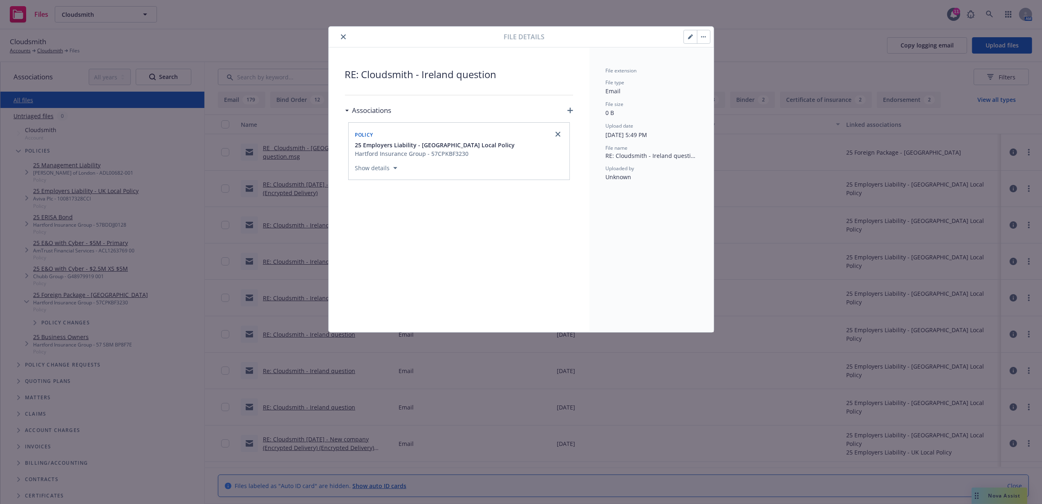
click at [575, 112] on div "RE: Cloudsmith - Ireland question Associations Policy 25 Employers Liability - …" at bounding box center [459, 189] width 261 height 285
click at [571, 110] on icon "button" at bounding box center [571, 111] width 6 height 6
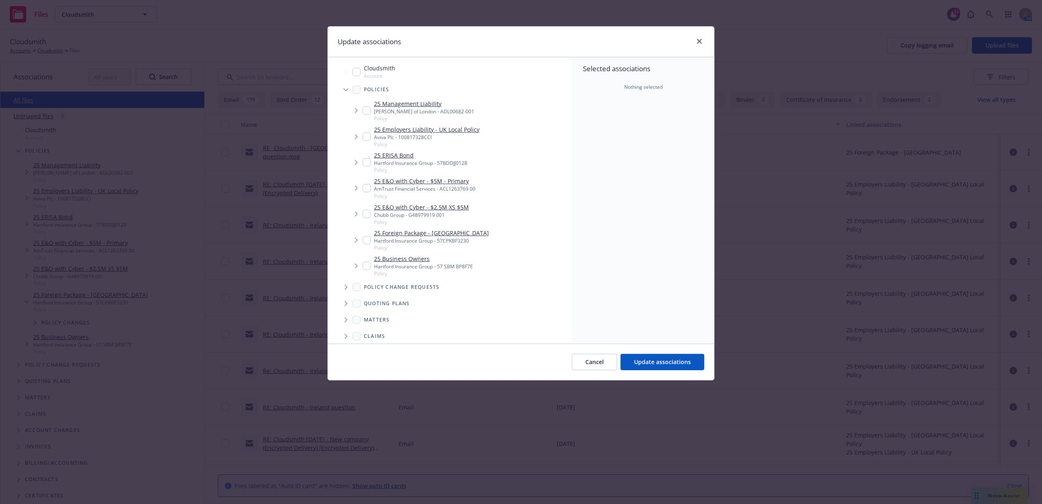
click at [367, 239] on input "Tree Example" at bounding box center [367, 240] width 8 height 8
checkbox input "true"
click at [651, 364] on span "Update associations" at bounding box center [662, 362] width 57 height 8
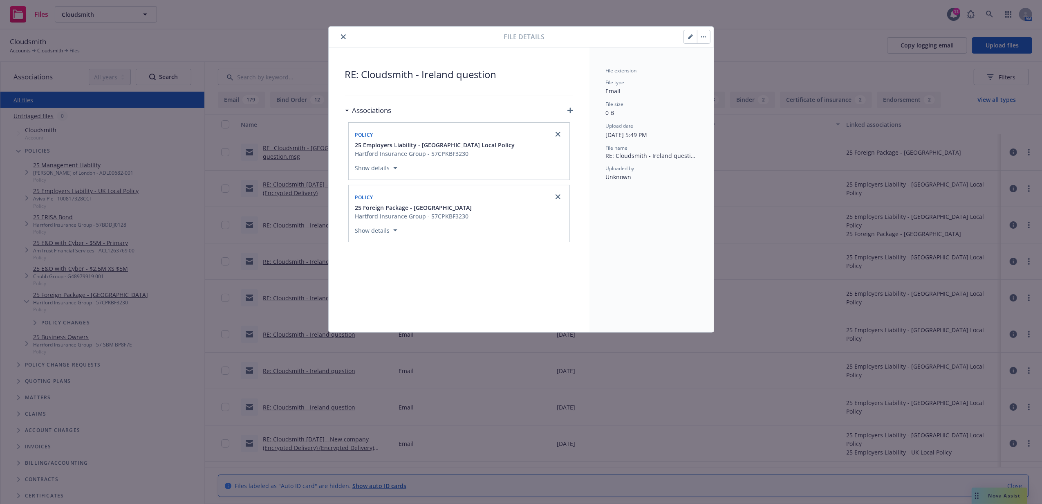
click at [343, 34] on button "close" at bounding box center [344, 37] width 10 height 10
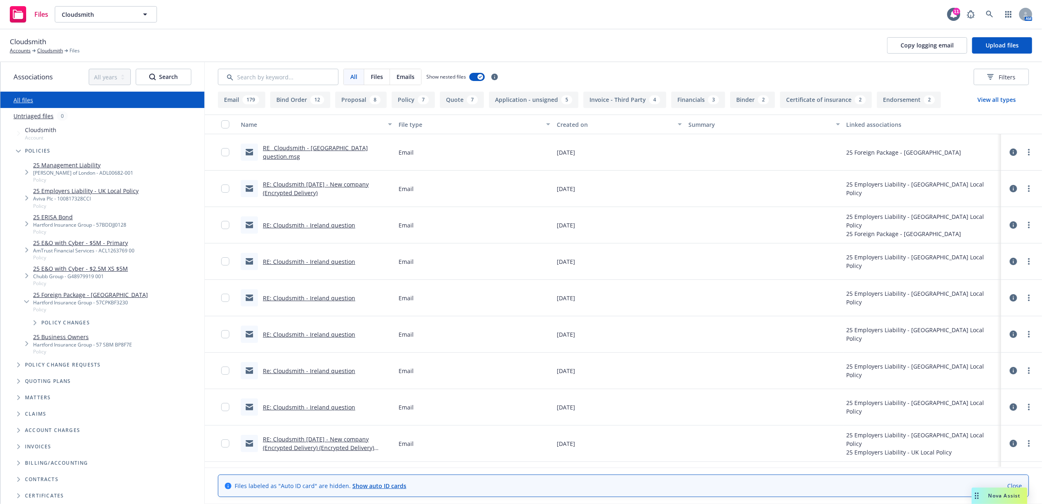
click at [1010, 260] on icon at bounding box center [1013, 261] width 7 height 7
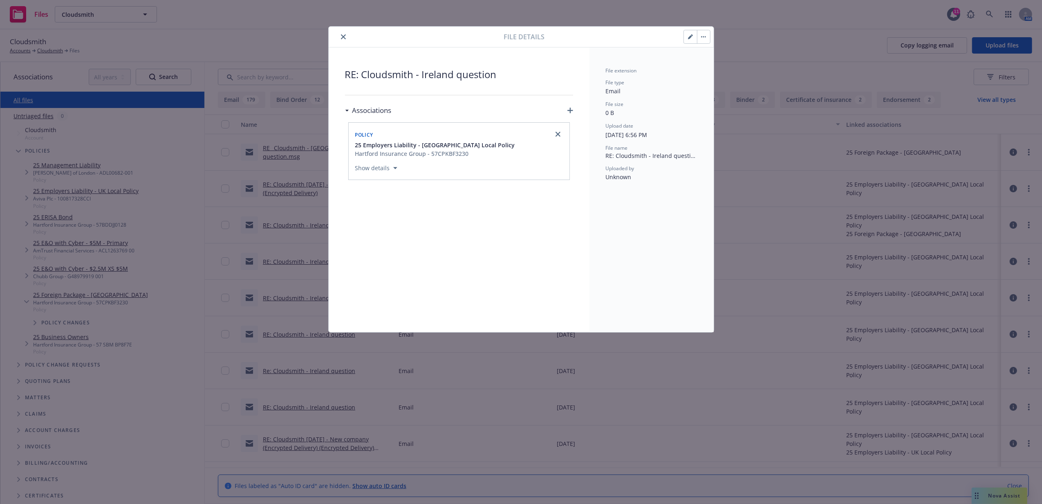
click at [570, 112] on icon "button" at bounding box center [571, 111] width 6 height 6
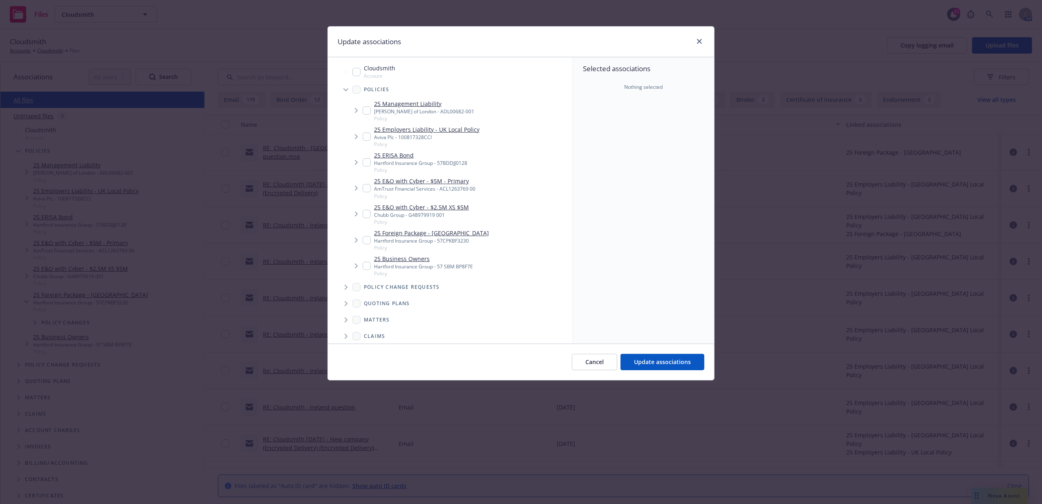
click at [368, 238] on input "Tree Example" at bounding box center [367, 240] width 8 height 8
checkbox input "true"
click at [677, 364] on span "Update associations" at bounding box center [662, 362] width 57 height 8
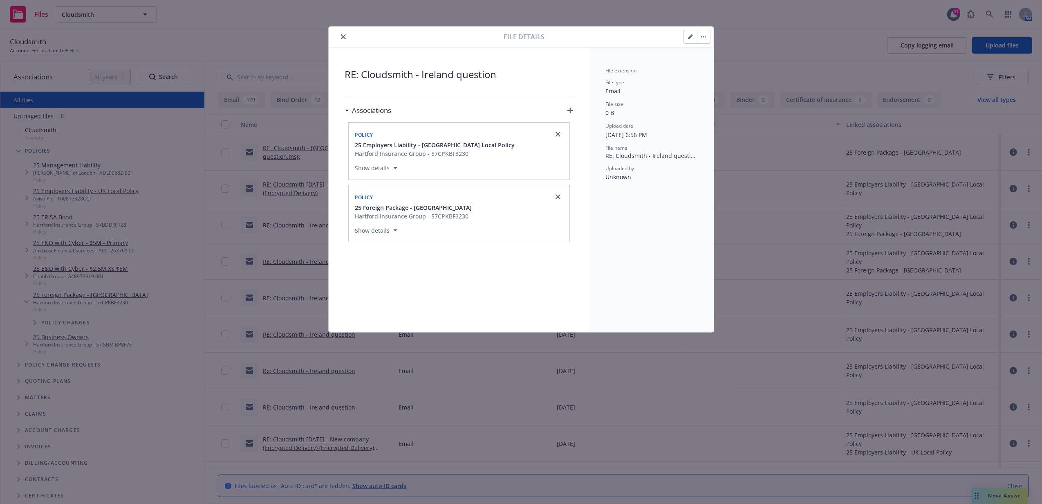
click at [348, 35] on button "close" at bounding box center [344, 37] width 10 height 10
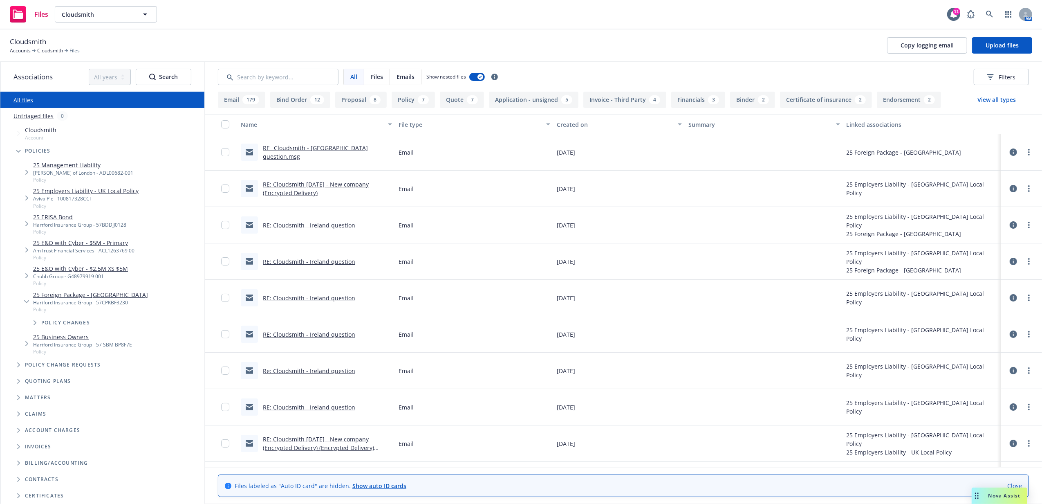
click at [1010, 298] on icon at bounding box center [1013, 297] width 7 height 7
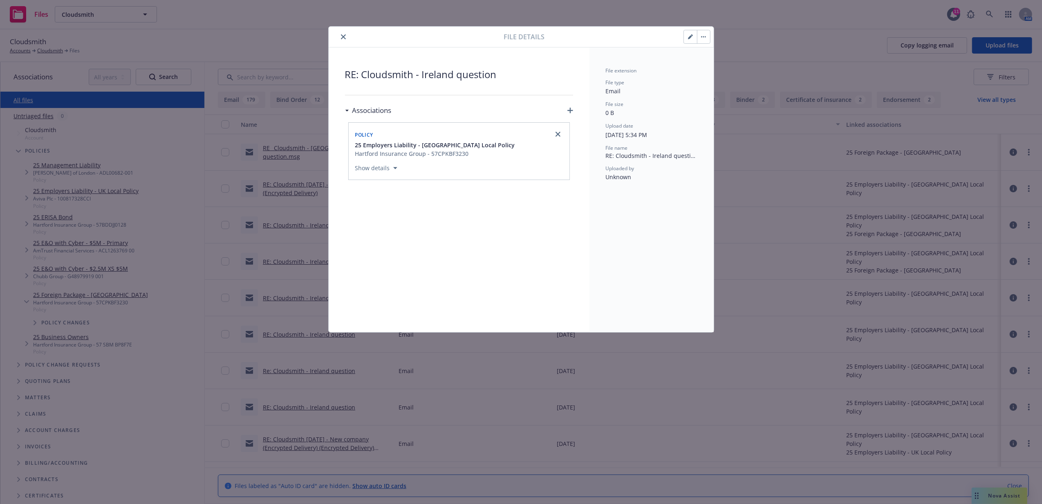
click at [572, 112] on icon "button" at bounding box center [571, 111] width 6 height 6
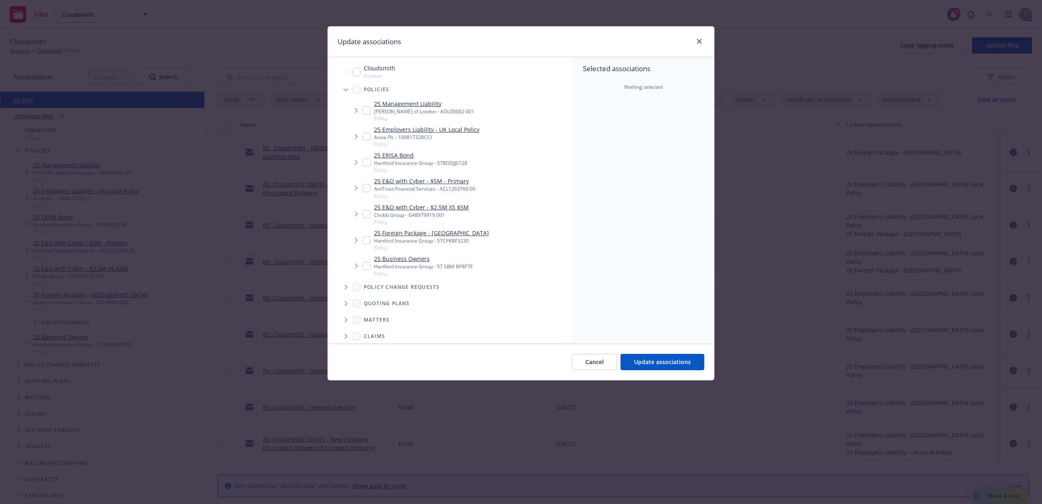
click at [368, 239] on input "Tree Example" at bounding box center [367, 240] width 8 height 8
checkbox input "true"
click at [656, 365] on span "Update associations" at bounding box center [662, 362] width 57 height 8
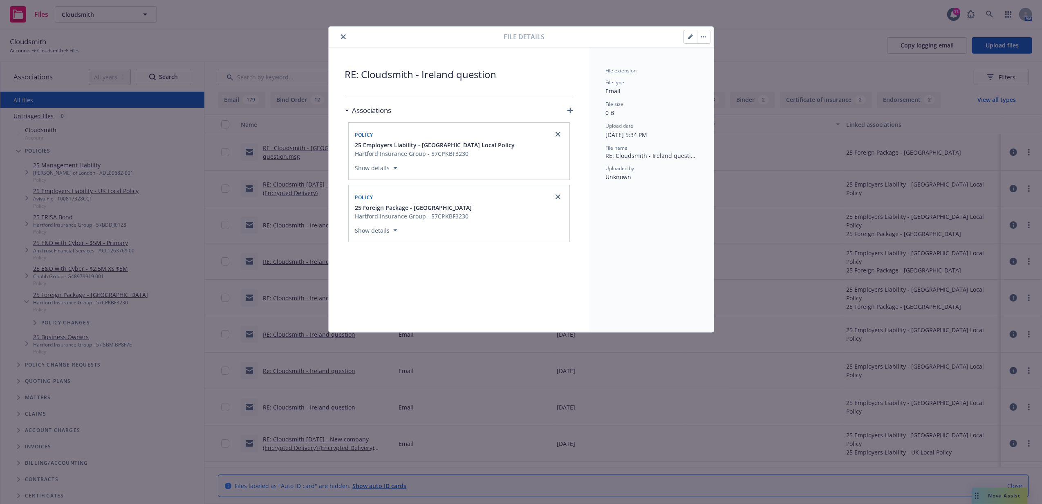
click at [341, 35] on icon "close" at bounding box center [343, 36] width 5 height 5
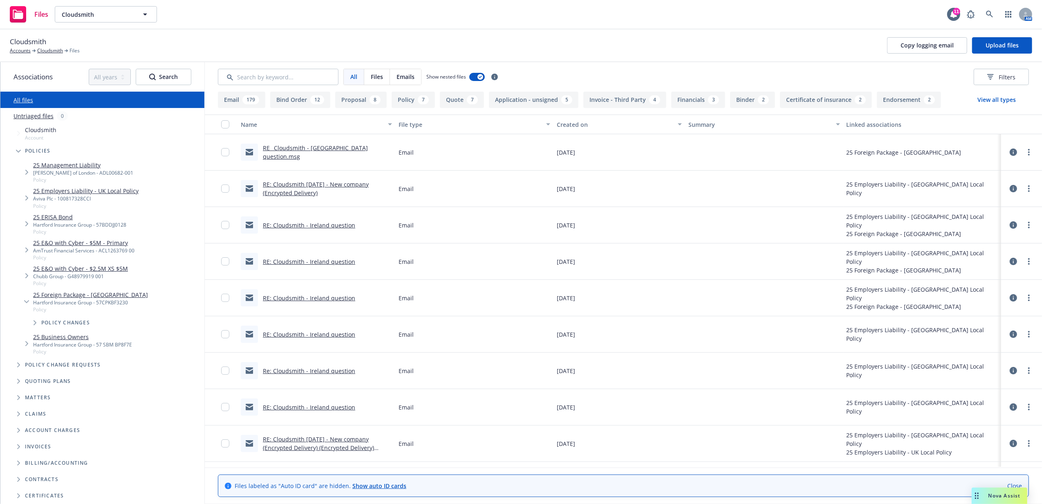
click at [1010, 336] on icon at bounding box center [1013, 333] width 7 height 7
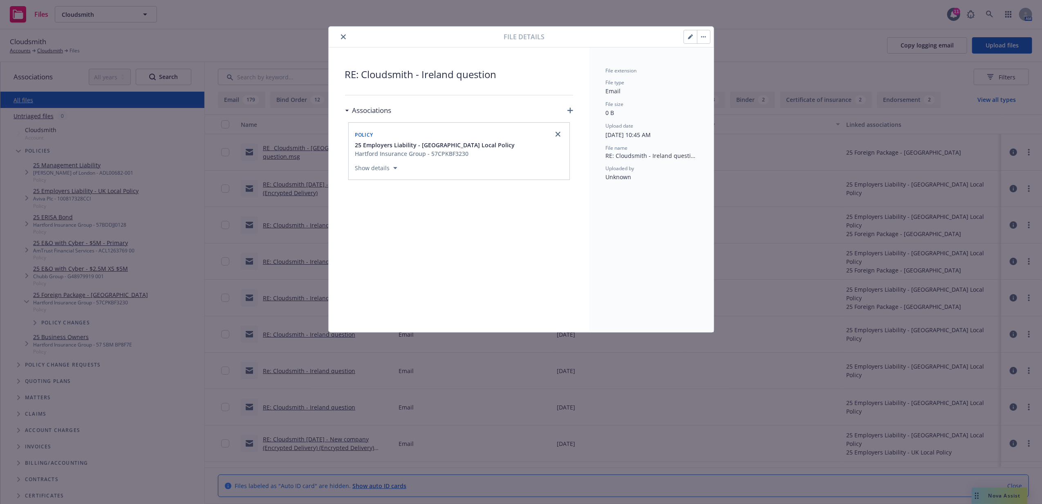
click at [569, 110] on icon "button" at bounding box center [571, 111] width 6 height 6
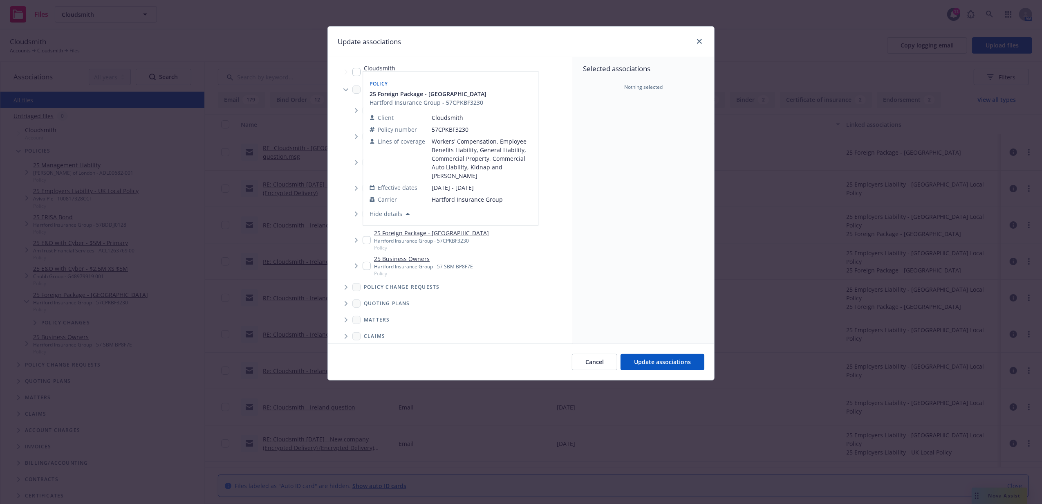
click at [366, 240] on input "Tree Example" at bounding box center [367, 240] width 8 height 8
checkbox input "true"
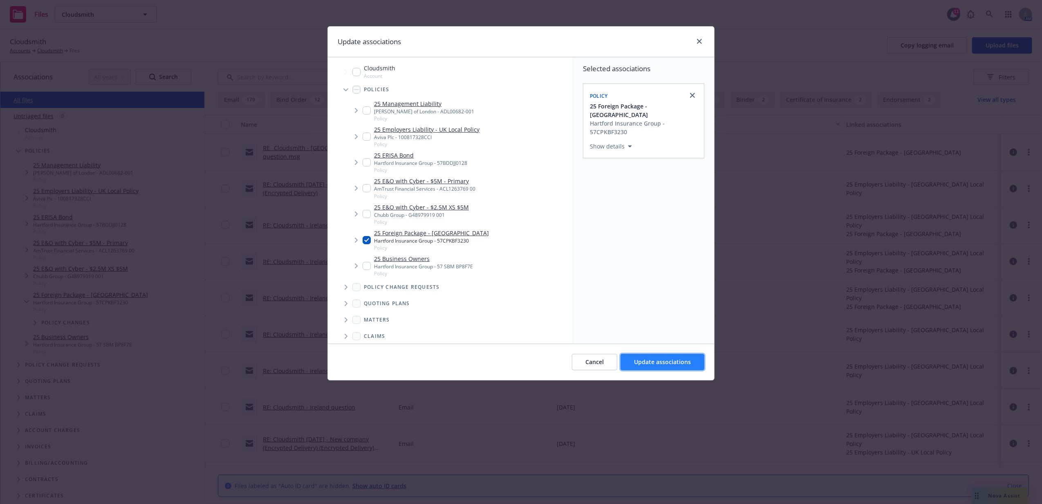
click at [683, 364] on span "Update associations" at bounding box center [662, 362] width 57 height 8
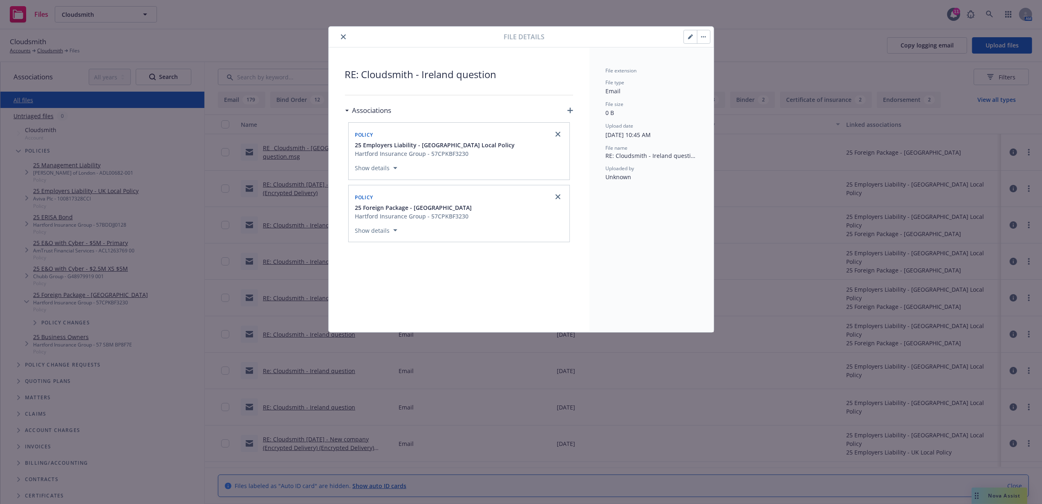
click at [345, 33] on button "close" at bounding box center [344, 37] width 10 height 10
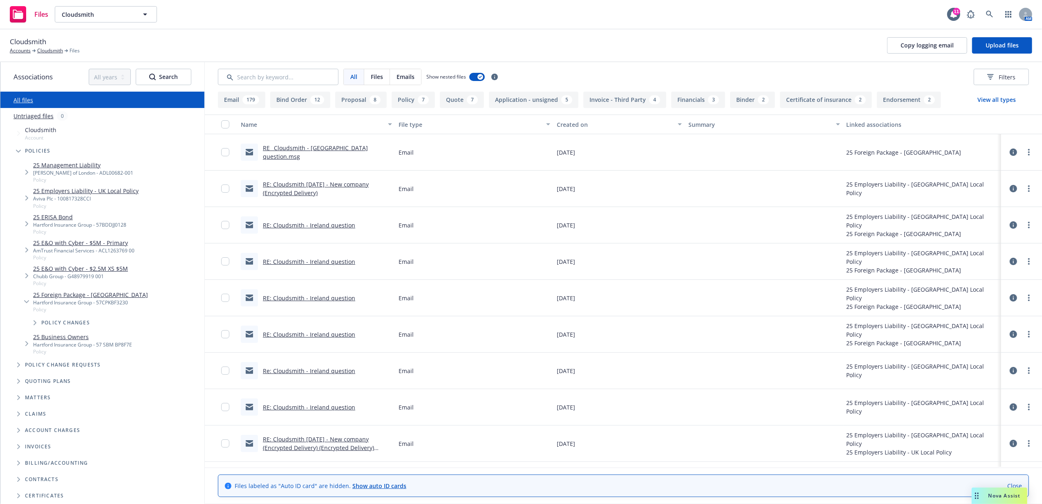
click at [1010, 370] on icon at bounding box center [1013, 370] width 7 height 7
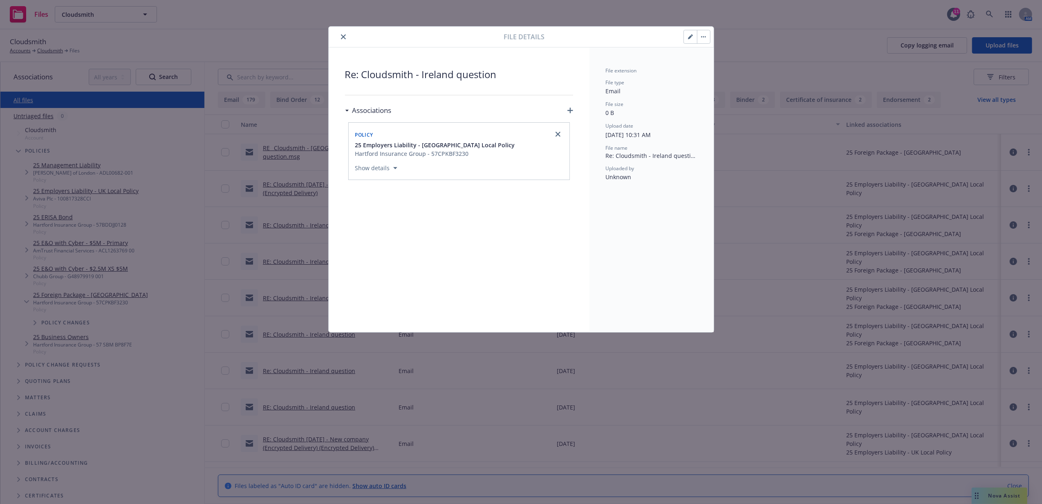
click at [568, 110] on icon "button" at bounding box center [571, 111] width 6 height 6
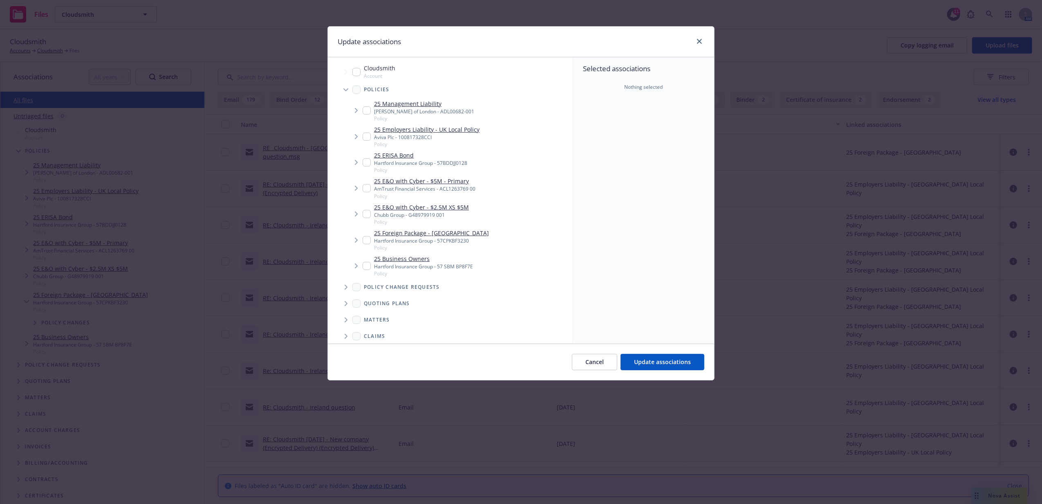
click at [367, 240] on input "Tree Example" at bounding box center [367, 240] width 8 height 8
checkbox input "true"
click at [646, 364] on span "Update associations" at bounding box center [662, 362] width 57 height 8
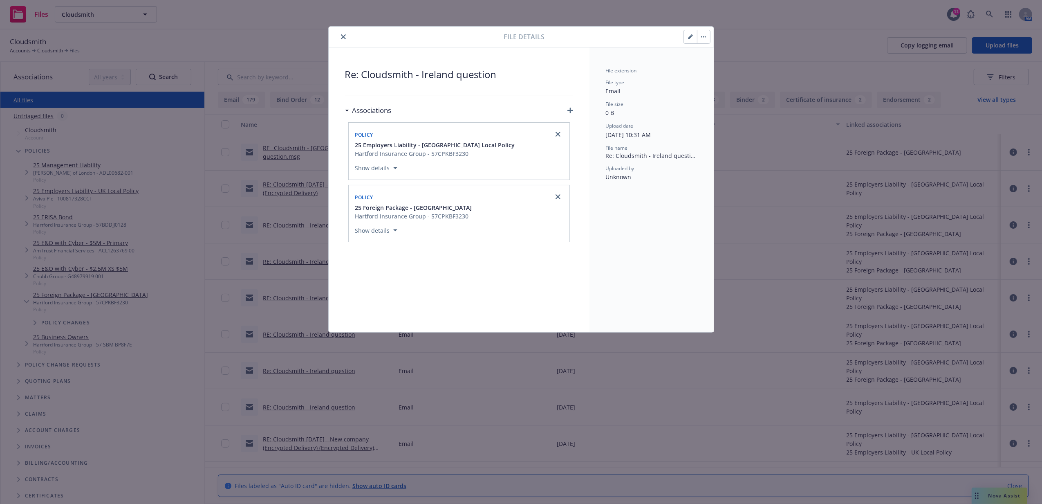
click at [343, 36] on icon "close" at bounding box center [343, 36] width 5 height 5
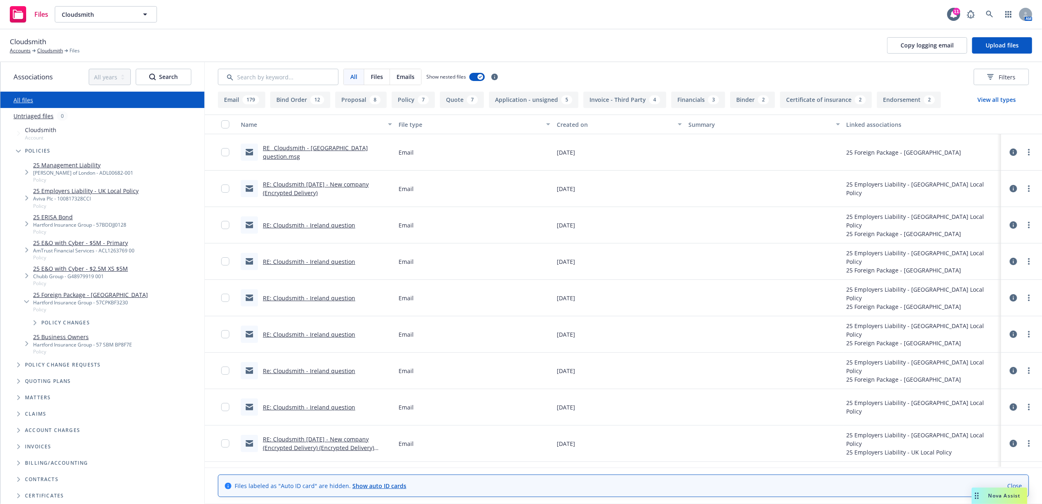
click at [1010, 406] on icon at bounding box center [1013, 406] width 7 height 7
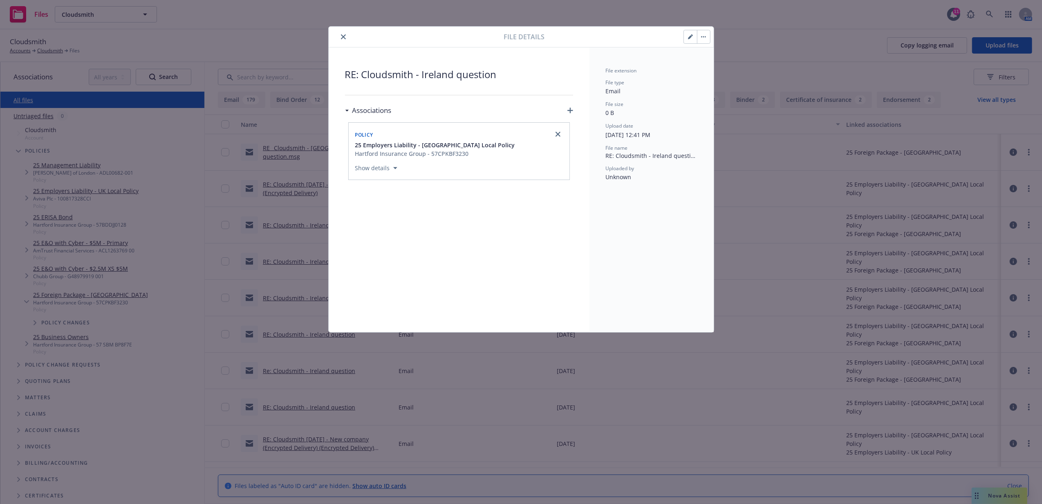
click at [688, 27] on div "File details" at bounding box center [521, 37] width 385 height 21
click at [688, 40] on button "button" at bounding box center [690, 36] width 13 height 13
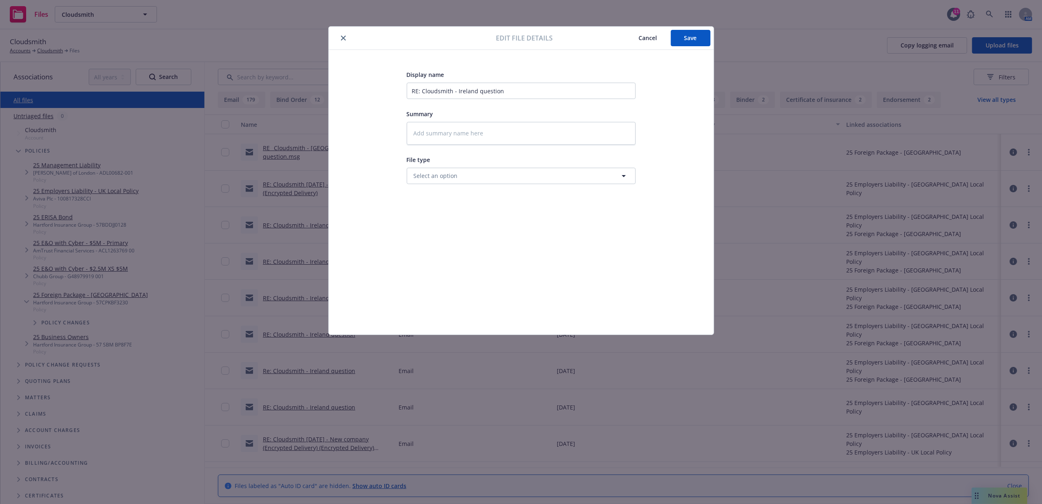
click at [338, 42] on div at bounding box center [414, 38] width 164 height 10
click at [343, 40] on icon "close" at bounding box center [343, 38] width 5 height 5
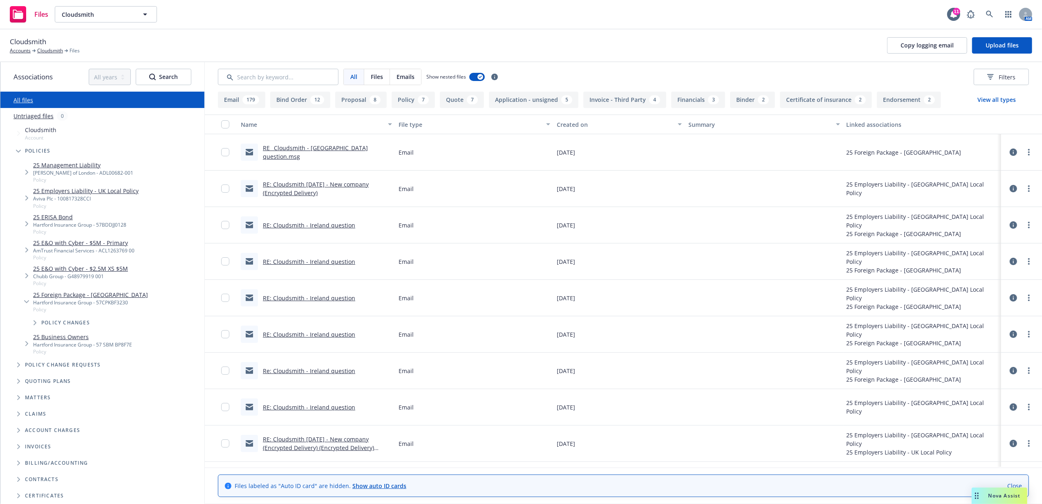
click at [1010, 404] on icon at bounding box center [1013, 406] width 7 height 7
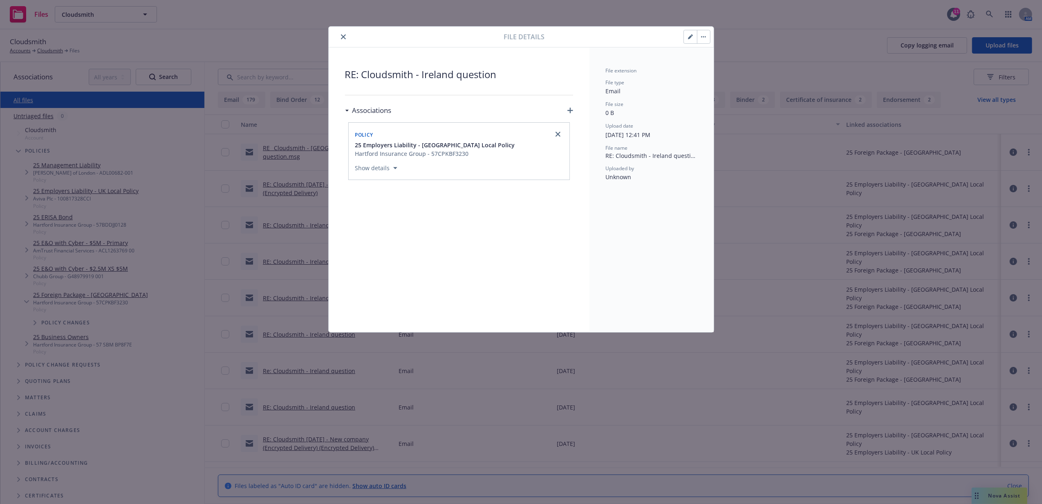
click at [571, 110] on icon "button" at bounding box center [571, 111] width 6 height 6
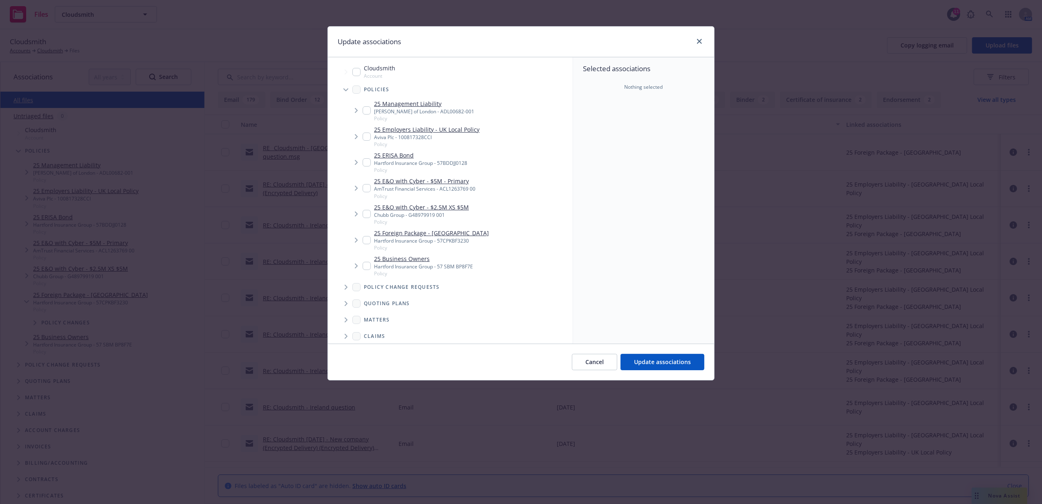
click at [368, 239] on input "Tree Example" at bounding box center [367, 240] width 8 height 8
checkbox input "true"
click at [666, 367] on button "Update associations" at bounding box center [663, 362] width 84 height 16
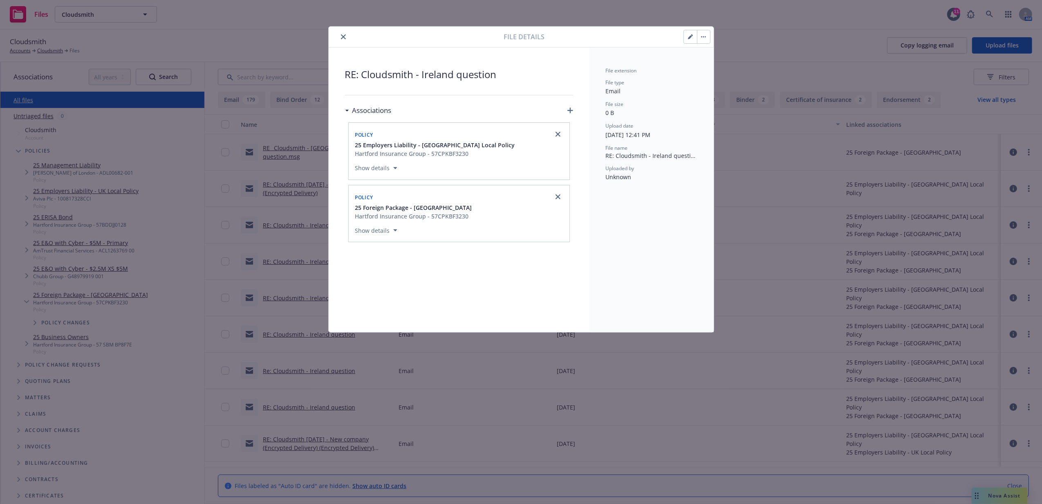
click at [341, 34] on button "close" at bounding box center [344, 37] width 10 height 10
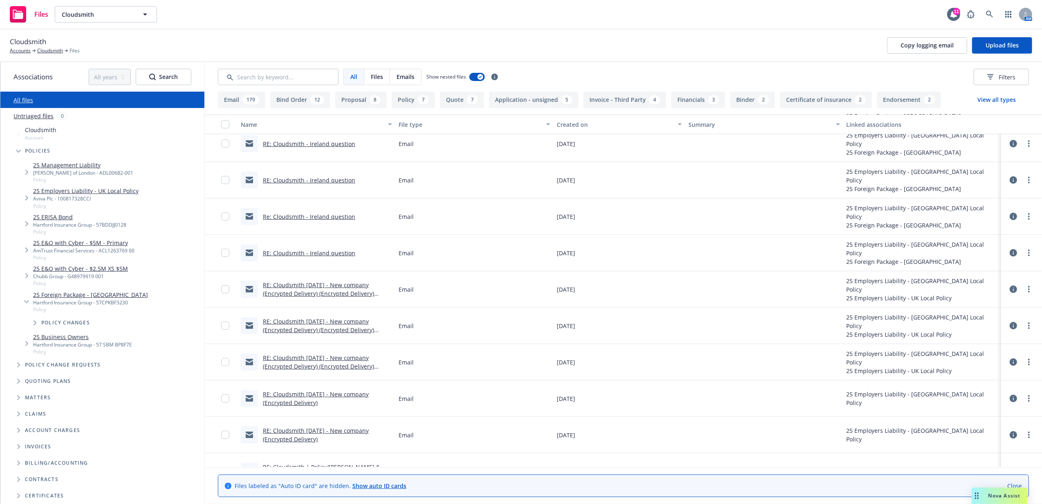
scroll to position [164, 0]
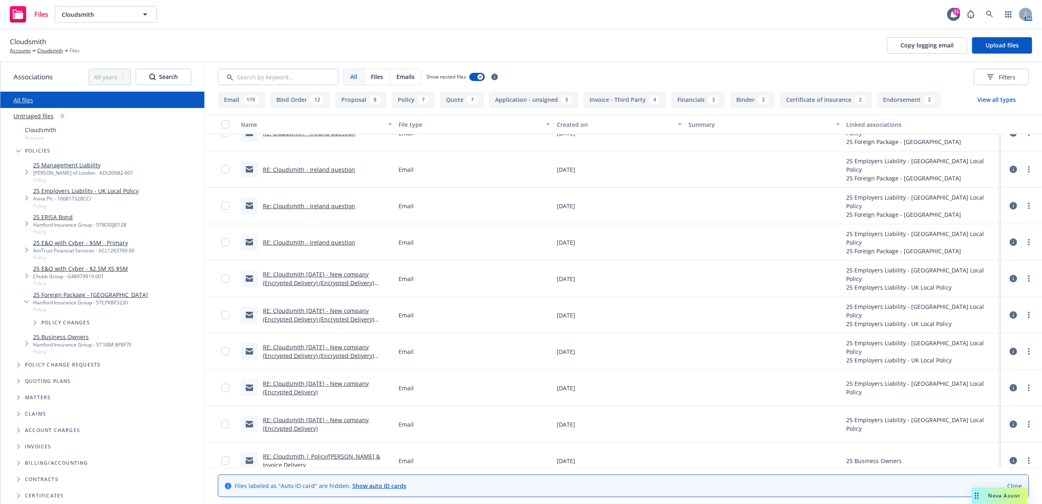
click at [1010, 390] on icon at bounding box center [1013, 387] width 7 height 7
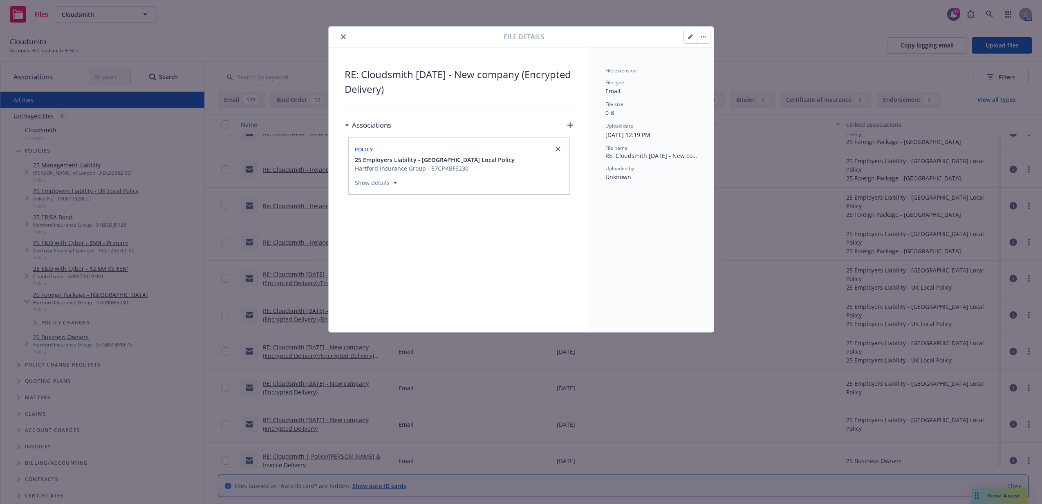
click at [570, 128] on icon "button" at bounding box center [571, 125] width 6 height 6
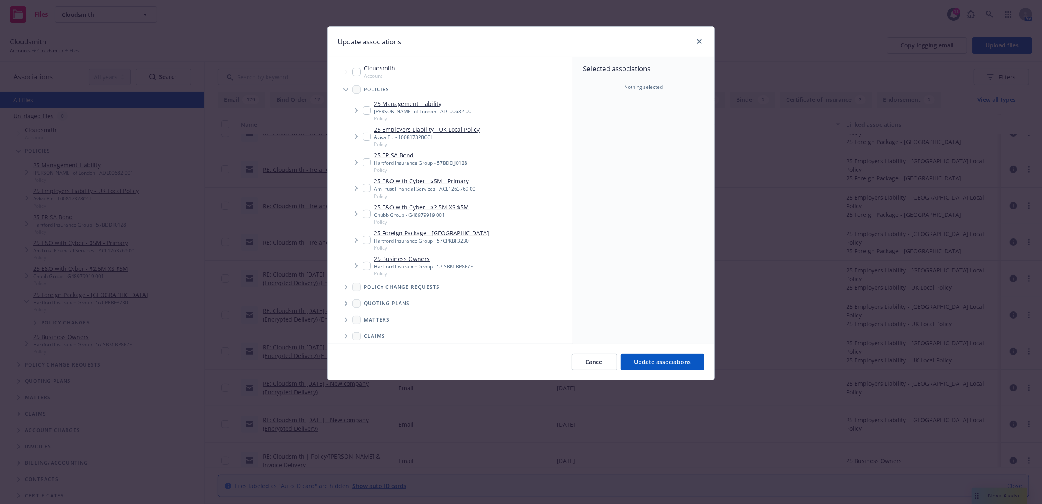
click at [367, 240] on input "Tree Example" at bounding box center [367, 240] width 8 height 8
checkbox input "true"
click at [654, 361] on span "Update associations" at bounding box center [662, 362] width 57 height 8
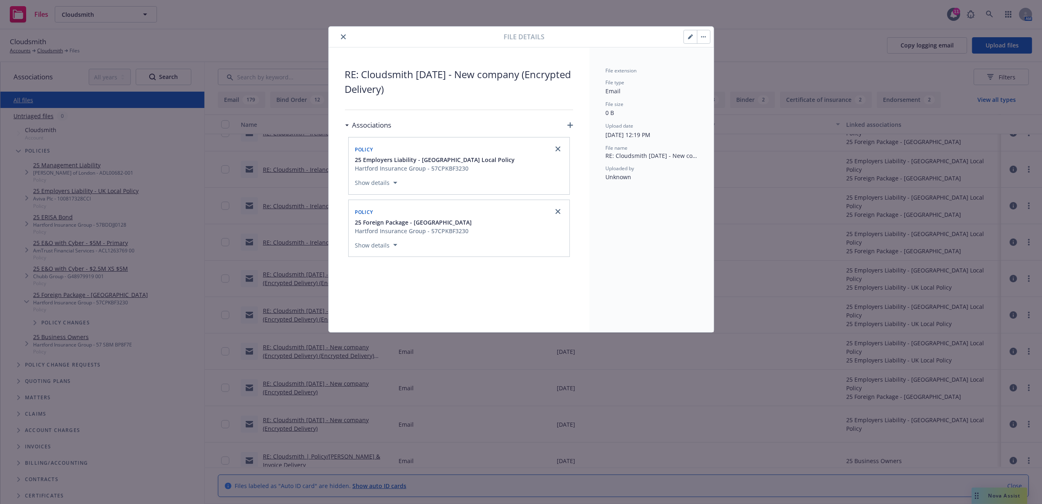
click at [345, 36] on icon "close" at bounding box center [343, 36] width 5 height 5
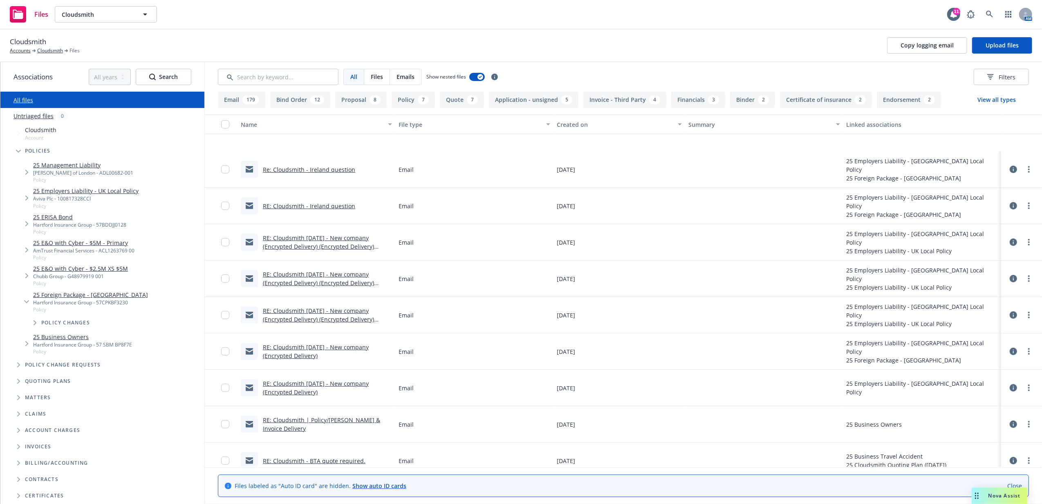
scroll to position [272, 0]
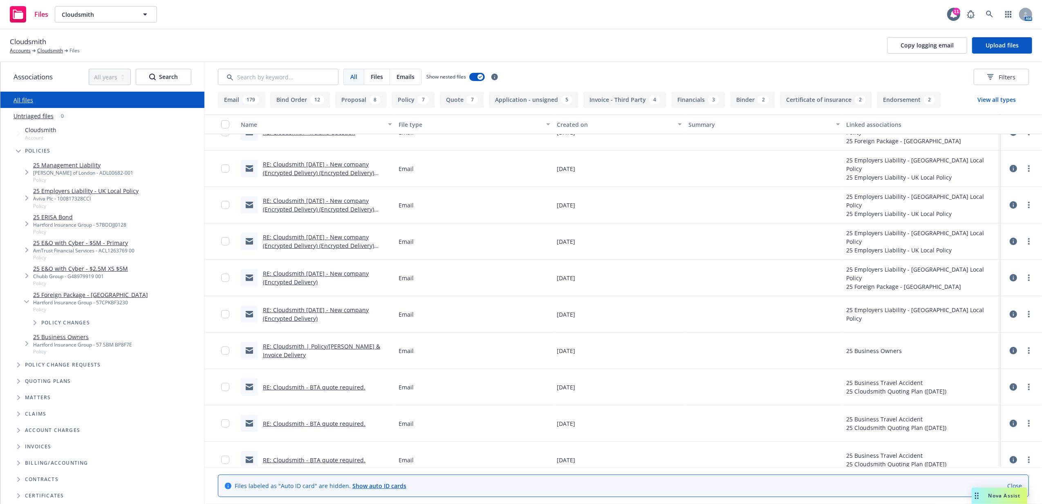
click at [1010, 312] on icon at bounding box center [1013, 313] width 7 height 7
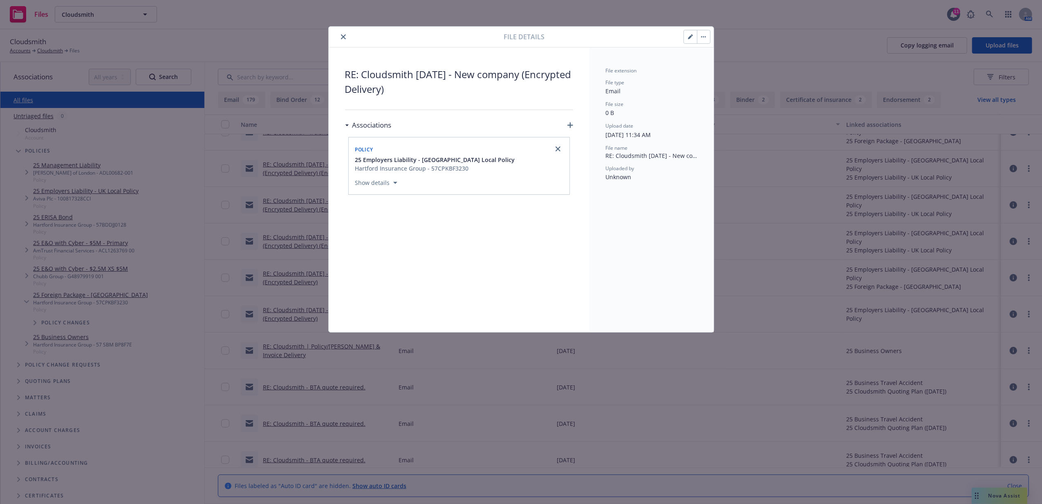
click at [568, 126] on icon "button" at bounding box center [571, 125] width 6 height 6
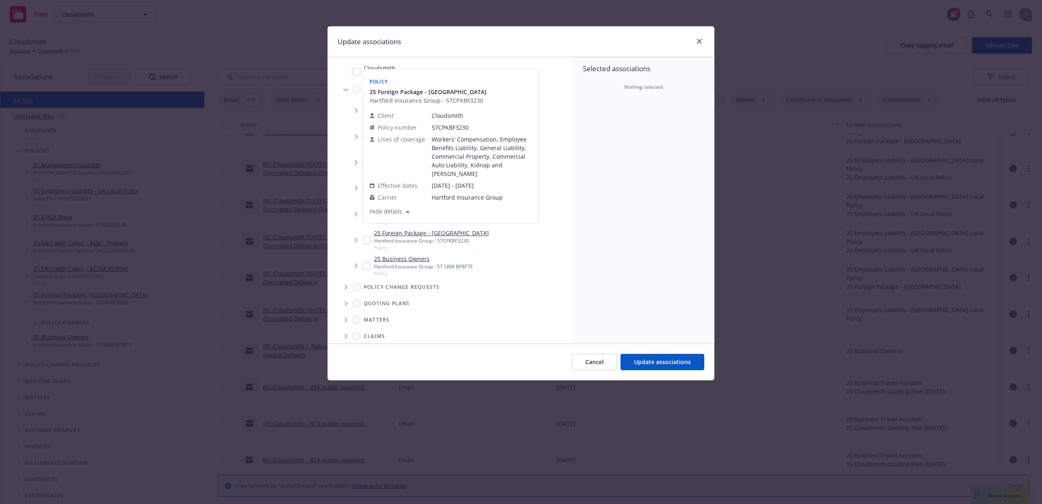
click at [370, 239] on input "Tree Example" at bounding box center [367, 240] width 8 height 8
checkbox input "true"
click at [660, 360] on span "Update associations" at bounding box center [662, 362] width 57 height 8
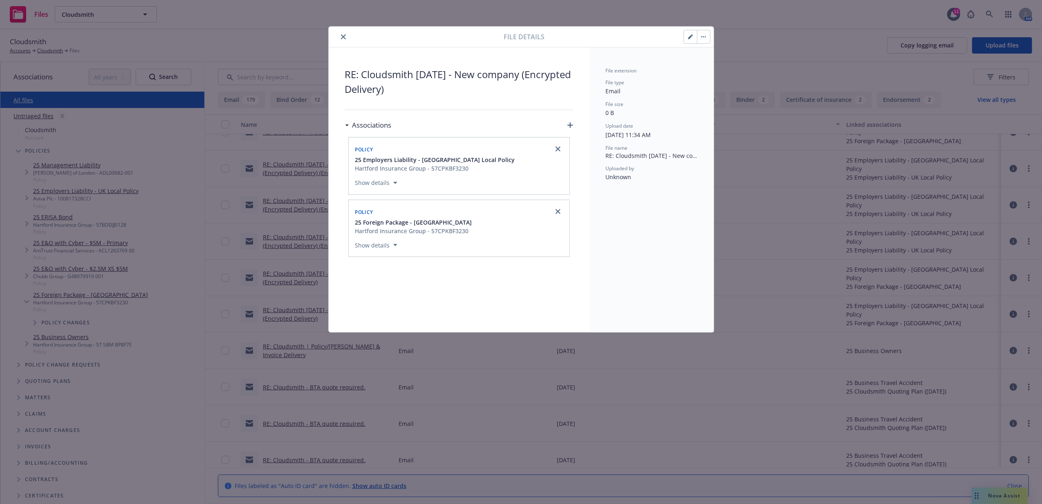
click at [346, 38] on icon "close" at bounding box center [343, 36] width 5 height 5
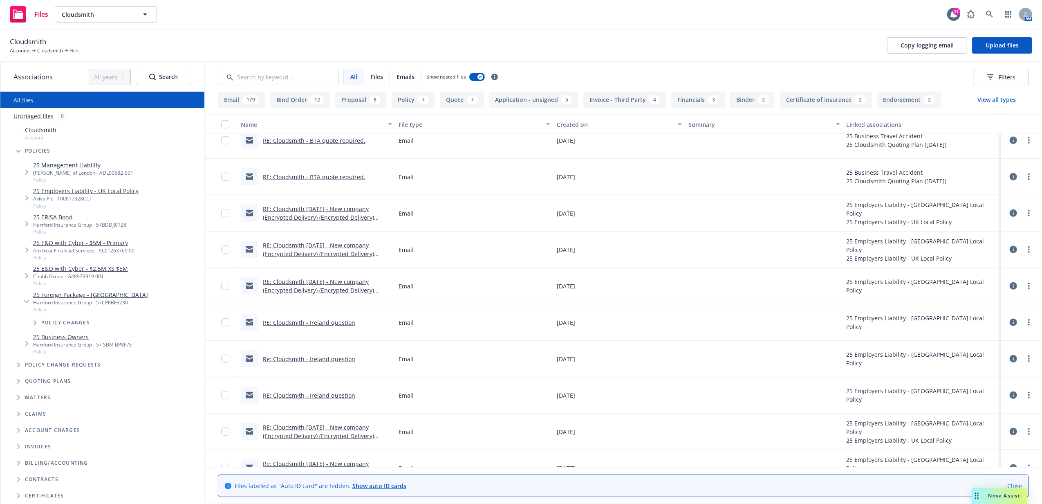
scroll to position [709, 0]
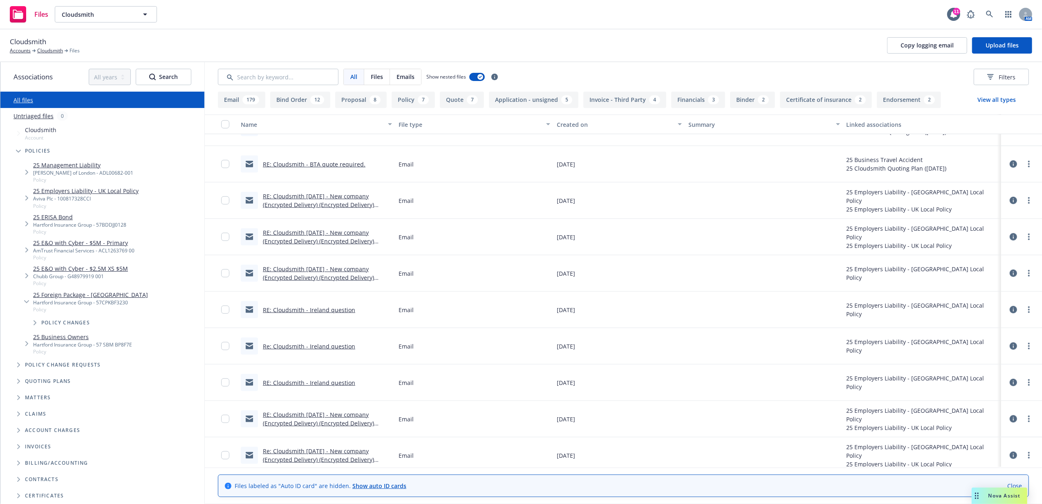
click at [1010, 273] on icon at bounding box center [1013, 272] width 7 height 7
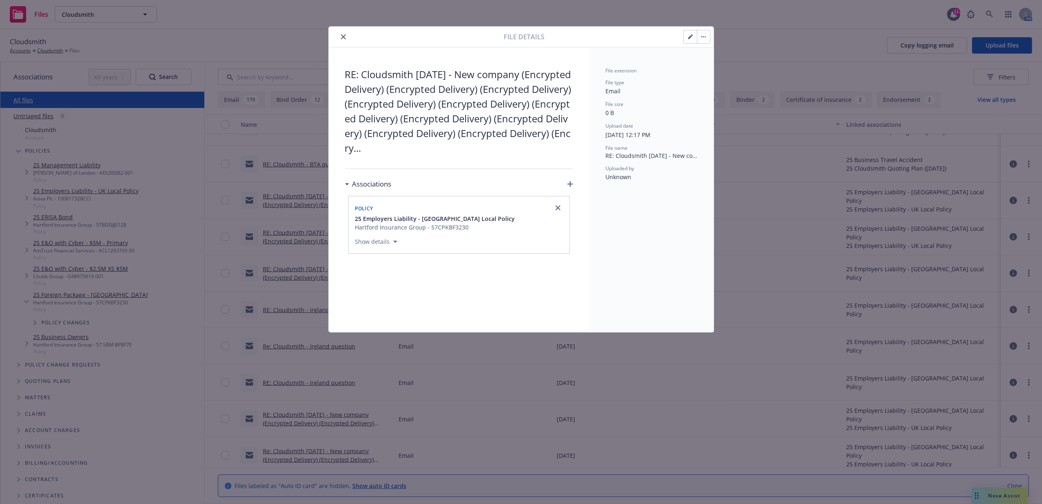
click at [688, 38] on icon "button" at bounding box center [690, 36] width 5 height 5
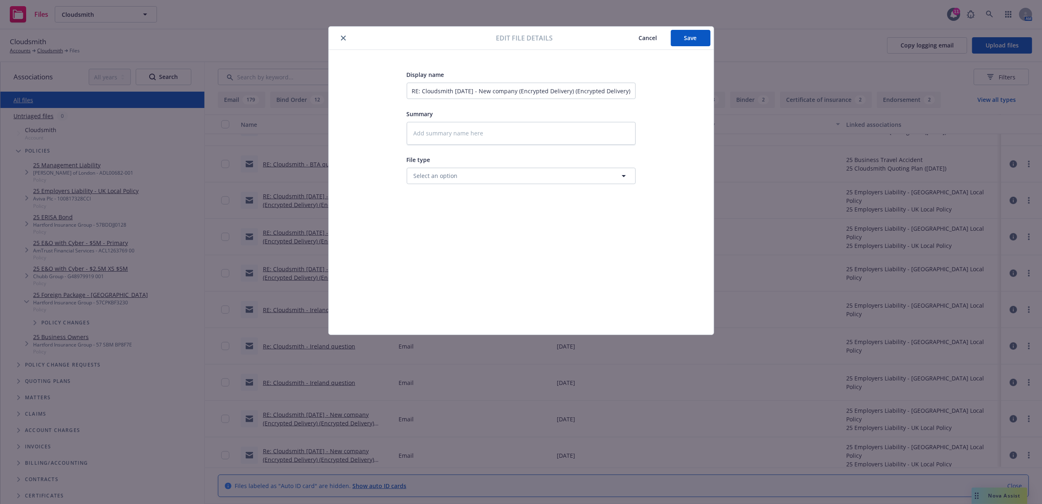
type textarea "x"
click at [343, 38] on icon "close" at bounding box center [343, 38] width 5 height 5
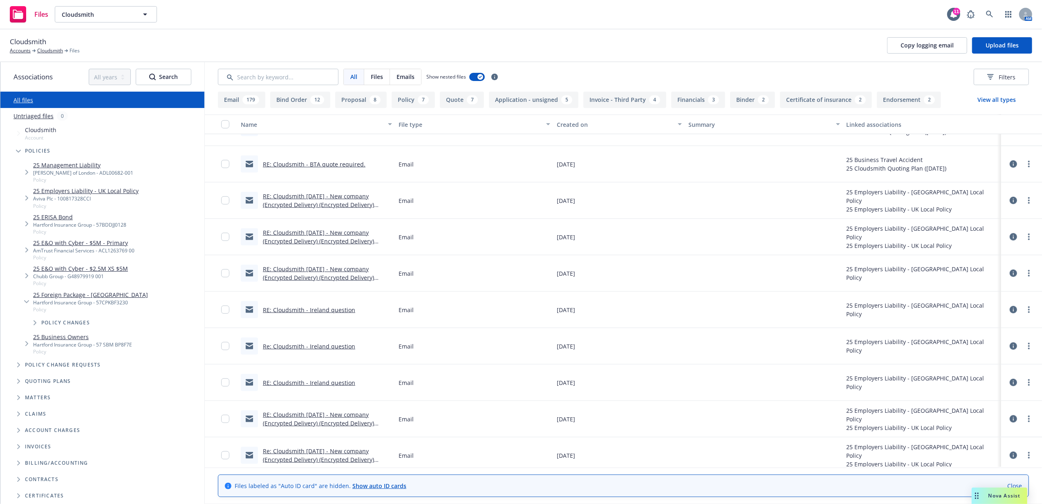
click at [1010, 310] on icon at bounding box center [1013, 309] width 7 height 7
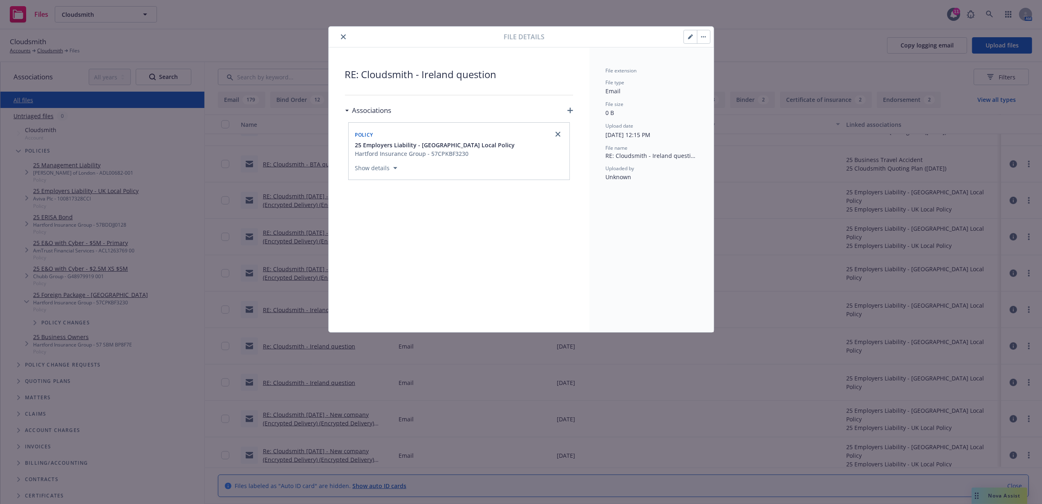
click at [568, 110] on icon "button" at bounding box center [571, 111] width 6 height 6
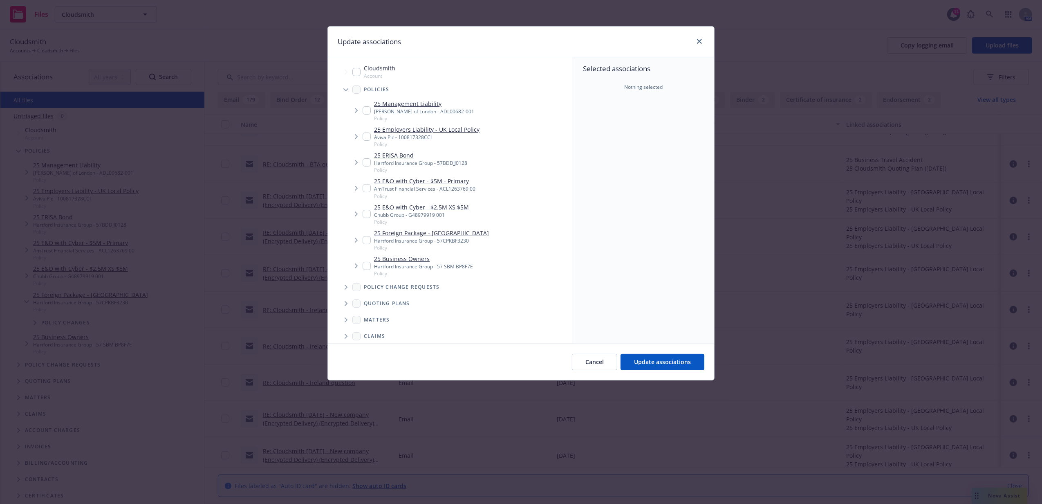
click at [368, 240] on input "Tree Example" at bounding box center [367, 240] width 8 height 8
checkbox input "true"
click at [660, 366] on span "Update associations" at bounding box center [662, 362] width 57 height 8
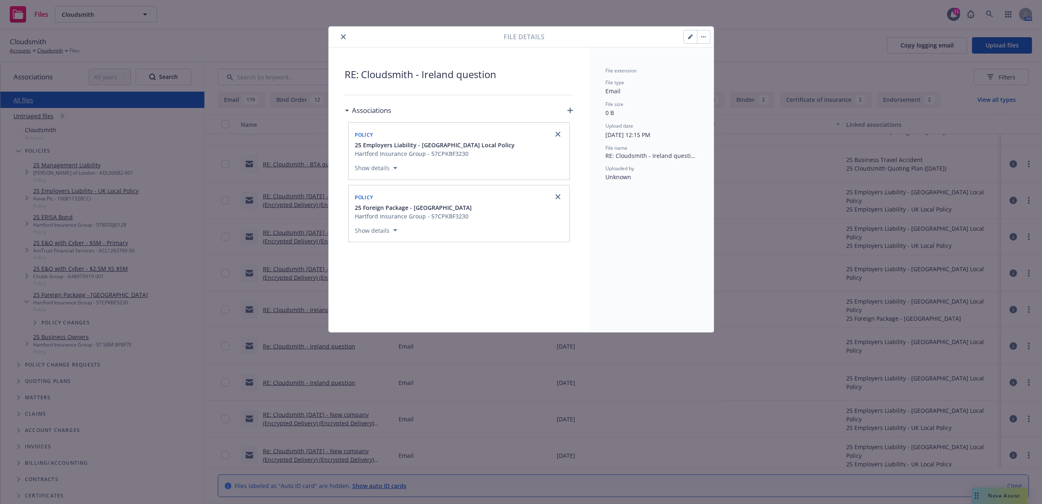
click at [346, 36] on icon "close" at bounding box center [343, 36] width 5 height 5
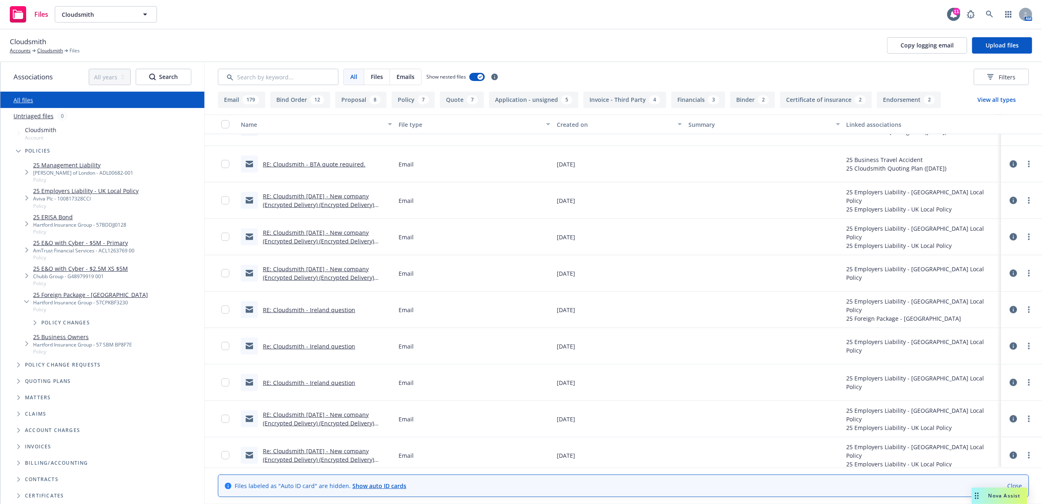
click at [1010, 347] on icon at bounding box center [1013, 345] width 7 height 7
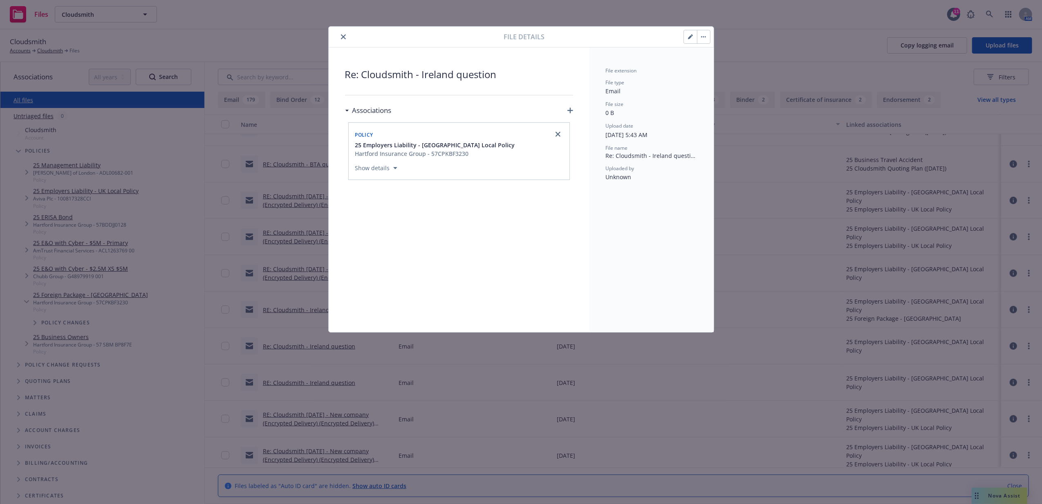
click at [571, 110] on icon "button" at bounding box center [571, 111] width 6 height 6
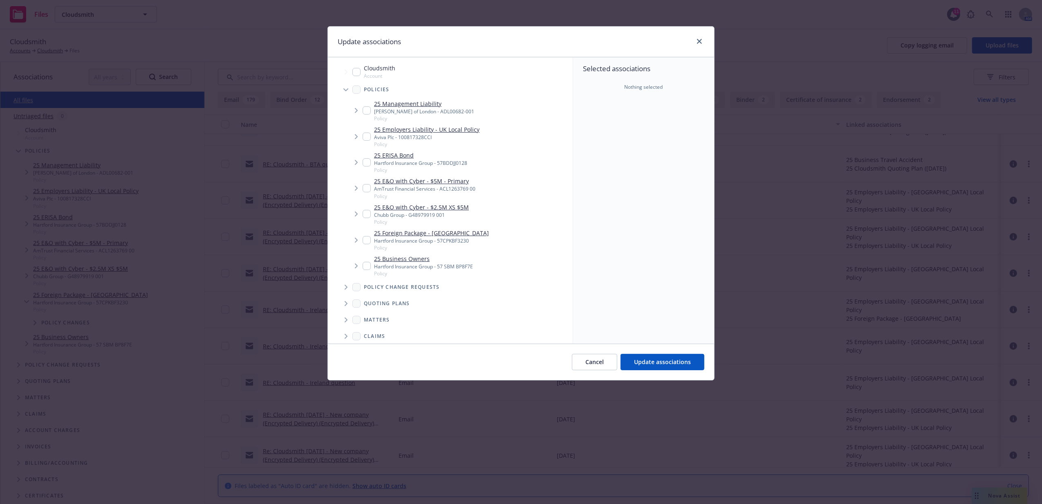
click at [368, 237] on div "25 Foreign Package - Ireland Hartford Insurance Group - 57CPKBF3230 Policy" at bounding box center [426, 240] width 126 height 22
click at [368, 239] on input "Tree Example" at bounding box center [367, 240] width 8 height 8
checkbox input "true"
click at [674, 357] on button "Update associations" at bounding box center [663, 362] width 84 height 16
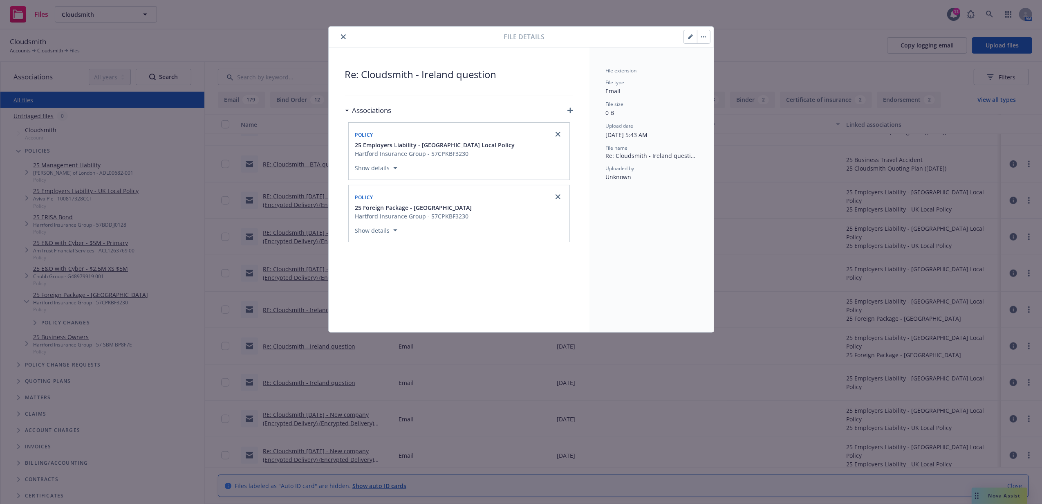
click at [346, 35] on icon "close" at bounding box center [343, 36] width 5 height 5
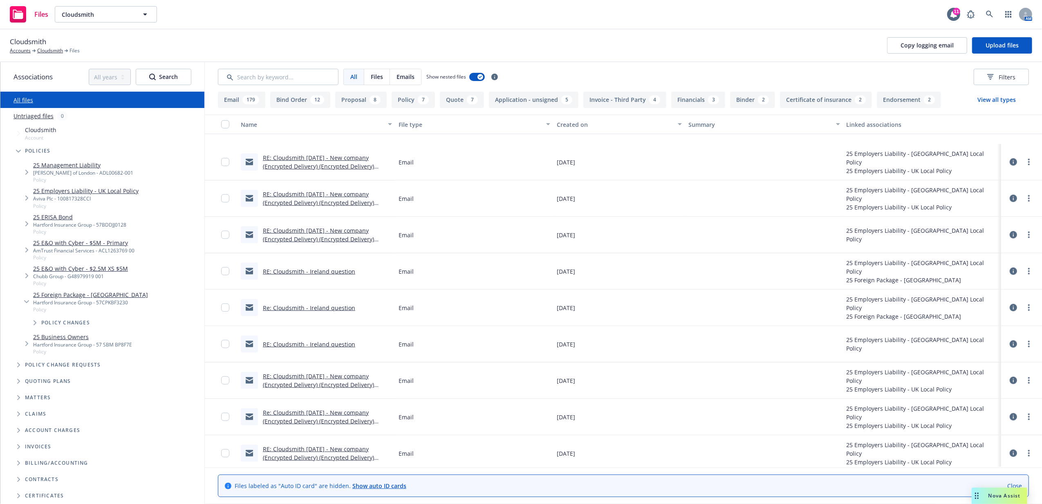
scroll to position [818, 0]
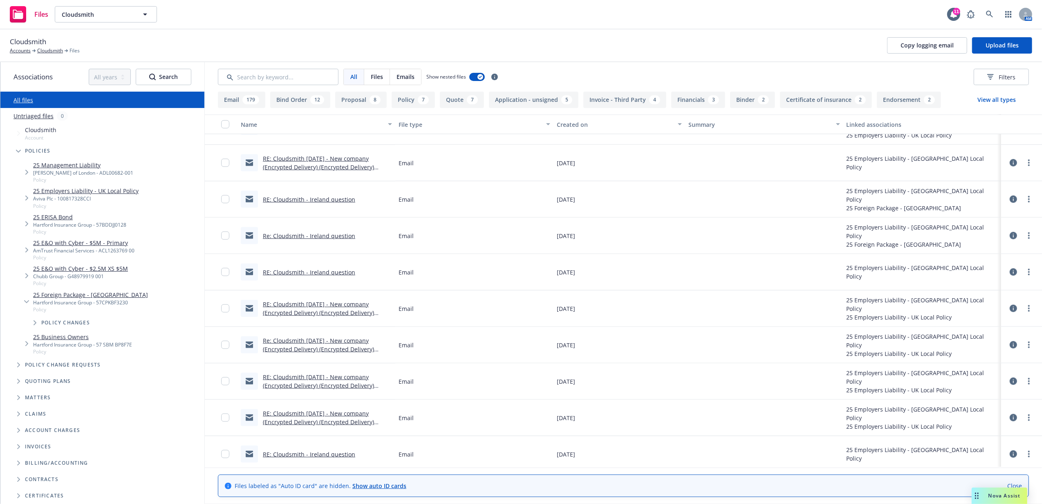
click at [1010, 274] on icon at bounding box center [1013, 271] width 7 height 7
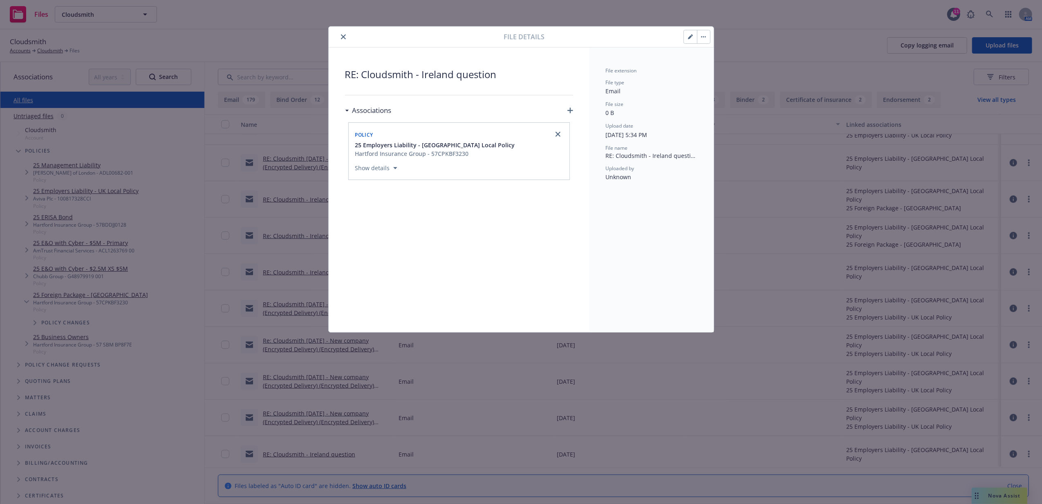
click at [569, 111] on icon "button" at bounding box center [571, 111] width 6 height 6
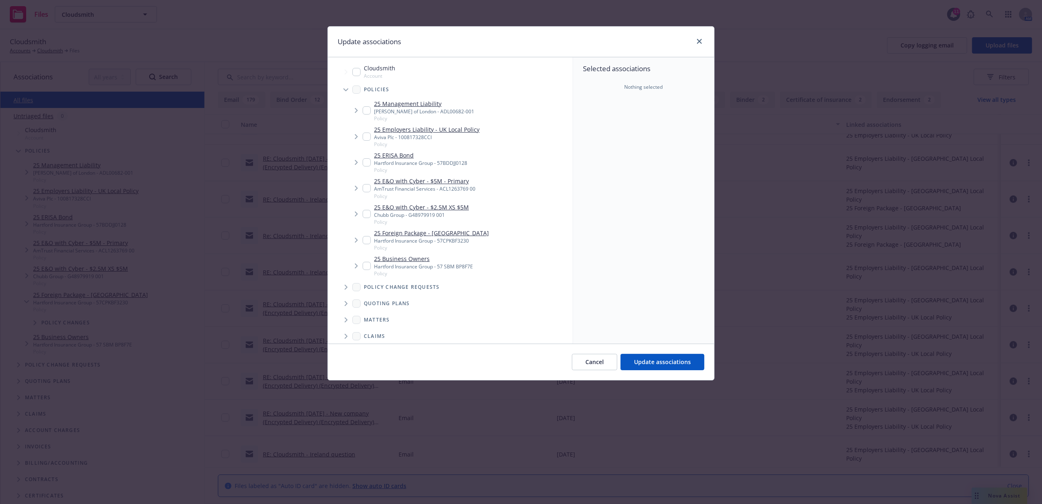
click at [370, 240] on input "Tree Example" at bounding box center [367, 240] width 8 height 8
checkbox input "true"
click at [643, 362] on span "Update associations" at bounding box center [662, 362] width 57 height 8
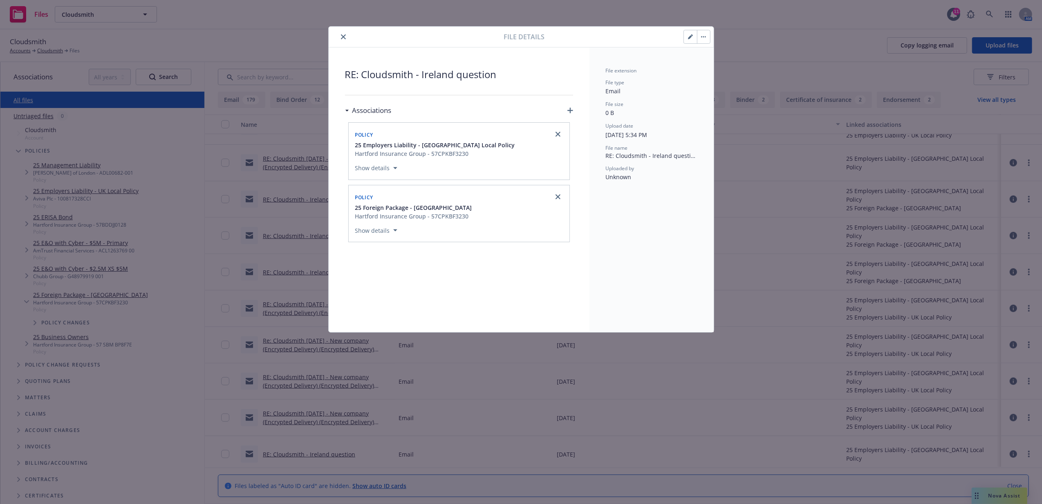
click at [343, 35] on icon "close" at bounding box center [343, 36] width 5 height 5
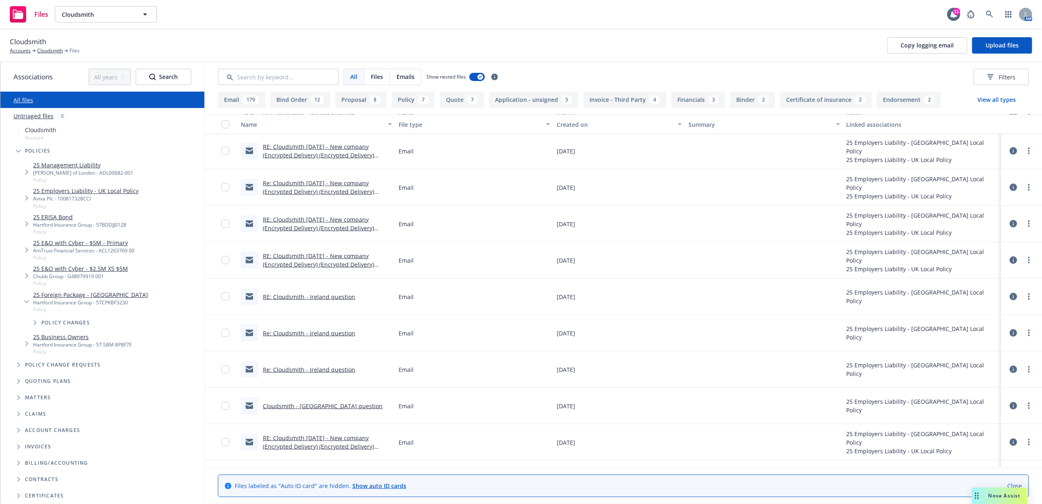
scroll to position [981, 0]
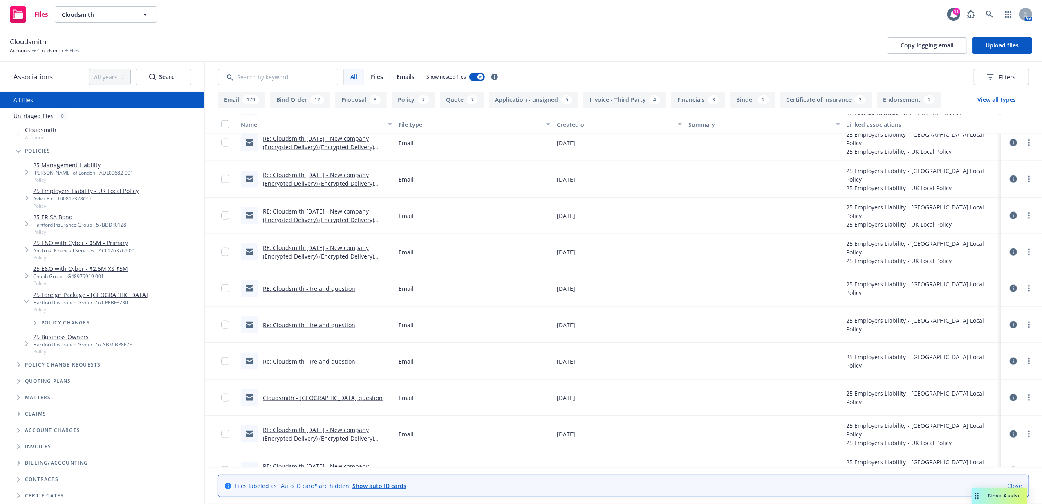
click at [1010, 286] on icon at bounding box center [1013, 288] width 7 height 7
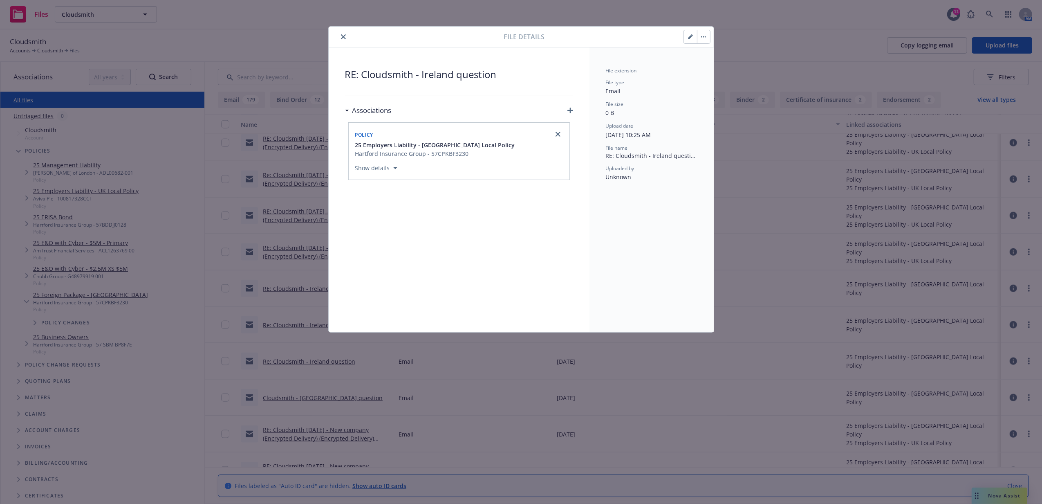
click at [571, 110] on icon "button" at bounding box center [571, 111] width 6 height 6
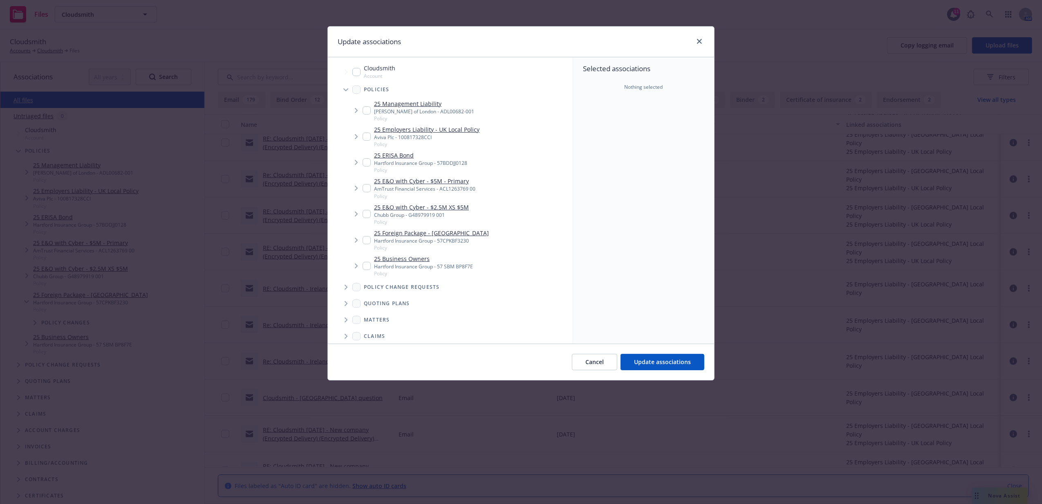
click at [368, 240] on input "Tree Example" at bounding box center [367, 240] width 8 height 8
checkbox input "true"
click at [660, 366] on button "Update associations" at bounding box center [663, 362] width 84 height 16
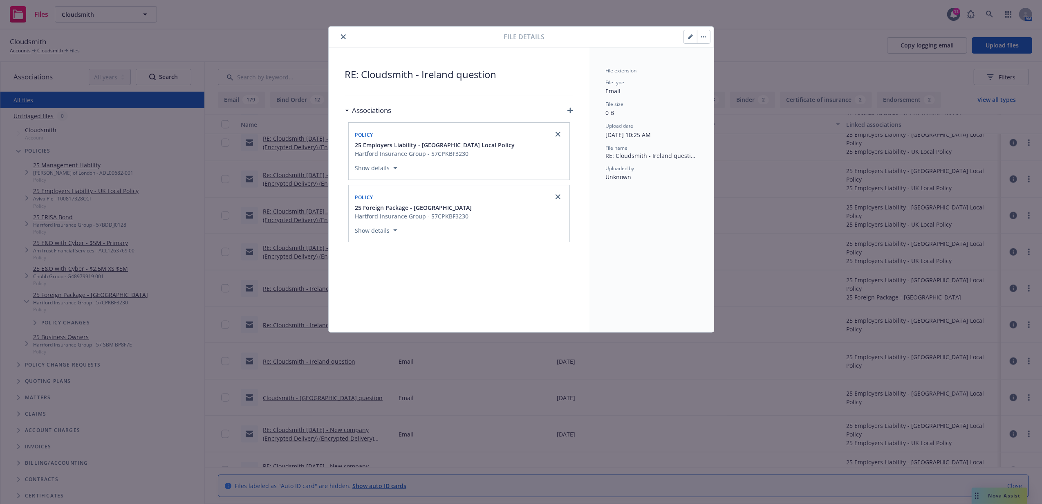
click at [343, 38] on icon "close" at bounding box center [343, 36] width 5 height 5
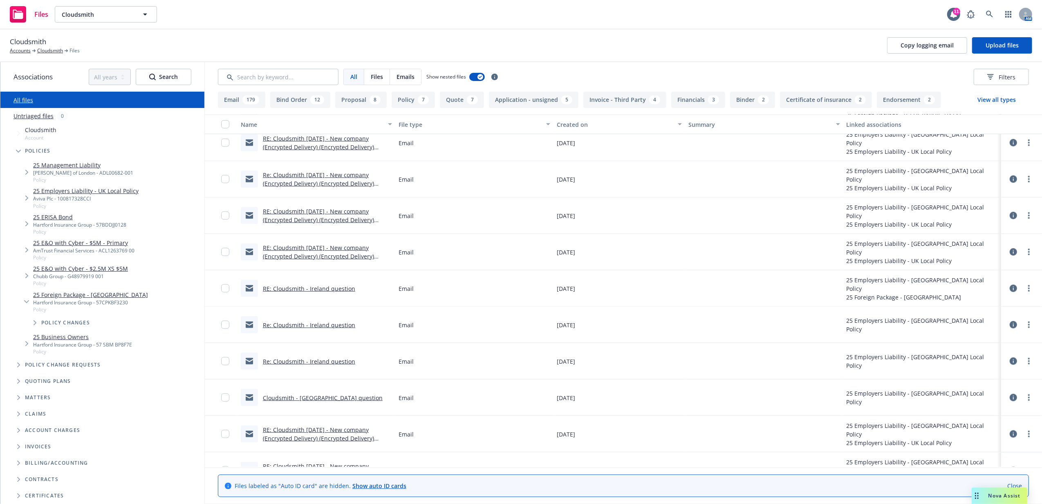
drag, startPoint x: 1007, startPoint y: 325, endPoint x: 1001, endPoint y: 325, distance: 5.3
click at [1010, 325] on icon at bounding box center [1013, 324] width 7 height 7
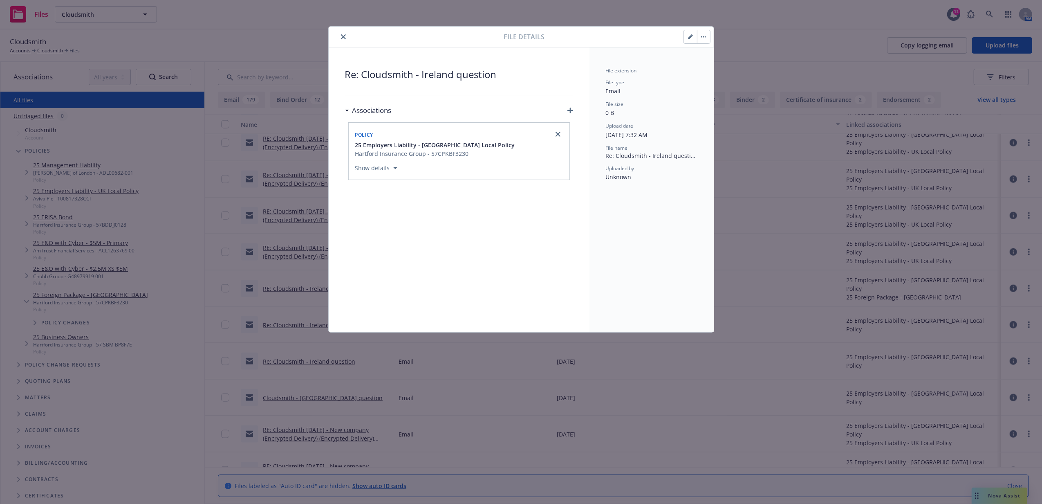
click at [569, 112] on icon "button" at bounding box center [571, 111] width 6 height 6
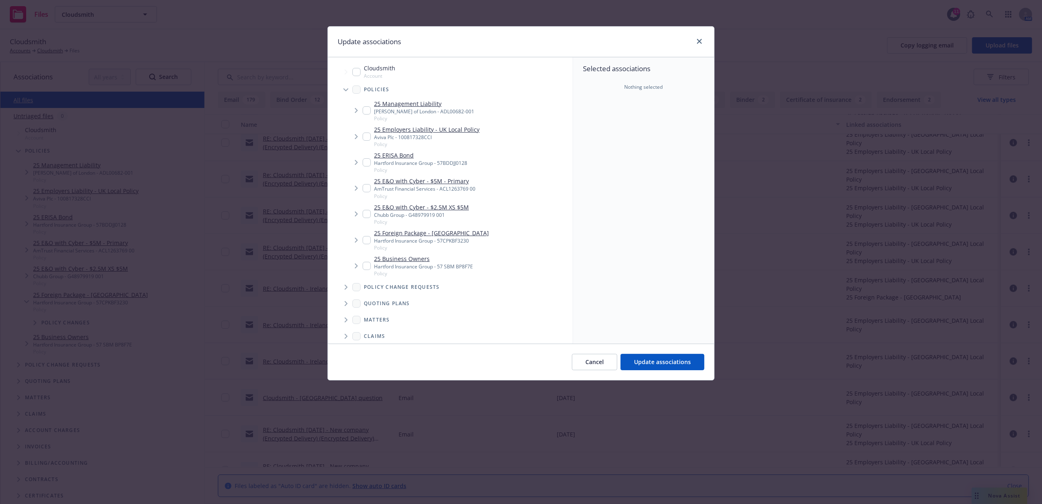
click at [370, 239] on input "Tree Example" at bounding box center [367, 240] width 8 height 8
checkbox input "true"
click at [658, 365] on span "Update associations" at bounding box center [662, 362] width 57 height 8
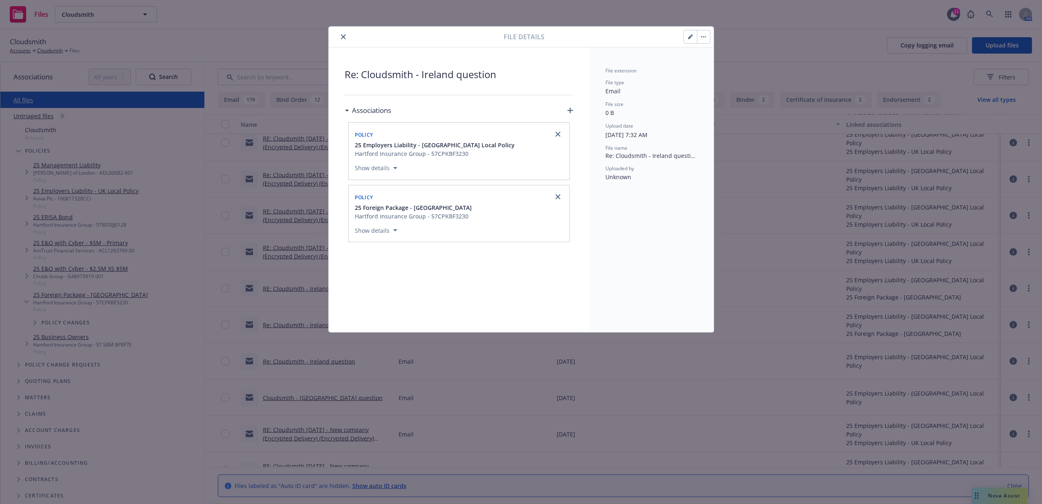
click at [343, 35] on icon "close" at bounding box center [343, 36] width 5 height 5
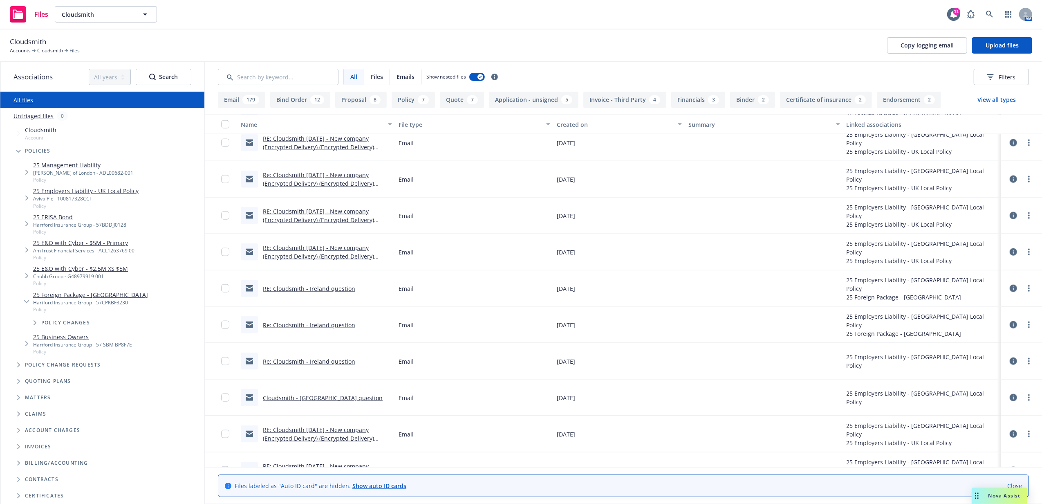
click at [1010, 359] on icon at bounding box center [1013, 360] width 7 height 7
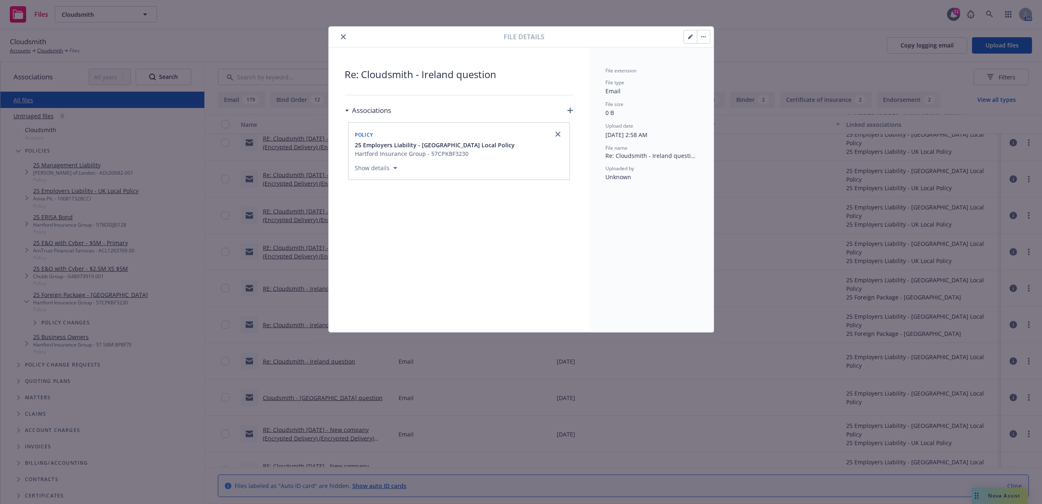
click at [568, 112] on icon "button" at bounding box center [571, 111] width 6 height 6
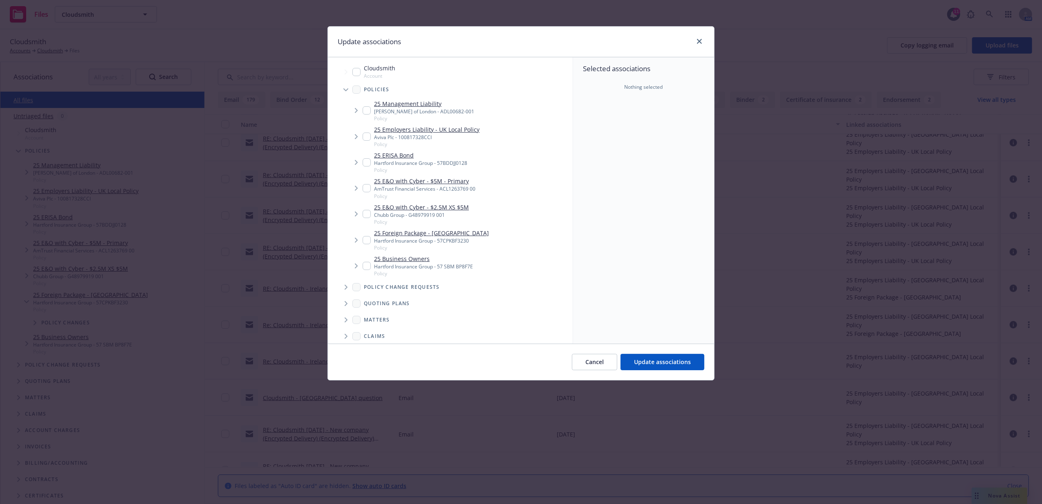
click at [367, 239] on input "Tree Example" at bounding box center [367, 240] width 8 height 8
checkbox input "true"
click at [683, 366] on button "Update associations" at bounding box center [663, 362] width 84 height 16
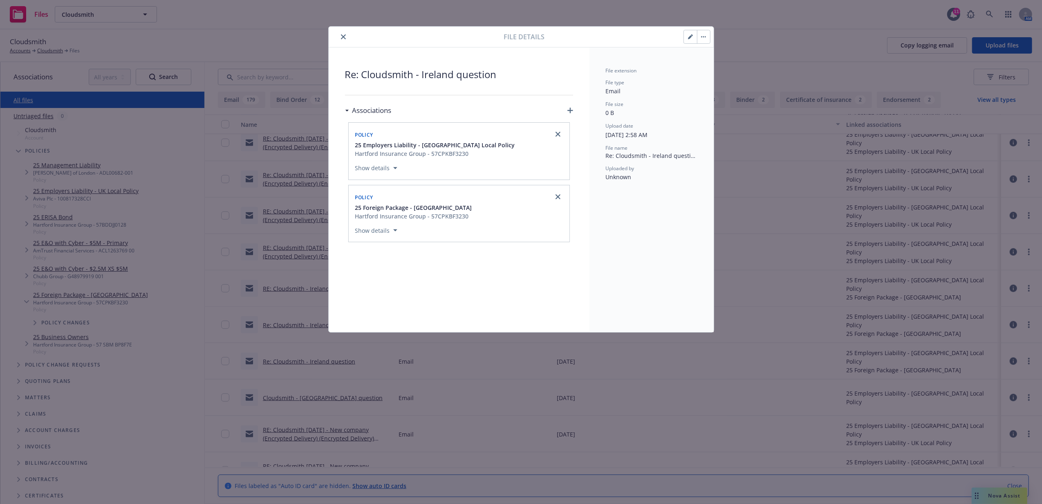
click at [342, 36] on icon "close" at bounding box center [343, 36] width 5 height 5
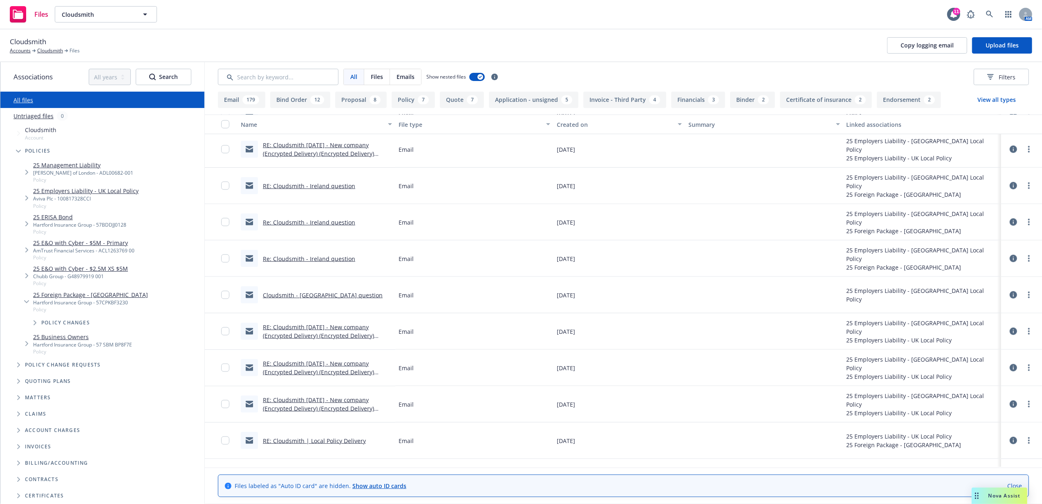
scroll to position [1090, 0]
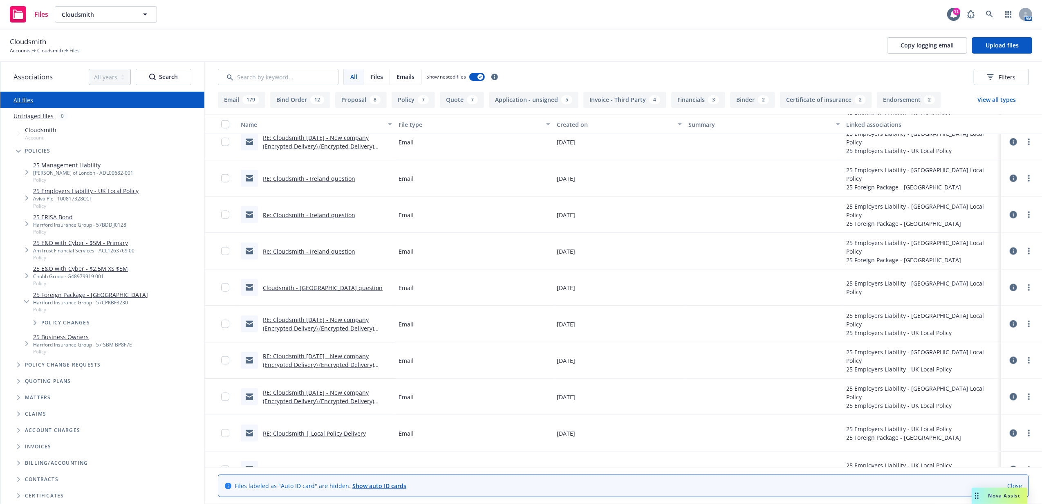
click at [1010, 287] on icon at bounding box center [1013, 287] width 7 height 7
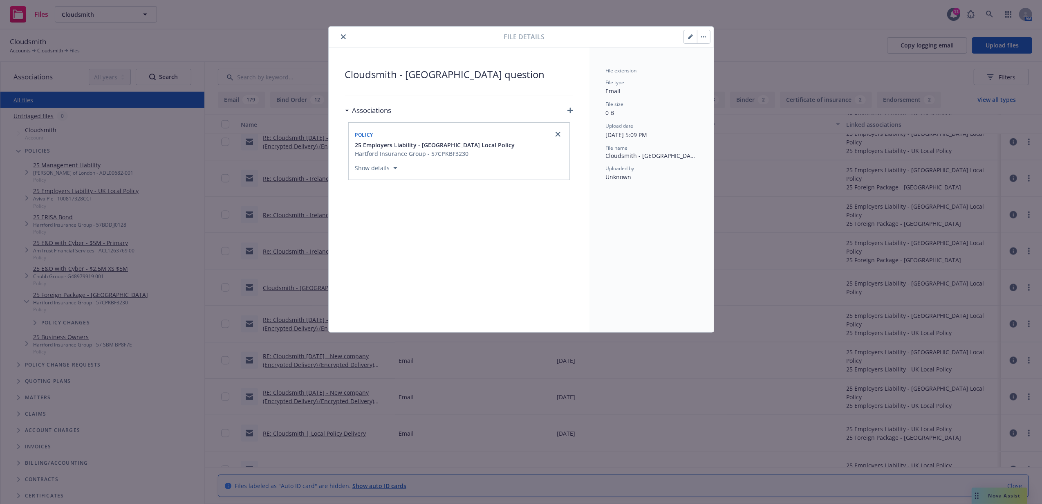
click at [570, 108] on icon "button" at bounding box center [571, 111] width 6 height 6
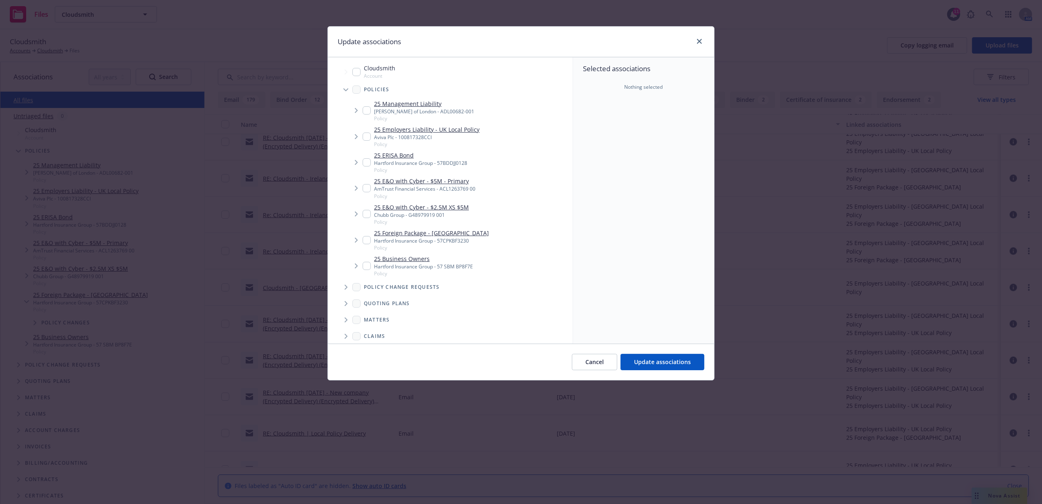
click at [365, 238] on input "Tree Example" at bounding box center [367, 240] width 8 height 8
checkbox input "true"
click at [661, 362] on span "Update associations" at bounding box center [662, 362] width 57 height 8
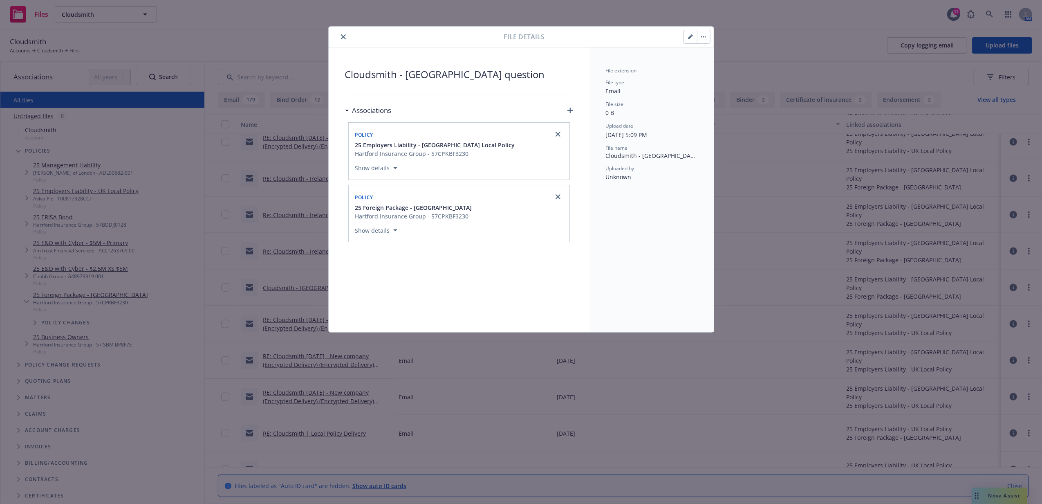
click at [343, 35] on icon "close" at bounding box center [343, 36] width 5 height 5
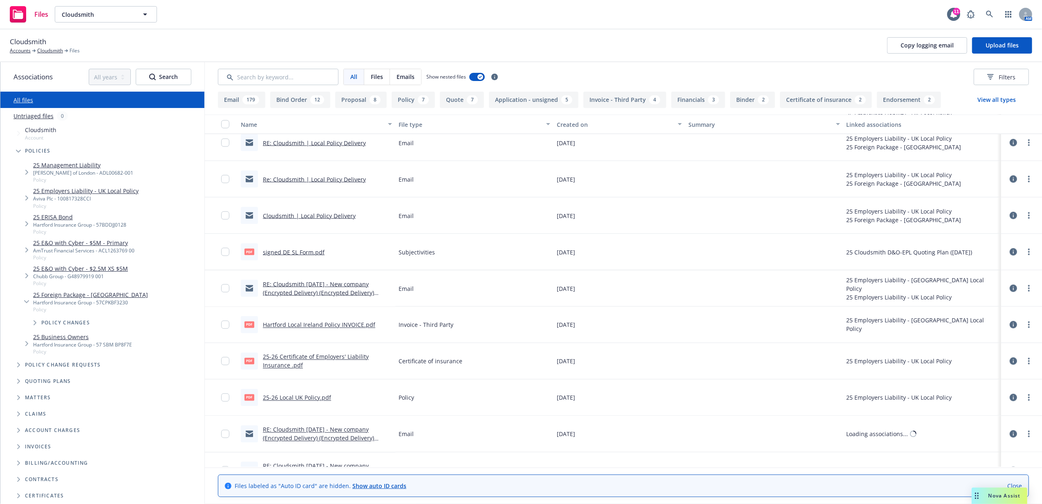
scroll to position [1417, 0]
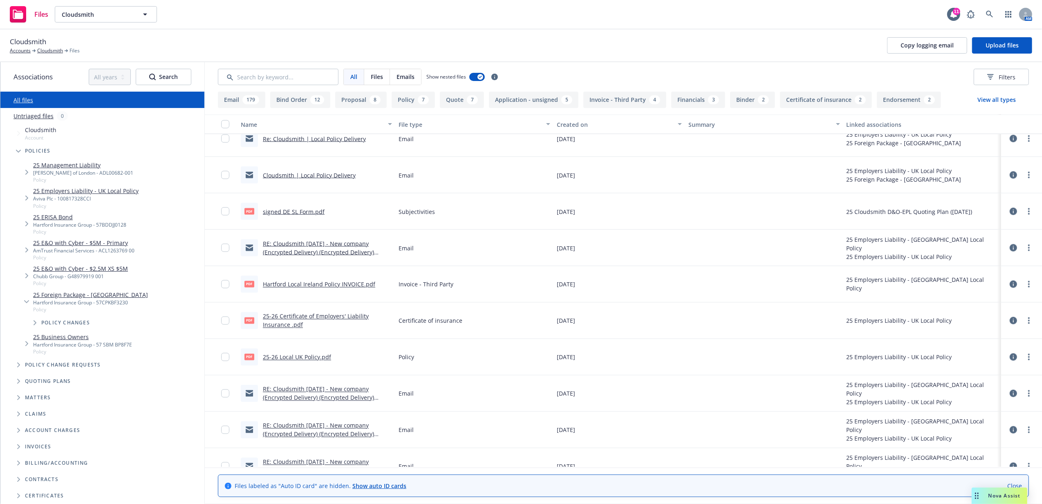
click at [1010, 283] on icon at bounding box center [1013, 284] width 7 height 7
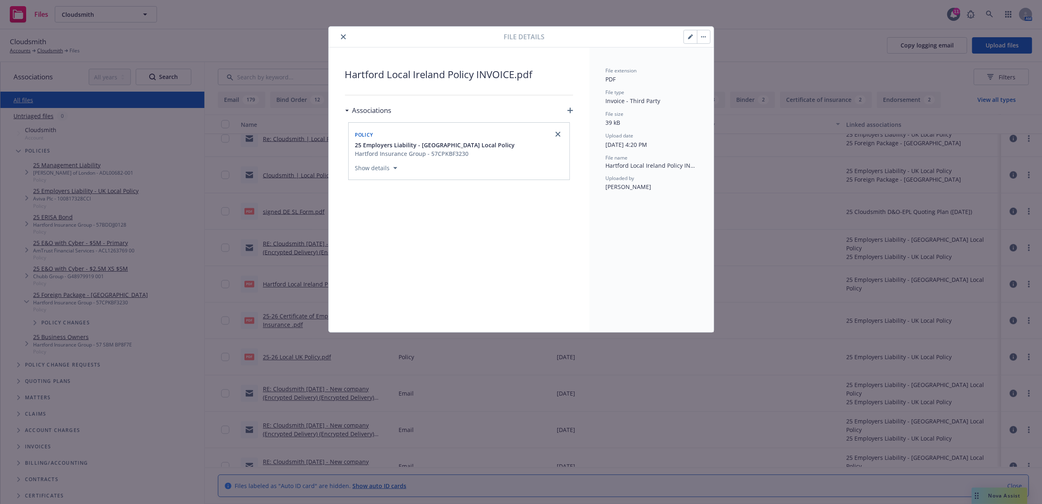
click at [568, 111] on icon "button" at bounding box center [571, 111] width 6 height 6
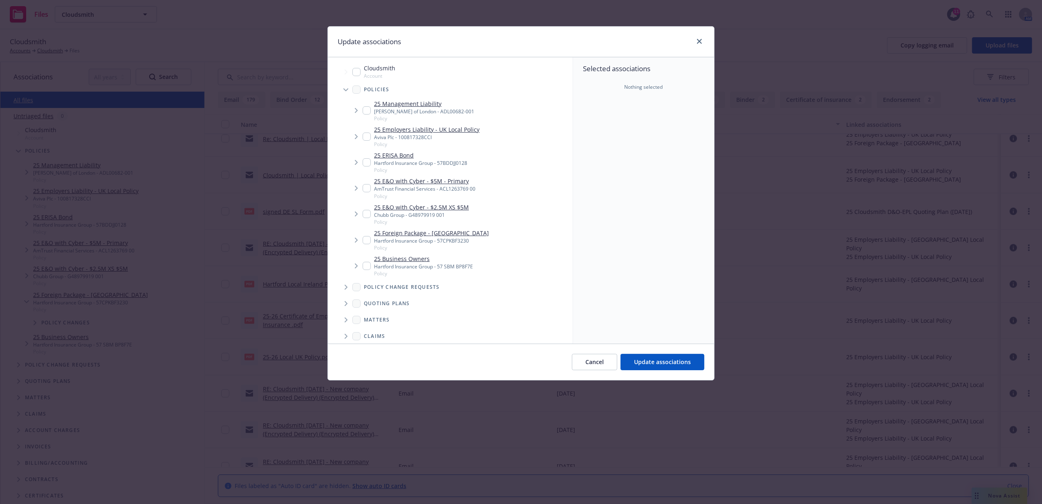
click at [366, 238] on input "Tree Example" at bounding box center [367, 240] width 8 height 8
checkbox input "true"
click at [653, 370] on button "Update associations" at bounding box center [663, 362] width 84 height 16
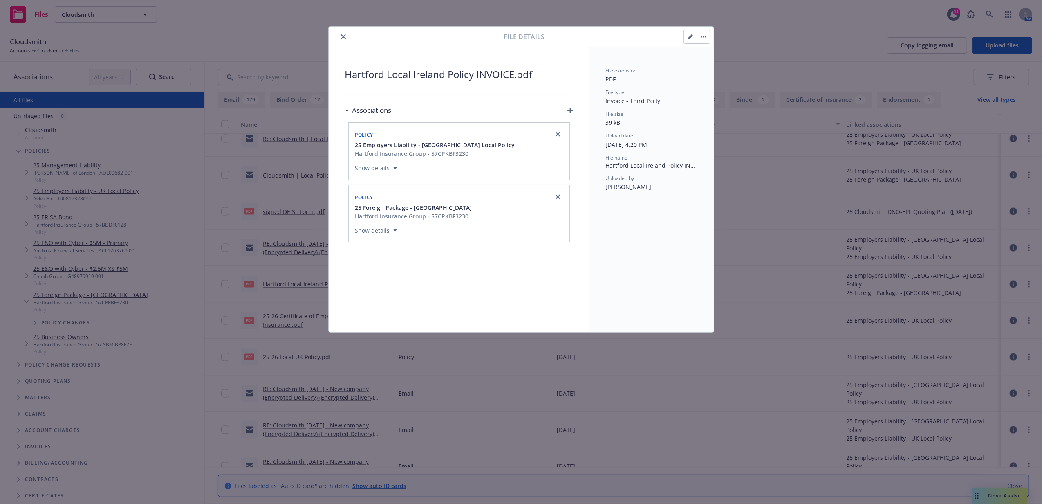
click at [341, 36] on icon "close" at bounding box center [343, 36] width 5 height 5
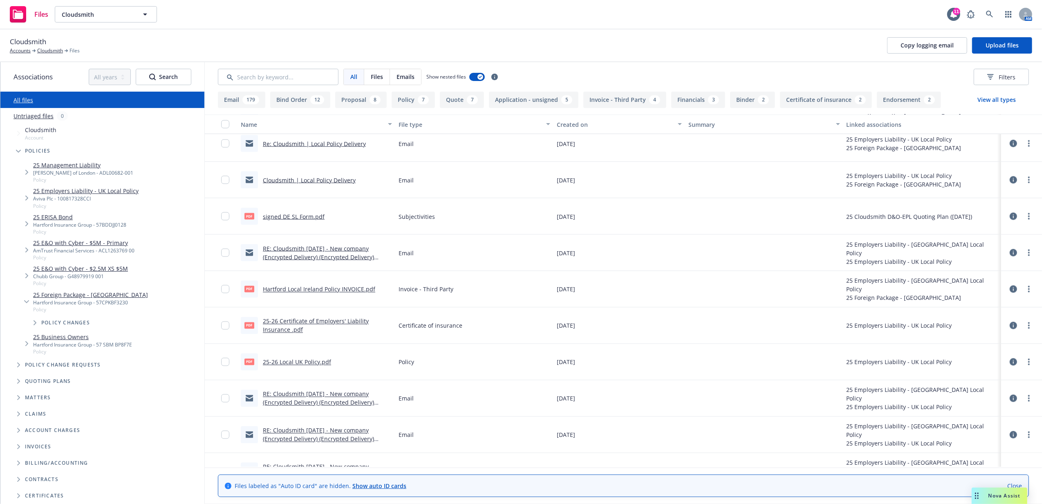
scroll to position [1417, 0]
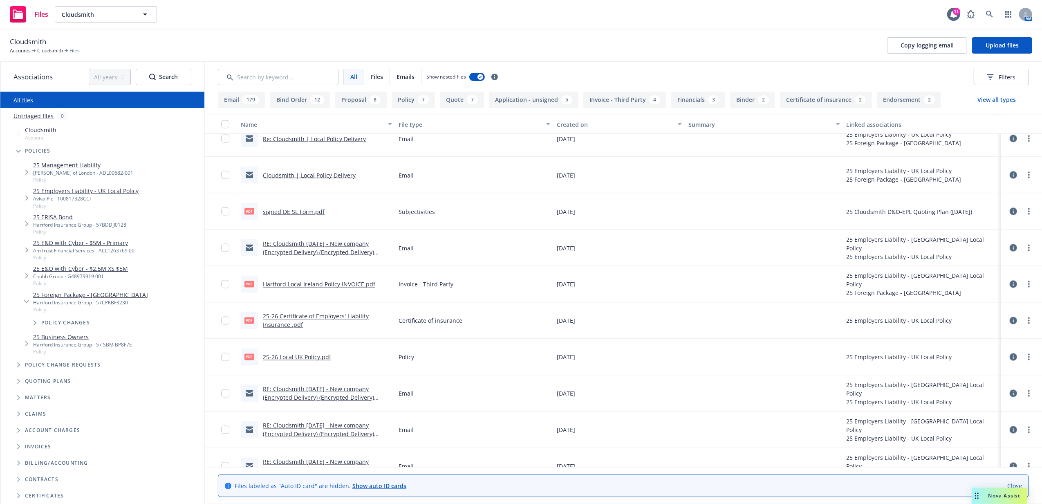
click at [1010, 320] on icon at bounding box center [1013, 320] width 7 height 7
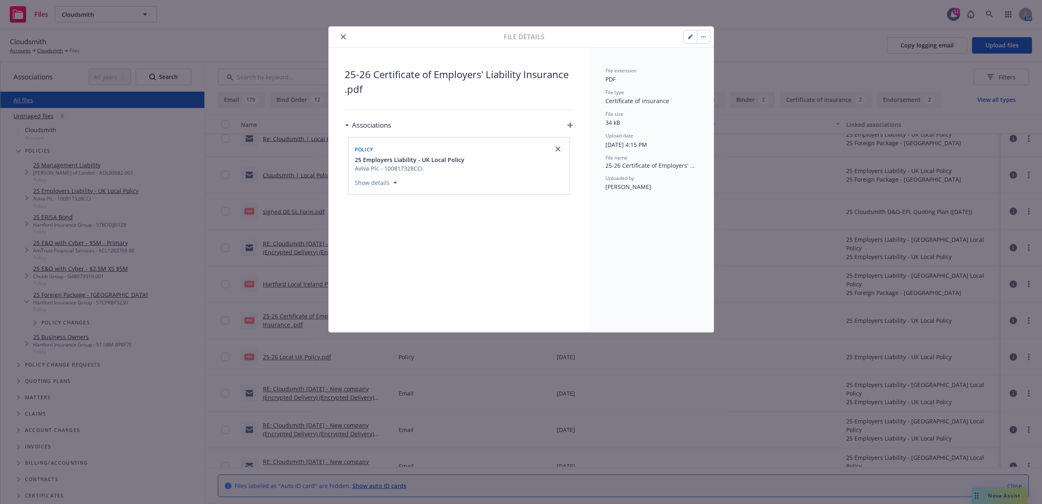
click at [345, 35] on icon "close" at bounding box center [343, 36] width 5 height 5
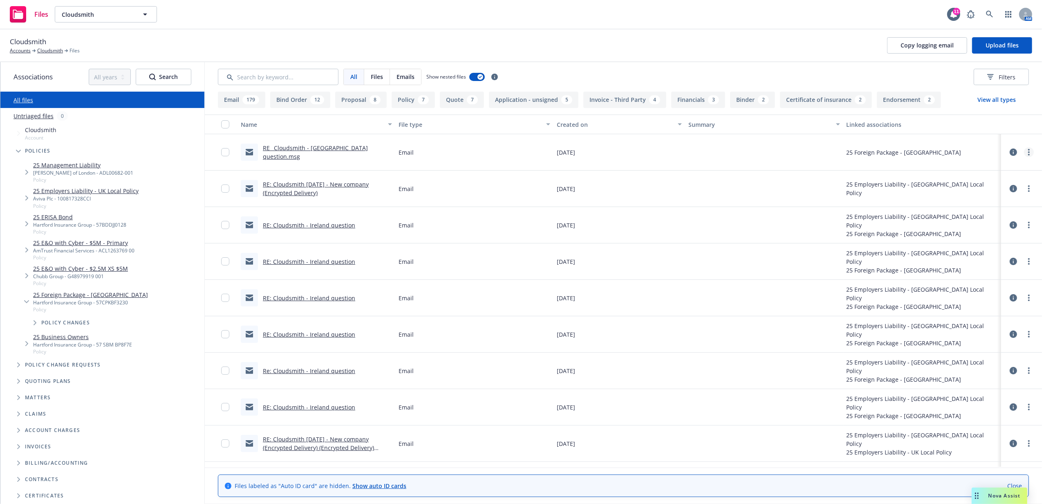
click at [1028, 154] on icon "more" at bounding box center [1029, 152] width 2 height 7
click at [994, 177] on link "Archive" at bounding box center [984, 169] width 81 height 16
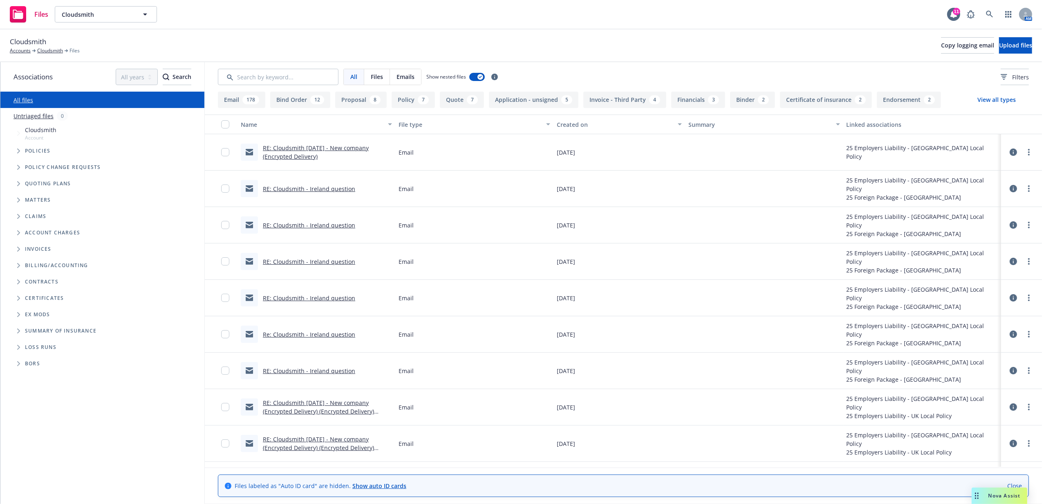
click at [686, 66] on div "All Files Emails Show nested files Filters" at bounding box center [623, 76] width 837 height 29
click at [1010, 152] on icon at bounding box center [1013, 151] width 7 height 7
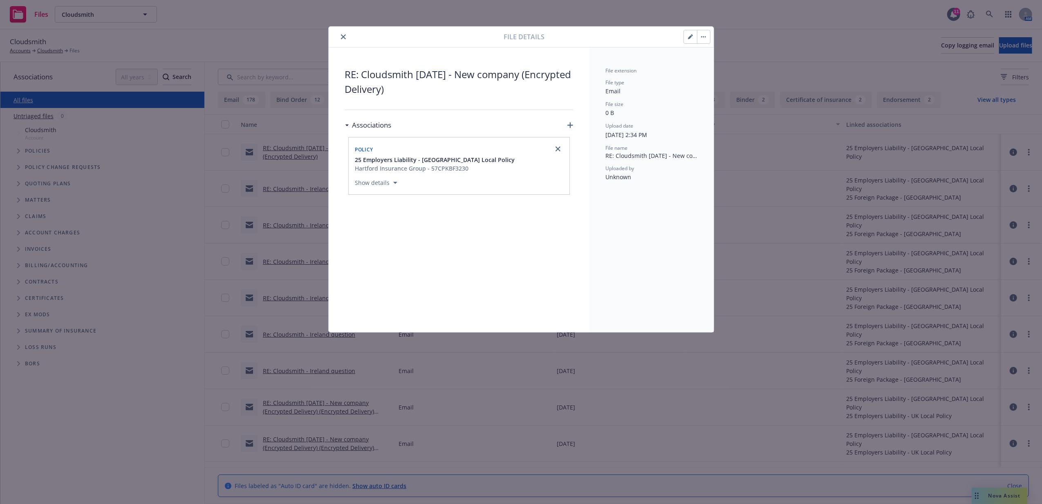
click at [568, 128] on icon "button" at bounding box center [571, 125] width 6 height 6
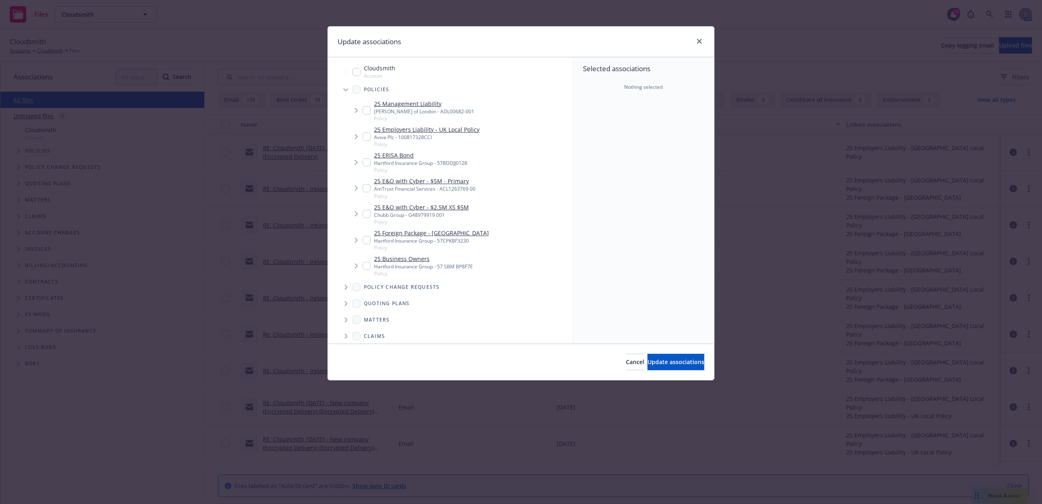
click at [368, 240] on input "Tree Example" at bounding box center [367, 240] width 8 height 8
checkbox input "true"
click at [652, 357] on button "Update associations" at bounding box center [676, 362] width 57 height 16
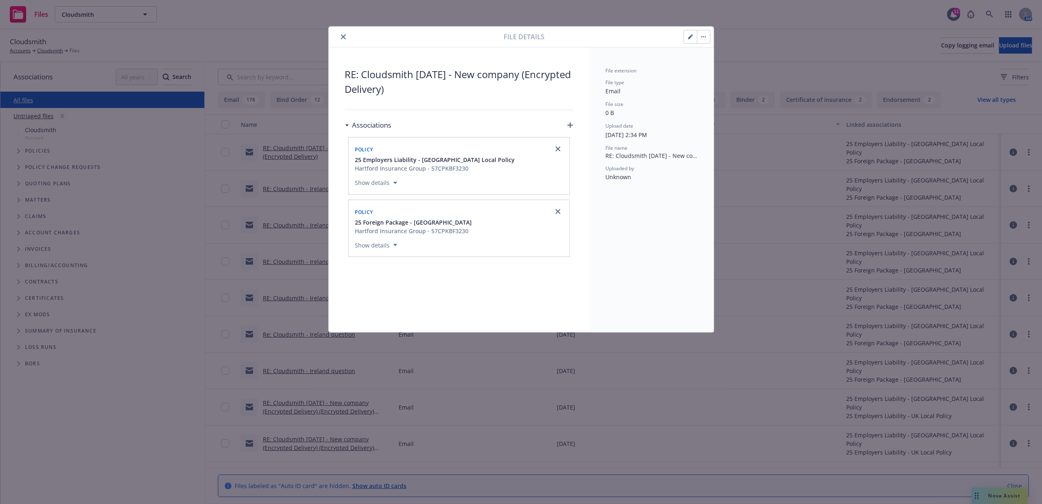
click at [339, 38] on button "close" at bounding box center [344, 37] width 10 height 10
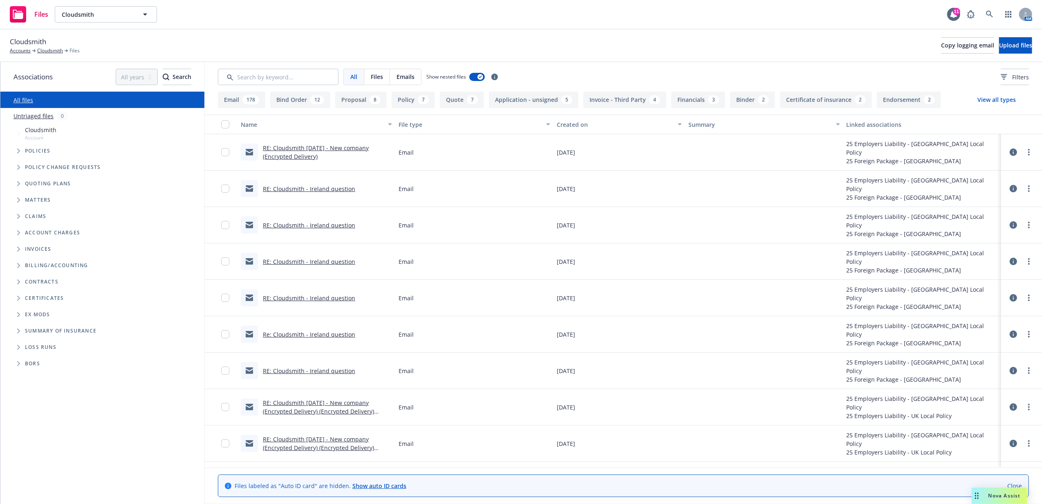
click at [325, 148] on link "RE: Cloudsmith 5/5/25 - New company (Encrypted Delivery)" at bounding box center [316, 152] width 106 height 16
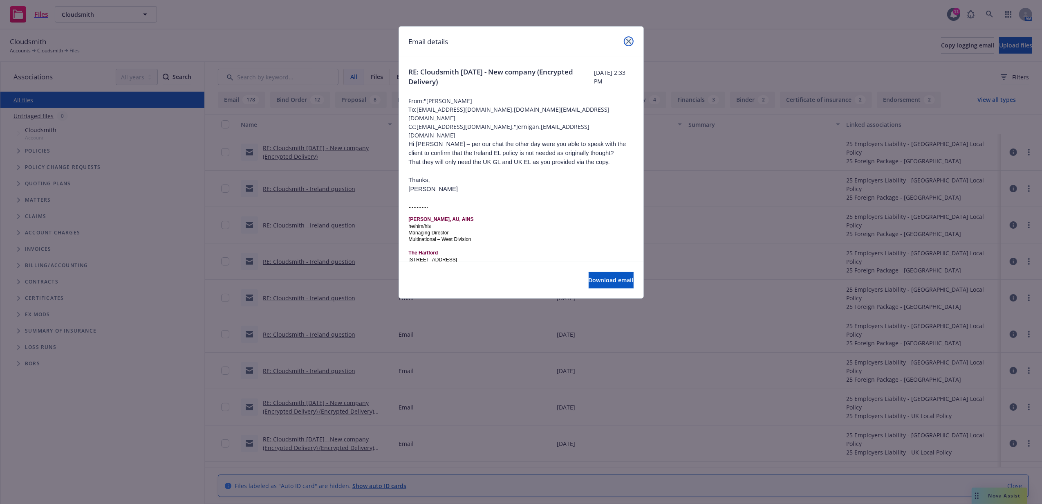
click at [627, 42] on icon "close" at bounding box center [628, 41] width 5 height 5
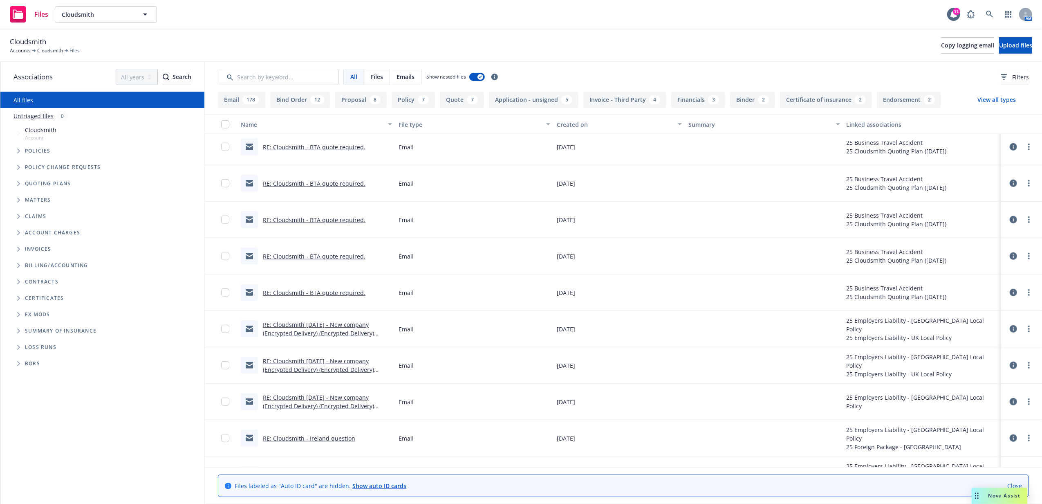
scroll to position [599, 0]
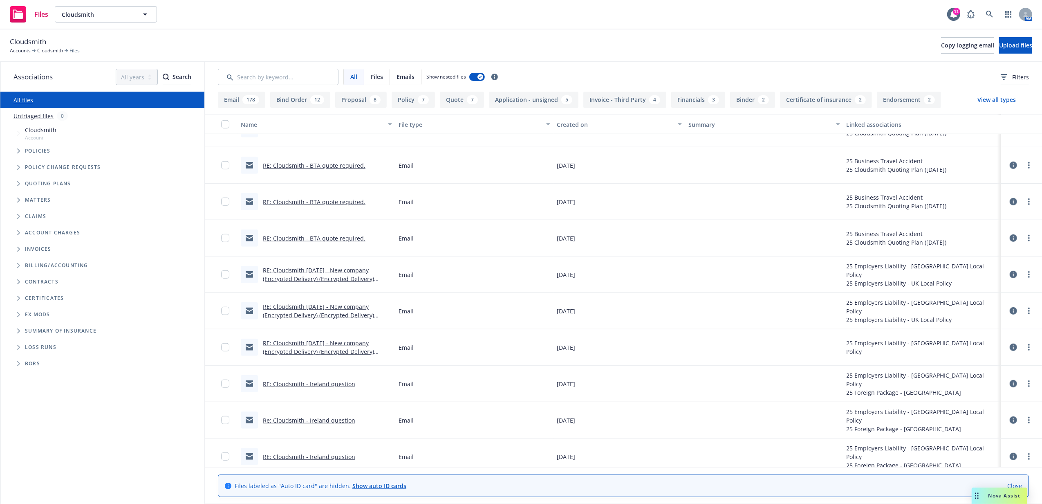
click at [1010, 347] on icon at bounding box center [1013, 346] width 7 height 7
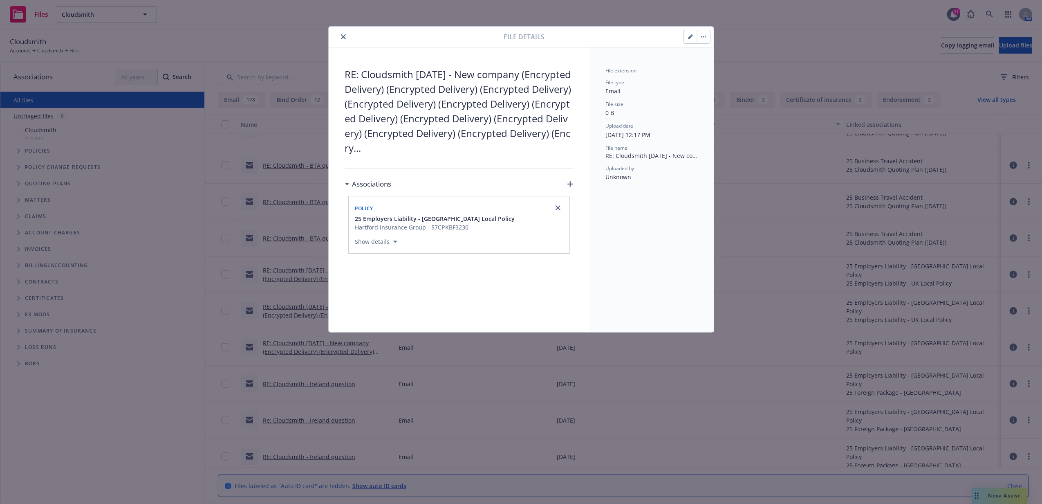
click at [568, 186] on icon "button" at bounding box center [571, 184] width 6 height 6
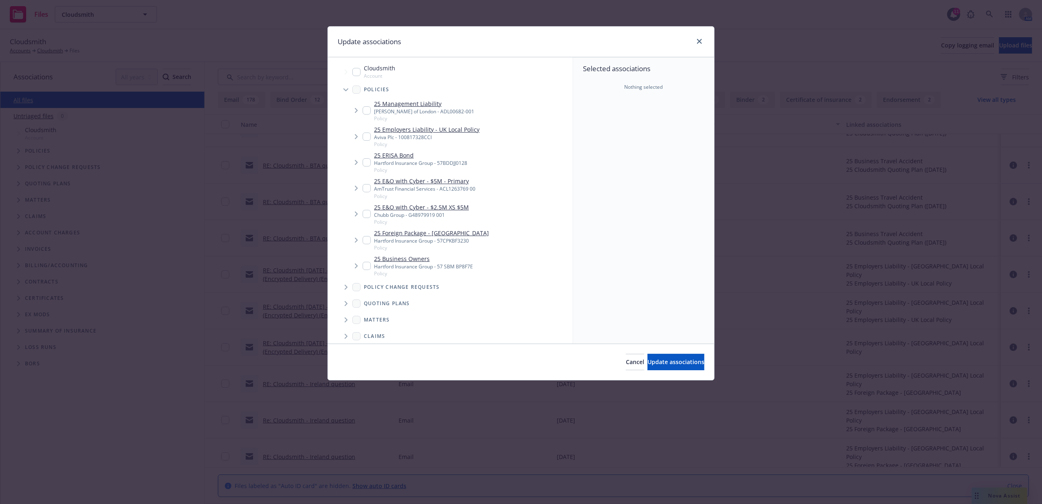
click at [364, 238] on input "Tree Example" at bounding box center [367, 240] width 8 height 8
checkbox input "true"
click at [685, 363] on span "Update associations" at bounding box center [676, 362] width 57 height 8
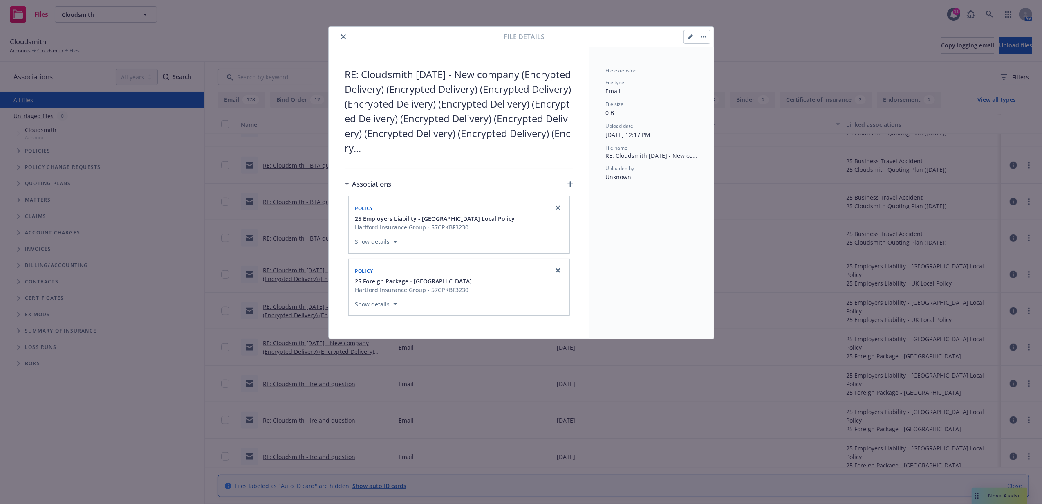
click at [344, 39] on icon "close" at bounding box center [343, 36] width 5 height 5
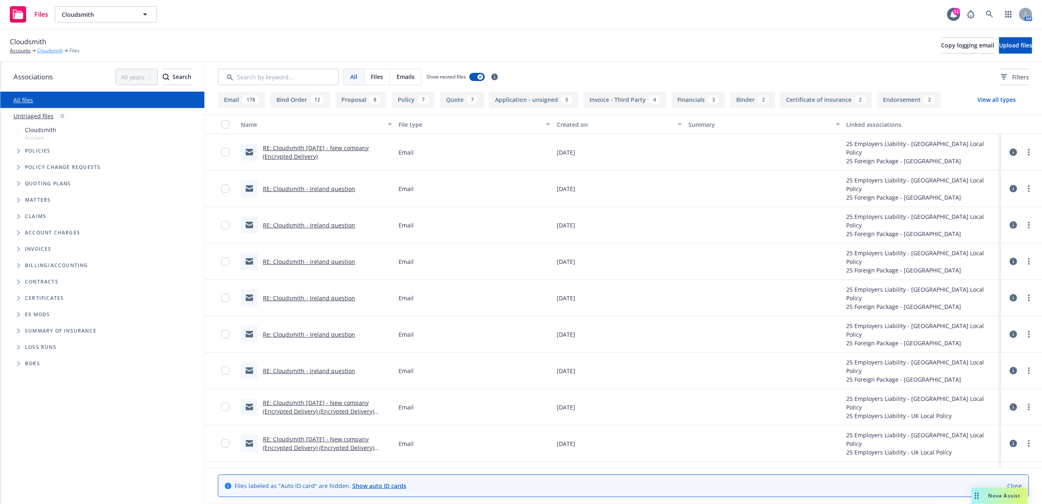
click at [59, 51] on link "Cloudsmith" at bounding box center [50, 50] width 26 height 7
